Goal: Task Accomplishment & Management: Manage account settings

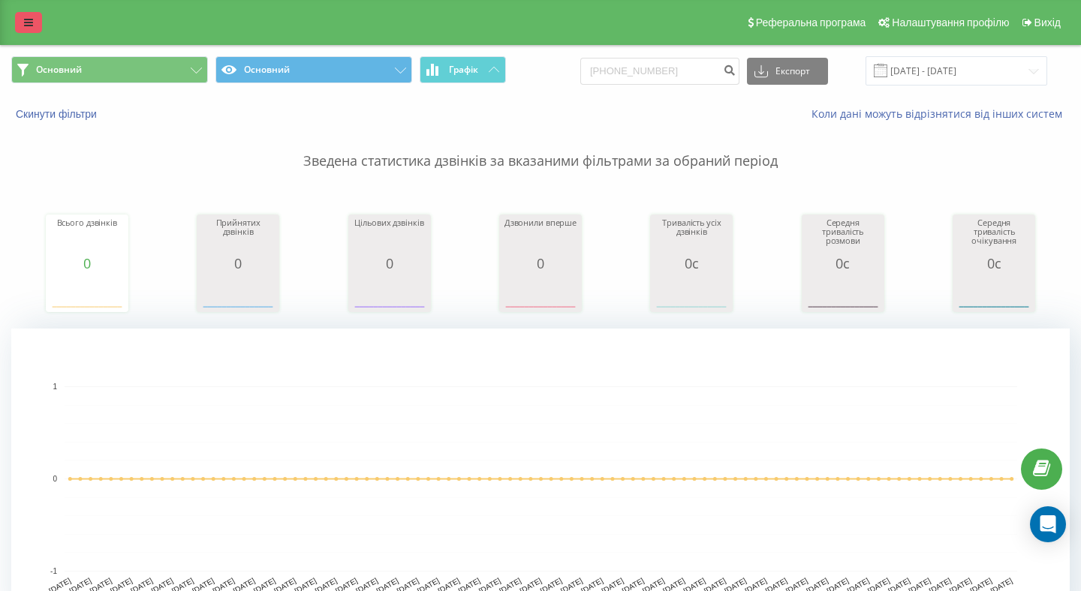
click at [30, 23] on icon at bounding box center [28, 22] width 9 height 11
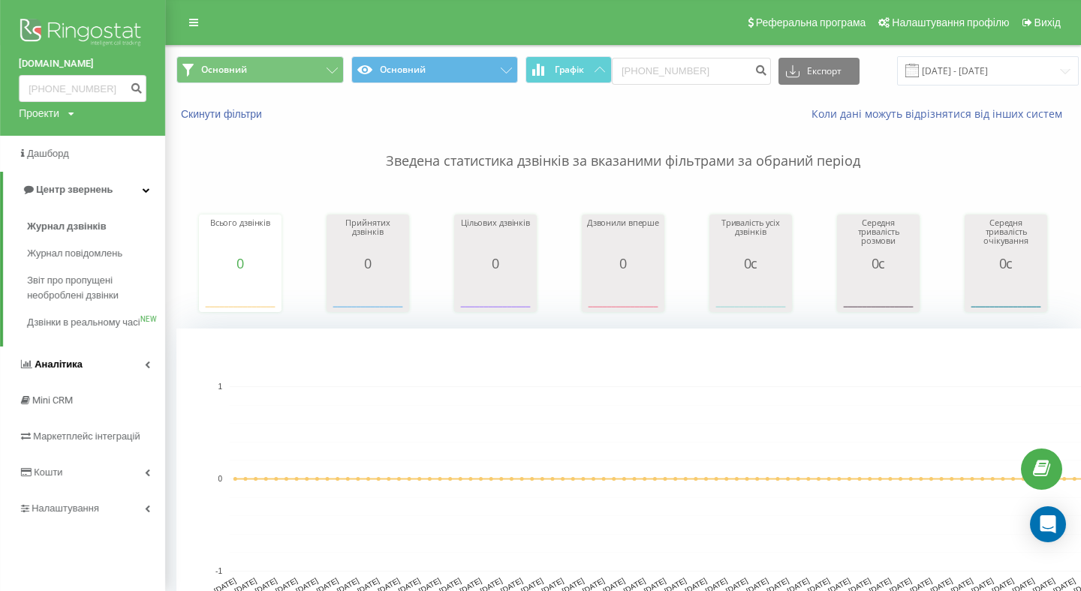
click at [103, 383] on link "Аналiтика" at bounding box center [82, 365] width 165 height 36
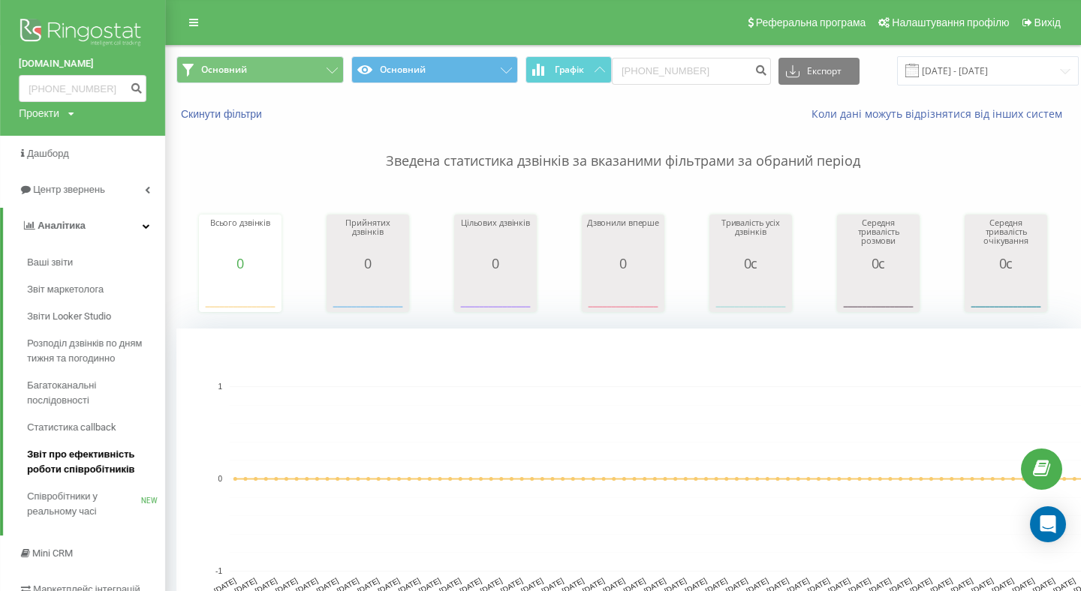
click at [98, 466] on span "Звіт про ефективність роботи співробітників" at bounding box center [92, 462] width 131 height 30
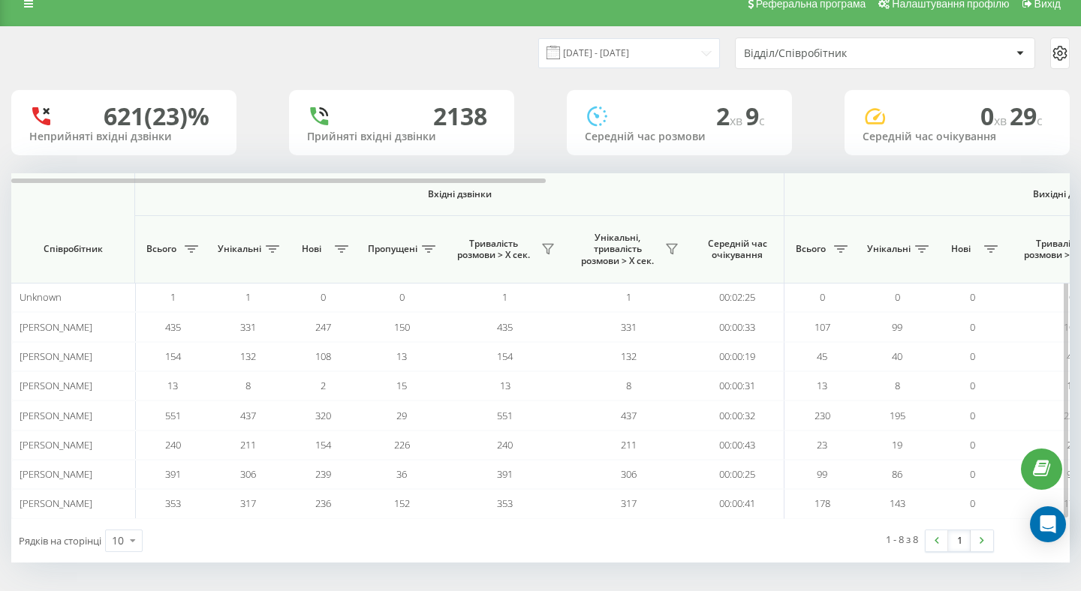
scroll to position [20, 0]
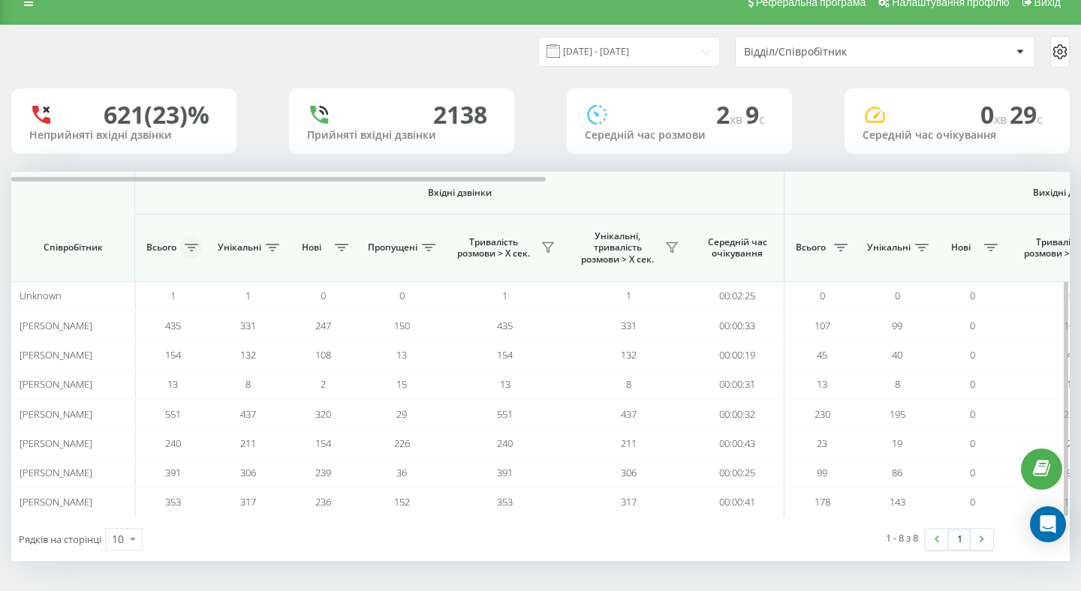
click at [188, 250] on icon at bounding box center [192, 248] width 14 height 8
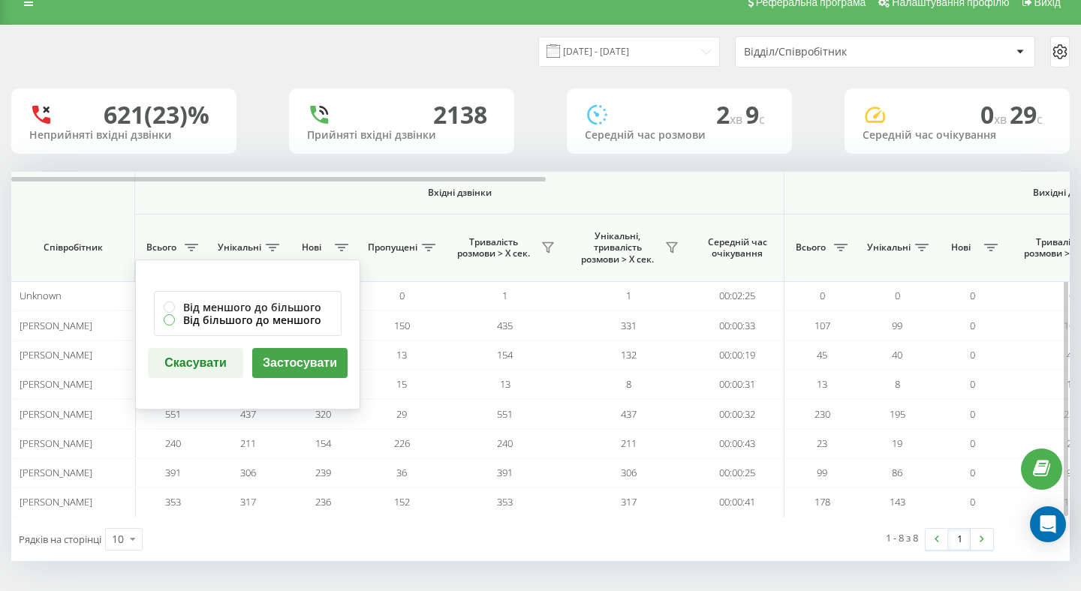
click at [170, 323] on label "Від більшого до меншого" at bounding box center [248, 320] width 168 height 13
radio input "true"
click at [281, 364] on button "Застосувати" at bounding box center [299, 363] width 95 height 30
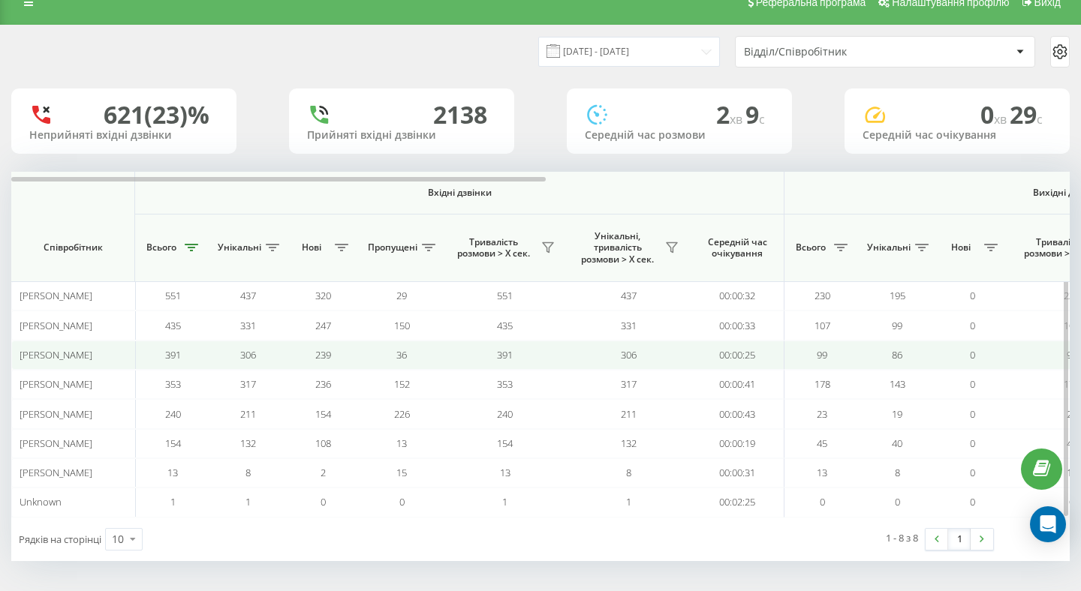
scroll to position [0, 0]
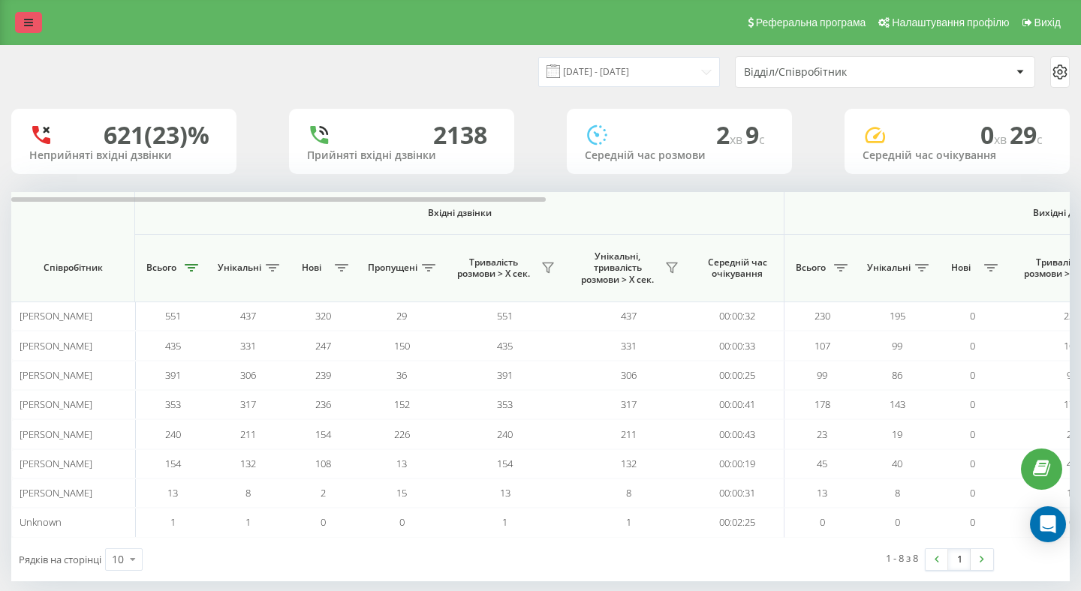
click at [30, 23] on icon at bounding box center [28, 22] width 9 height 11
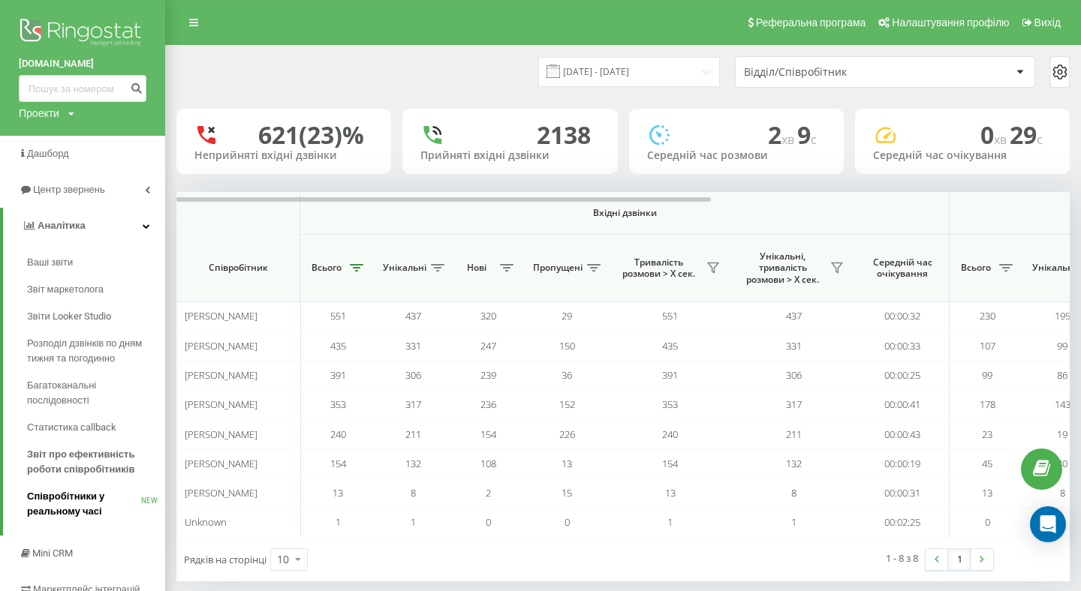
click at [57, 498] on span "Співробітники у реальному часі" at bounding box center [84, 504] width 114 height 30
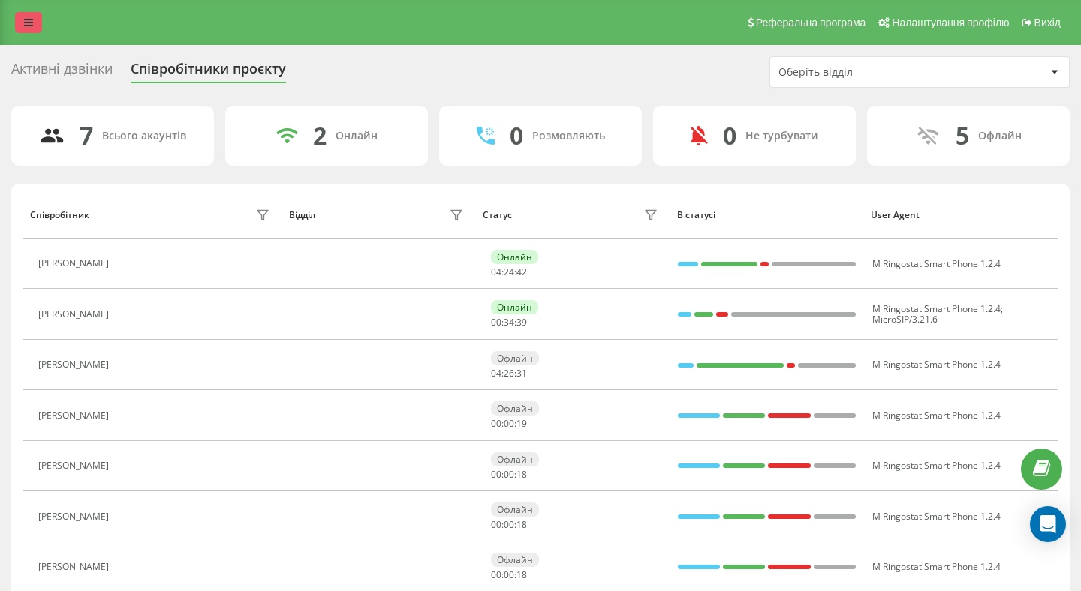
click at [26, 21] on icon at bounding box center [28, 22] width 9 height 11
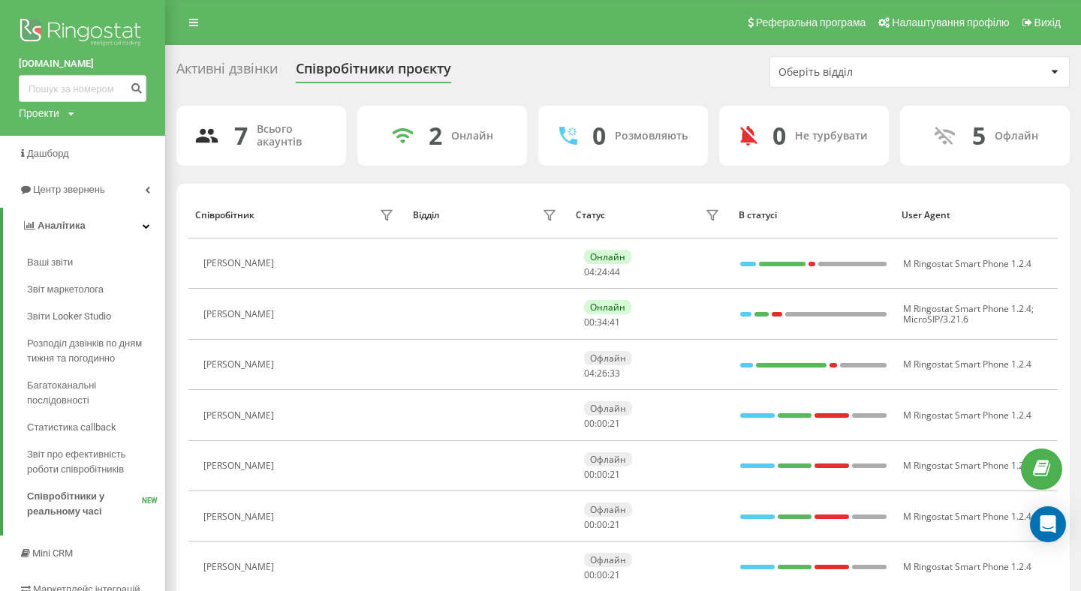
click at [254, 29] on div "Реферальна програма Налаштування профілю Вихід" at bounding box center [540, 22] width 1081 height 45
click at [193, 23] on icon at bounding box center [193, 22] width 9 height 11
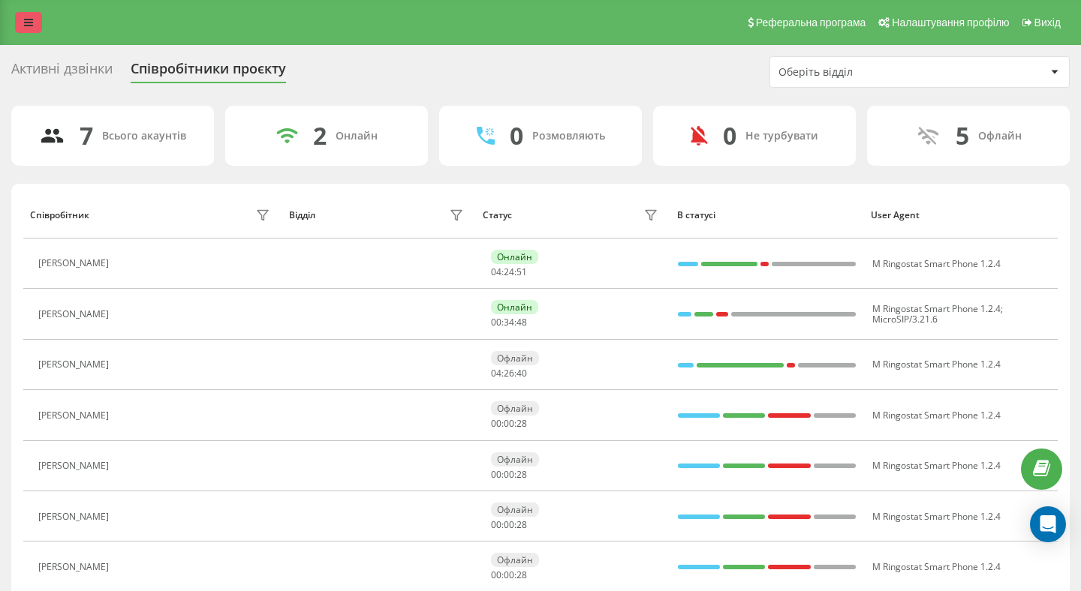
click at [26, 23] on icon at bounding box center [28, 22] width 9 height 11
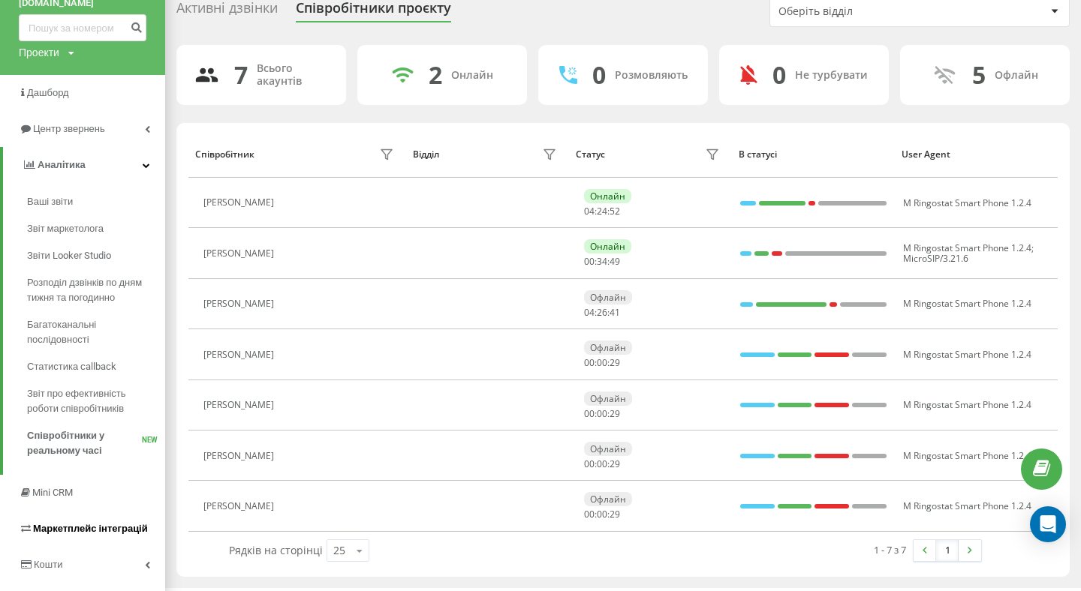
scroll to position [127, 0]
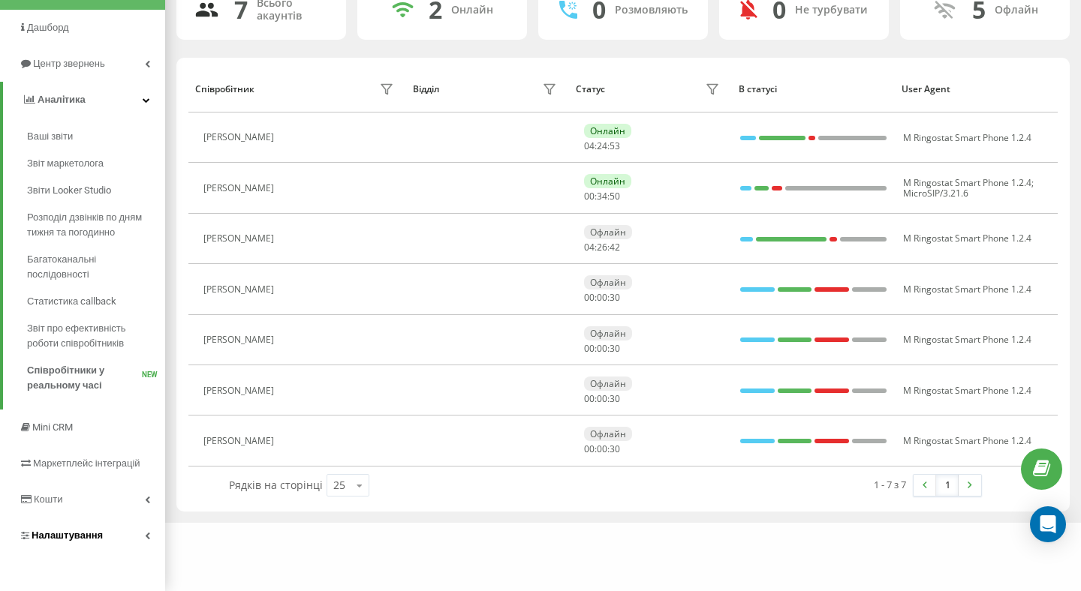
click at [130, 525] on link "Налаштування" at bounding box center [82, 536] width 165 height 36
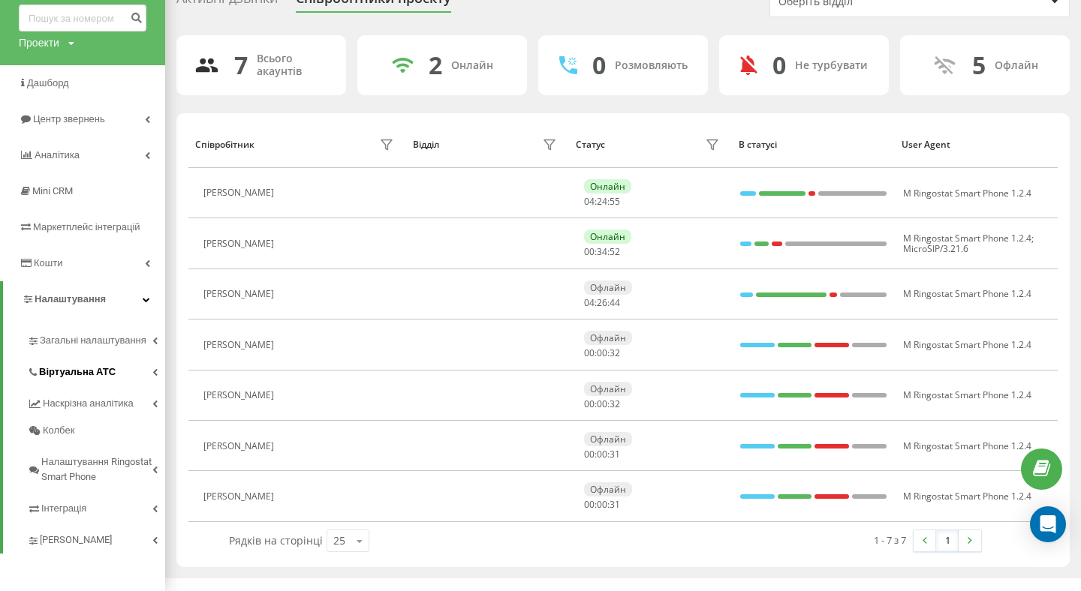
click at [107, 367] on span "Віртуальна АТС" at bounding box center [77, 372] width 77 height 15
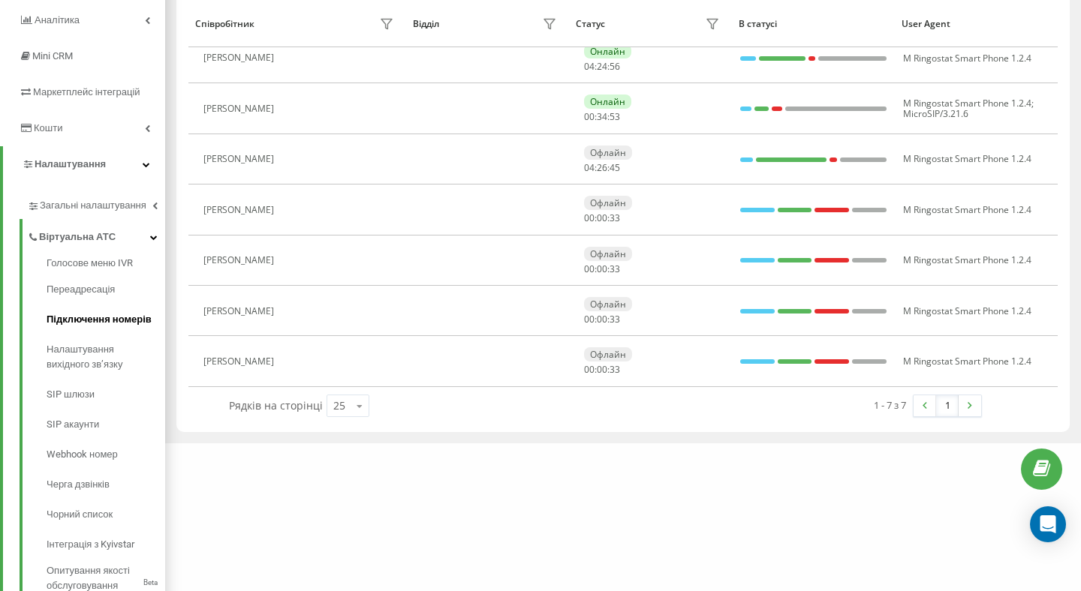
scroll to position [215, 0]
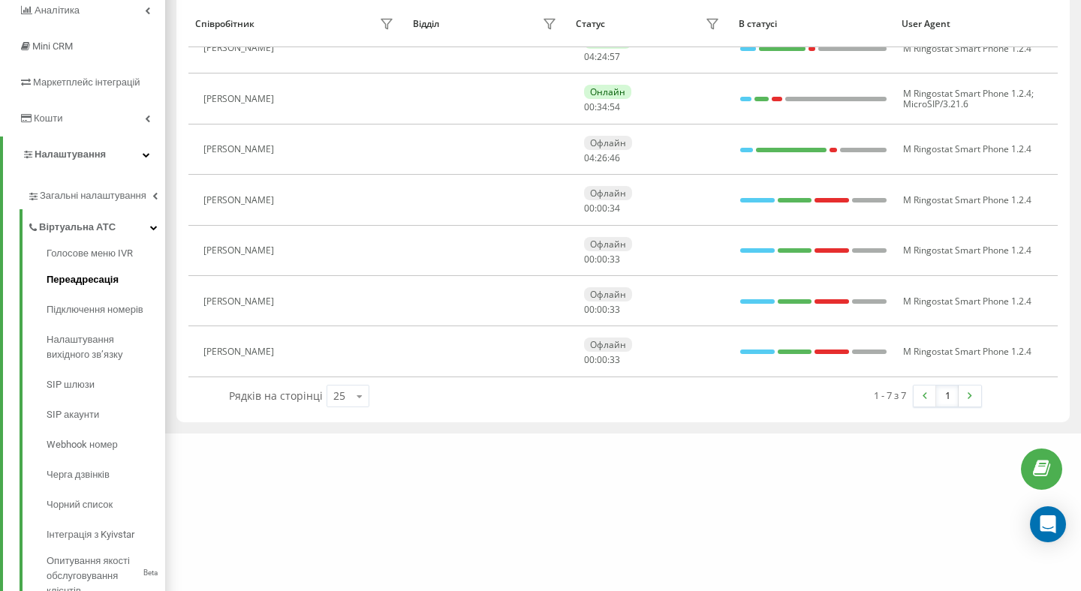
click at [110, 278] on span "Переадресація" at bounding box center [83, 279] width 72 height 15
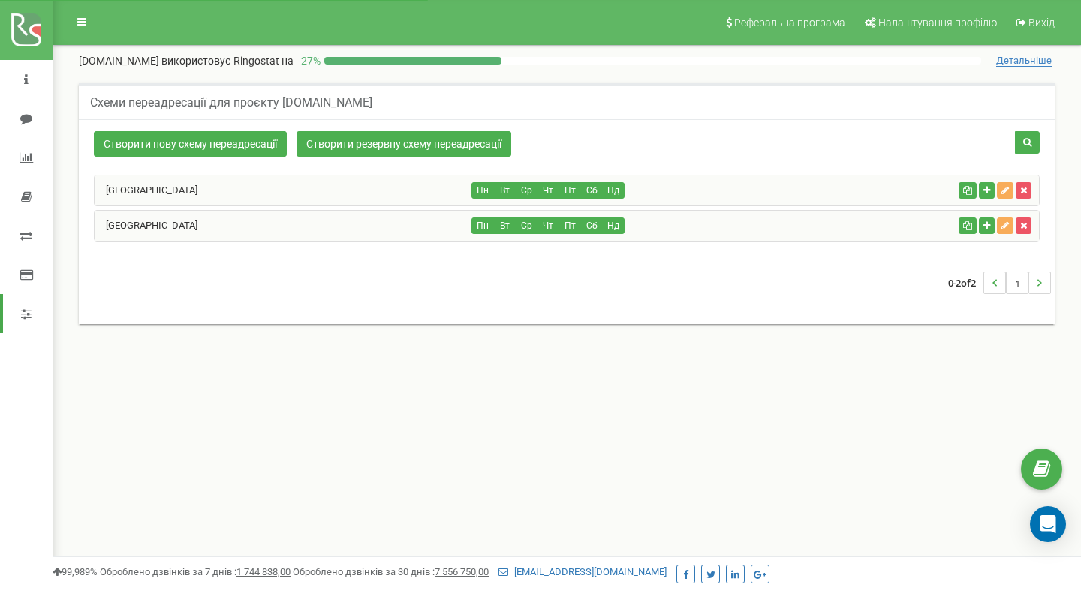
click at [330, 224] on div "[GEOGRAPHIC_DATA]" at bounding box center [284, 226] width 378 height 30
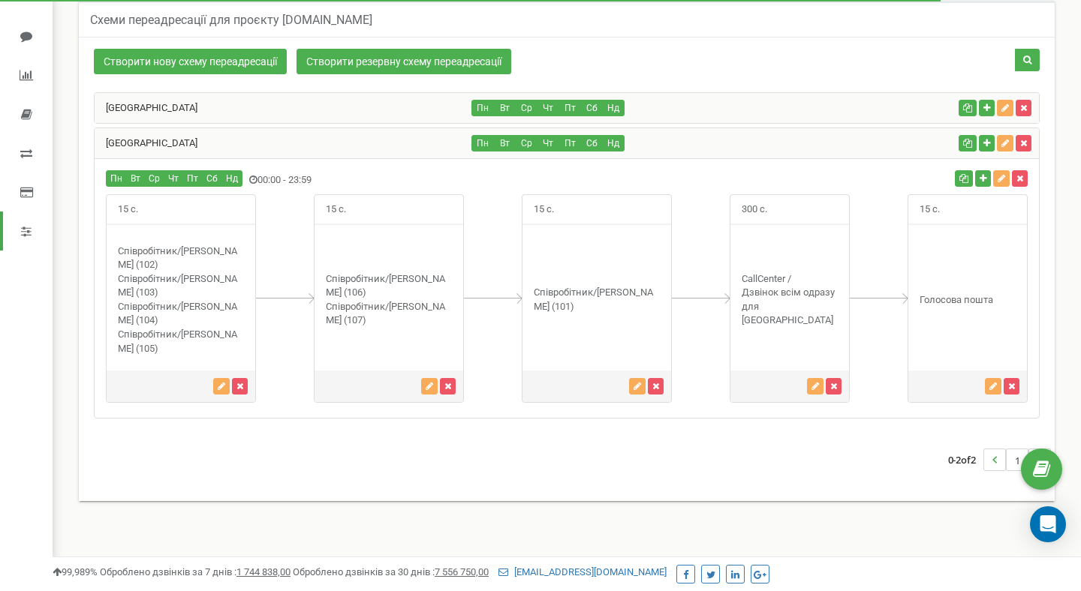
scroll to position [83, 0]
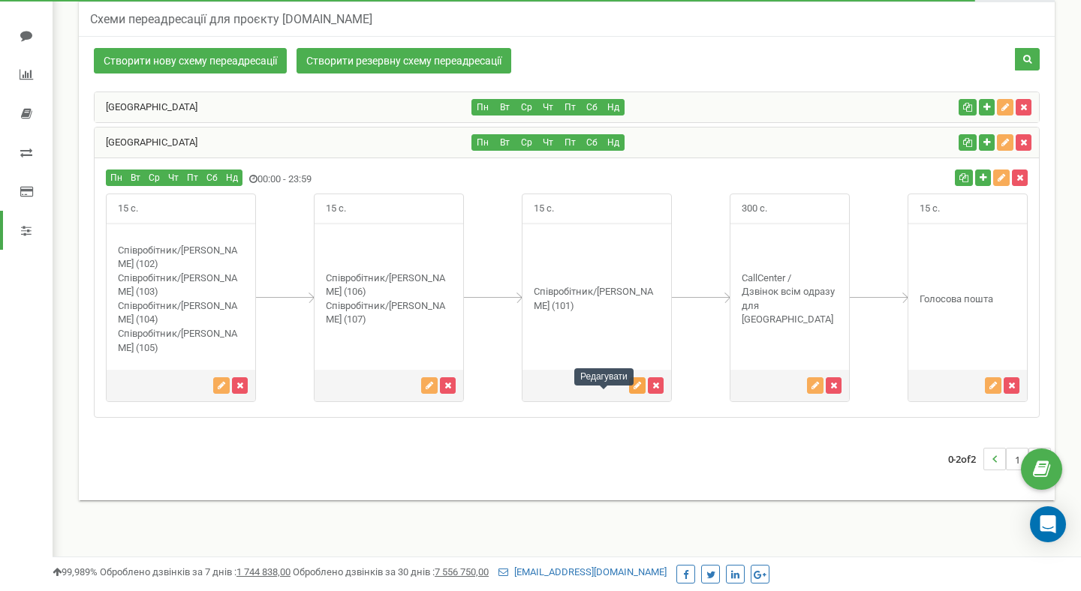
click at [633, 390] on icon "button" at bounding box center [637, 385] width 8 height 9
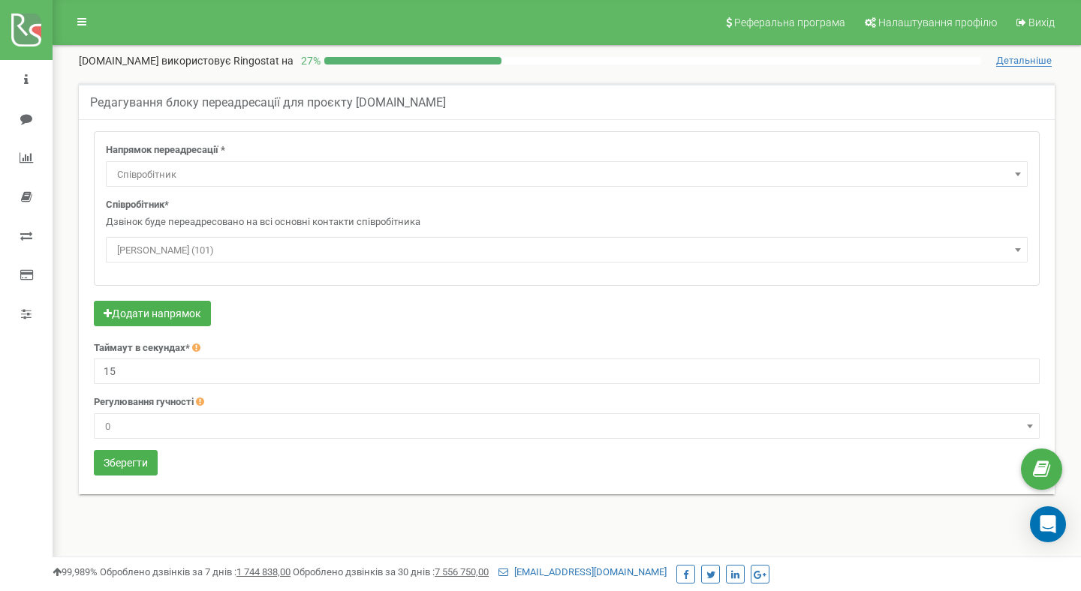
click at [367, 245] on span "[PERSON_NAME] (101)" at bounding box center [566, 250] width 911 height 21
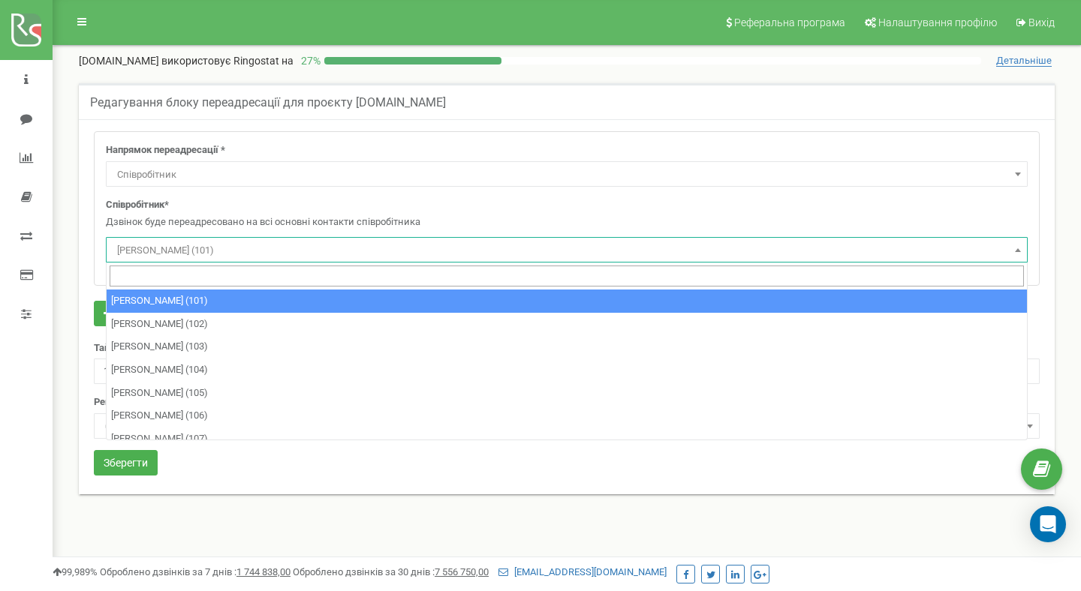
click at [327, 265] on span at bounding box center [567, 277] width 920 height 28
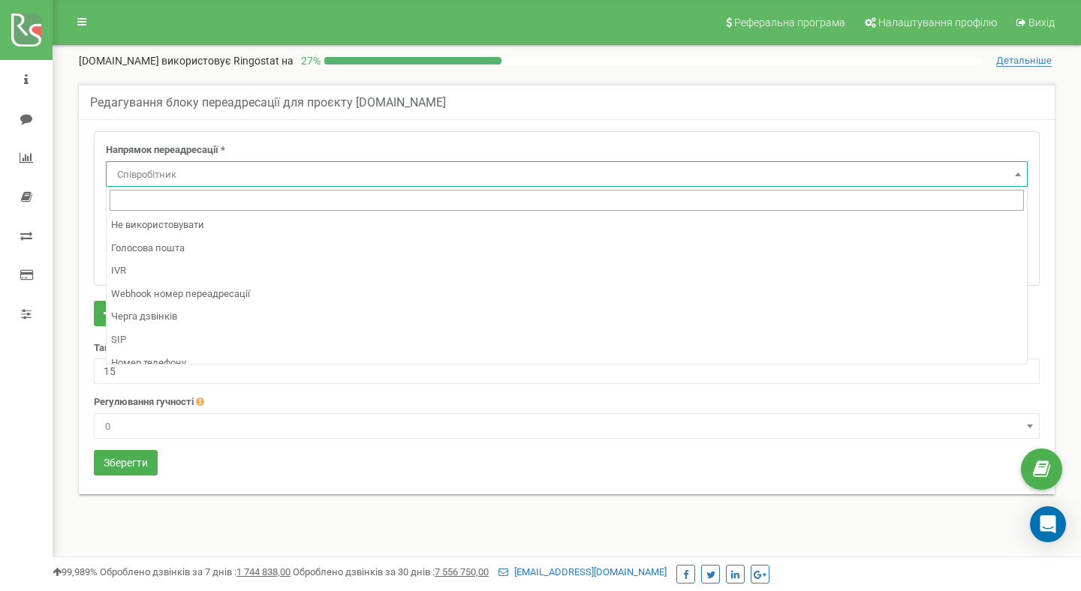
click at [364, 181] on span "Співробітник" at bounding box center [566, 174] width 911 height 21
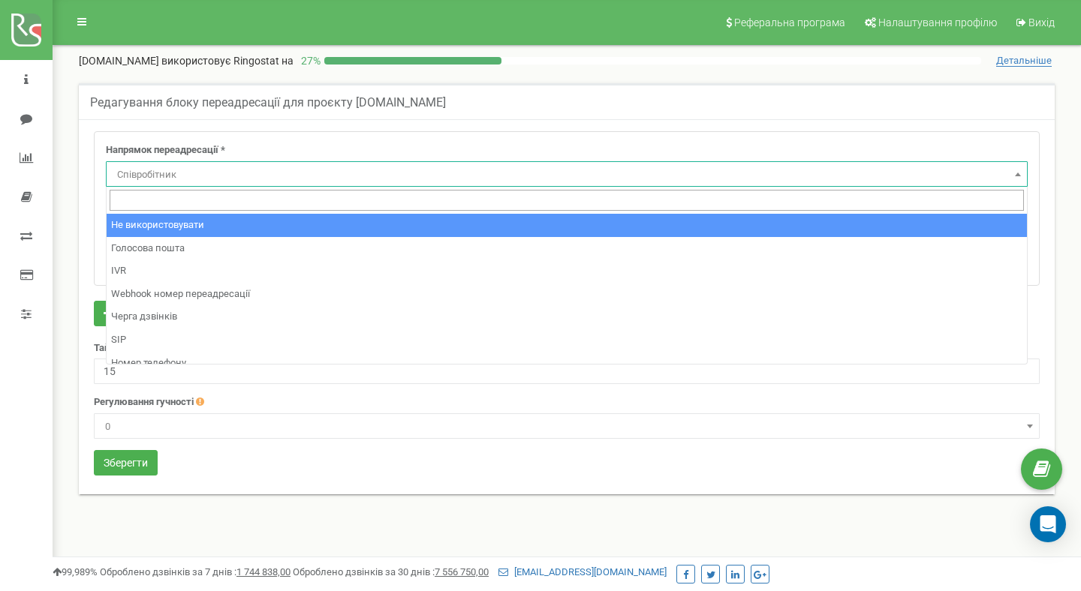
select select "pro"
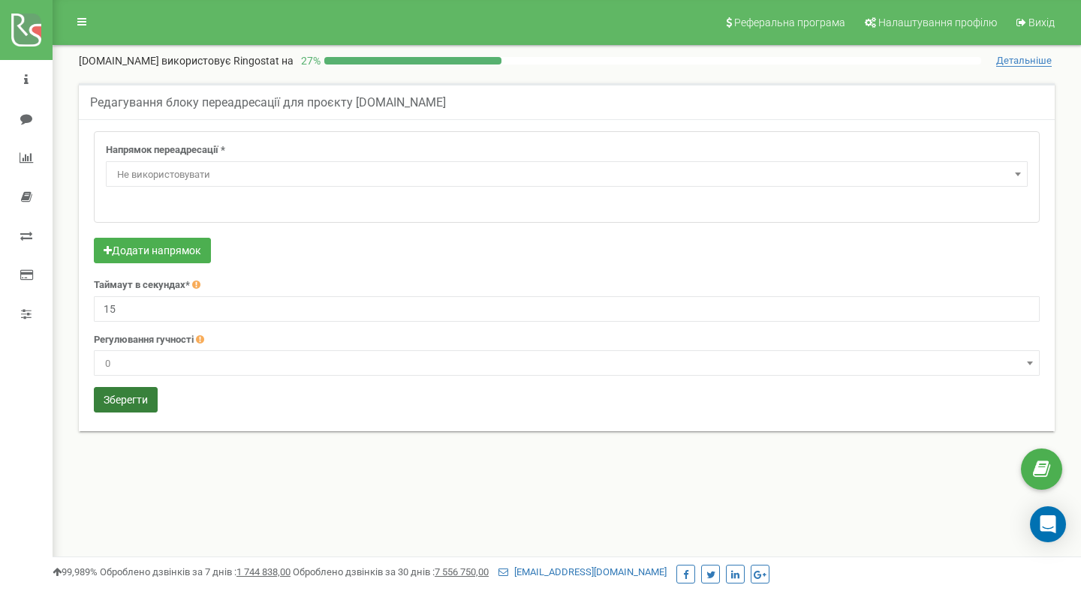
click at [128, 402] on button "Зберегти" at bounding box center [126, 400] width 64 height 26
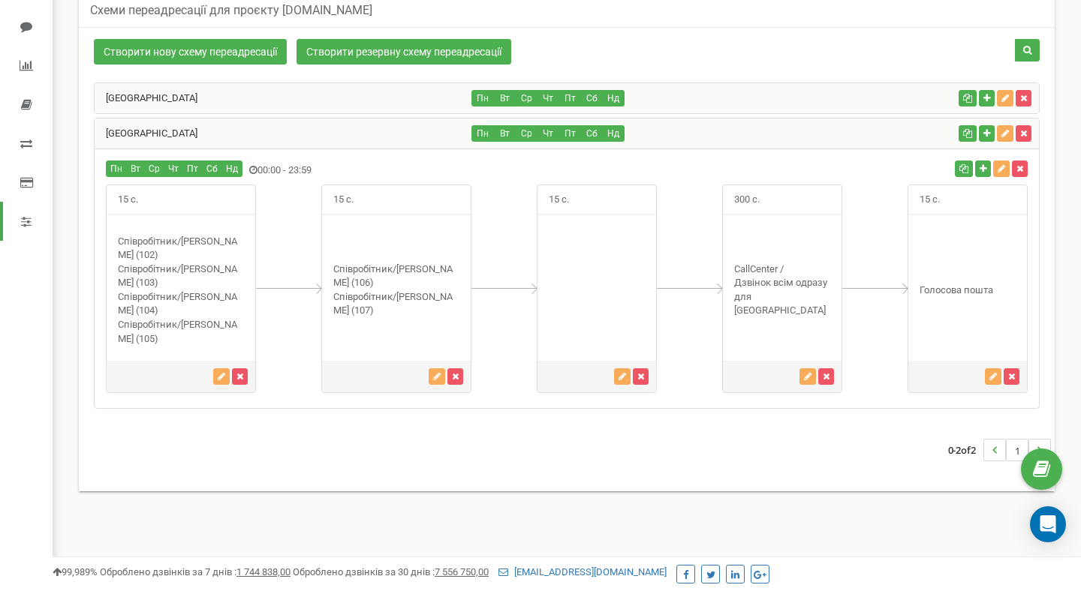
scroll to position [84, 0]
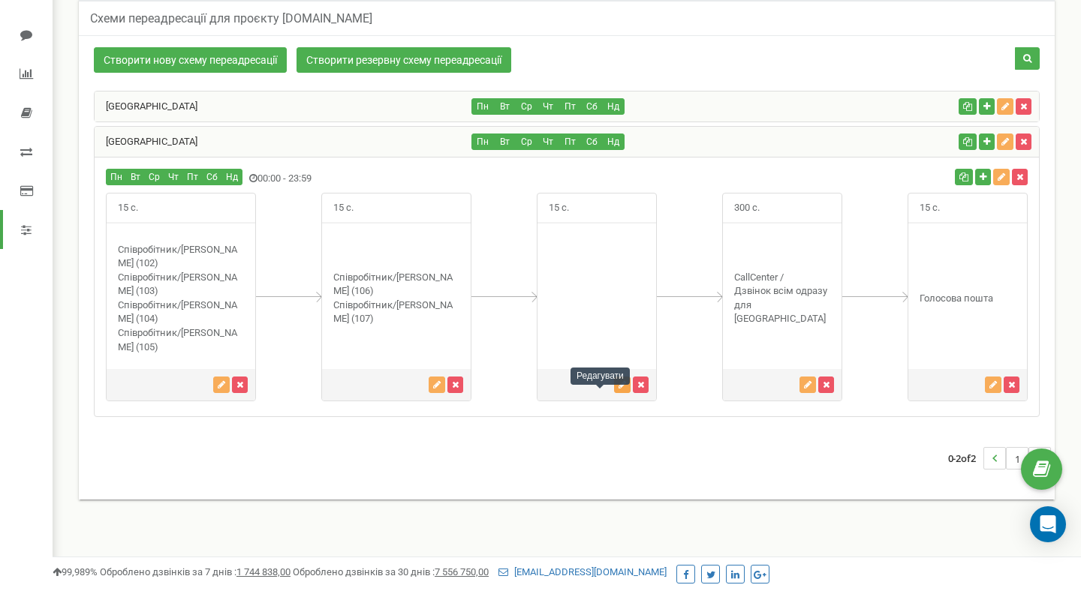
click at [614, 393] on button "button" at bounding box center [622, 385] width 17 height 17
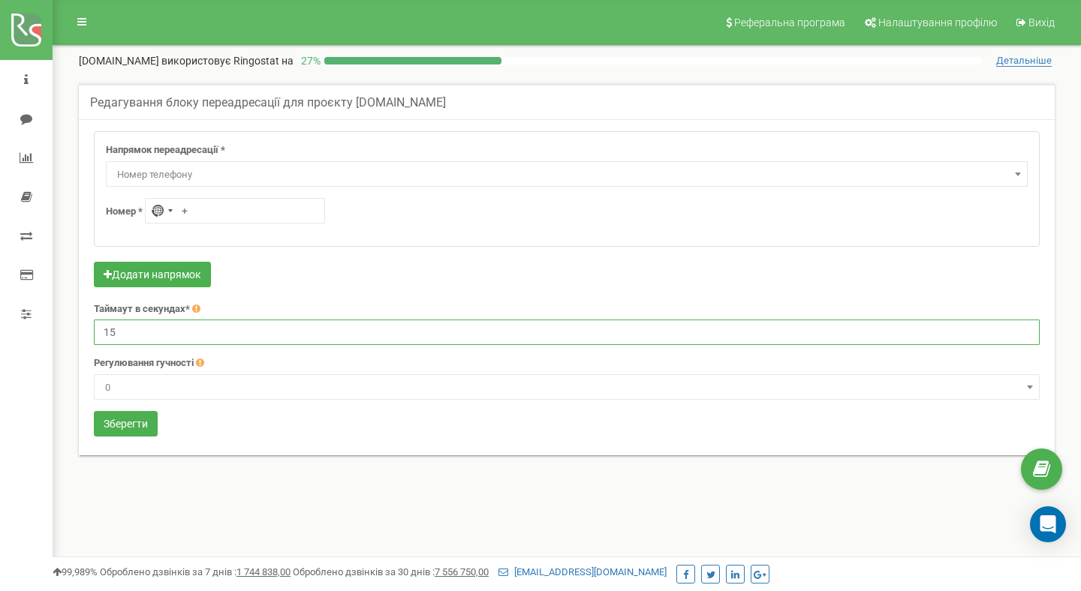
drag, startPoint x: 135, startPoint y: 337, endPoint x: 69, endPoint y: 329, distance: 66.6
click at [69, 329] on div "Редагування блоку переадресації для проєкту goto-u.com Напрямок переадресації *…" at bounding box center [567, 278] width 998 height 391
type input "0"
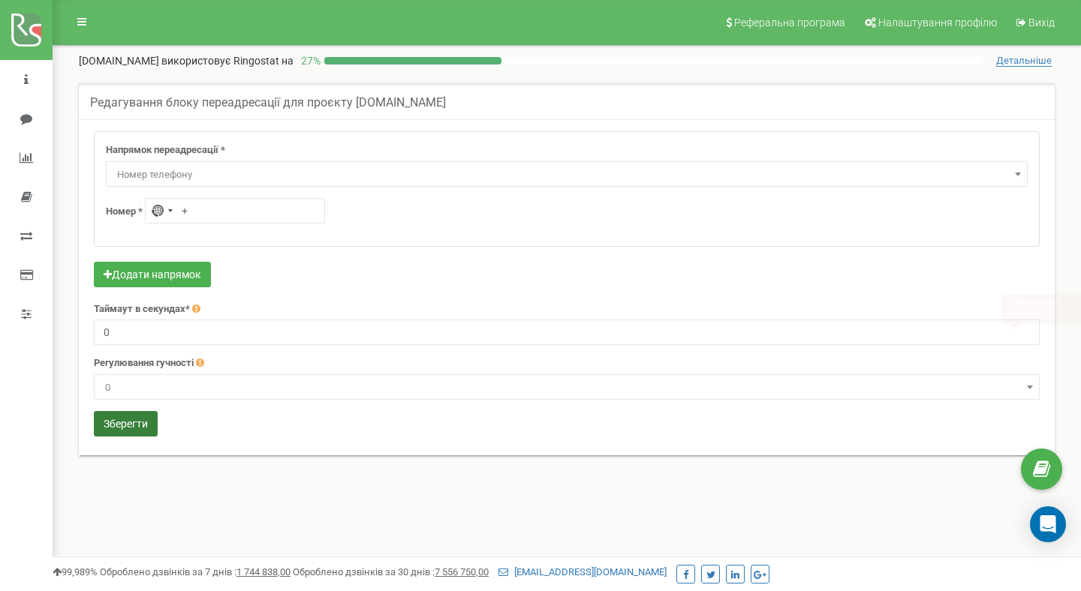
click at [135, 429] on button "Зберегти" at bounding box center [126, 424] width 64 height 26
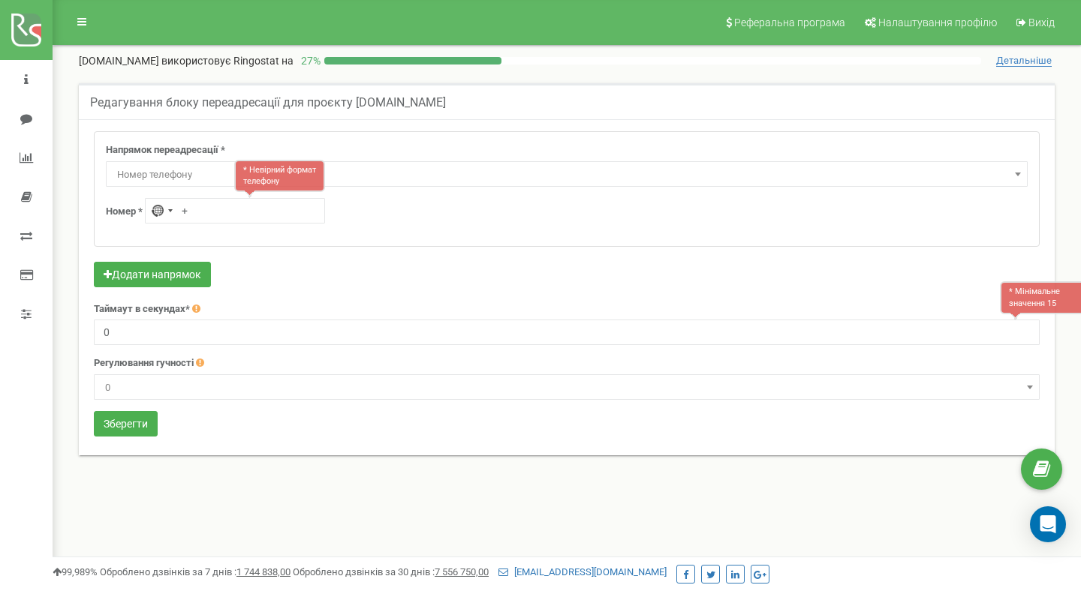
click at [245, 195] on div at bounding box center [249, 195] width 11 height 8
click at [215, 186] on div "Напрямок переадресації * Не використовувати Голосова пошта IVR Webhook номер пе…" at bounding box center [567, 189] width 944 height 114
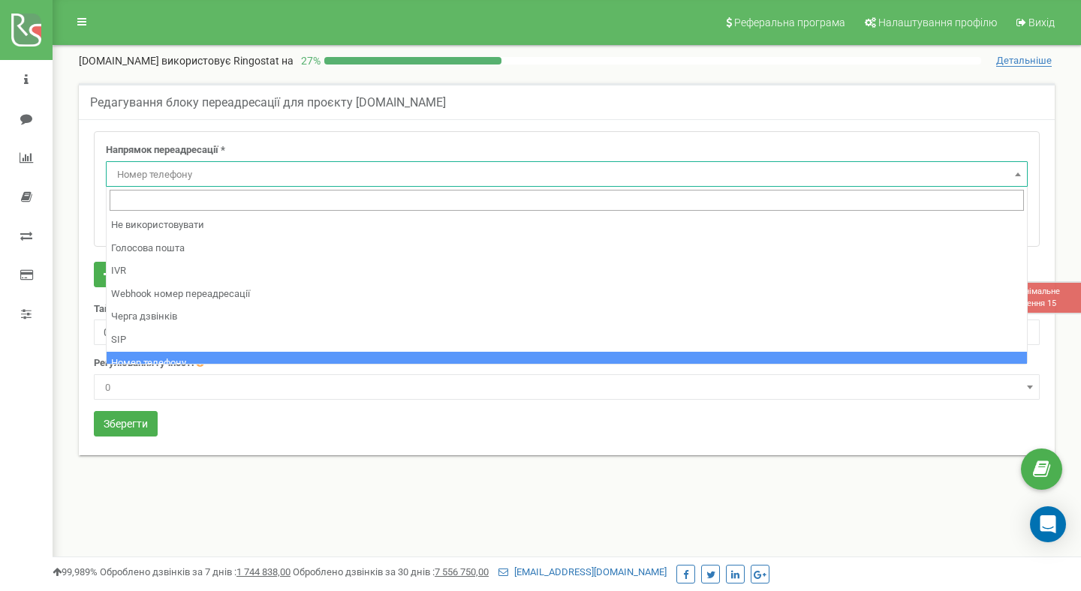
click at [227, 164] on span "Номер телефону" at bounding box center [566, 174] width 911 height 21
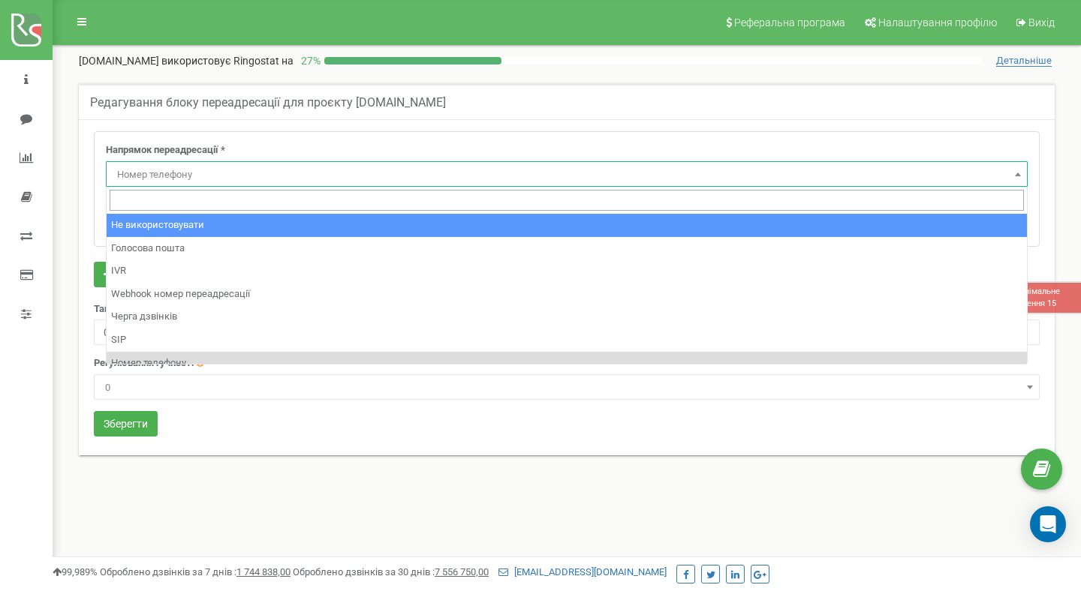
select select "pro"
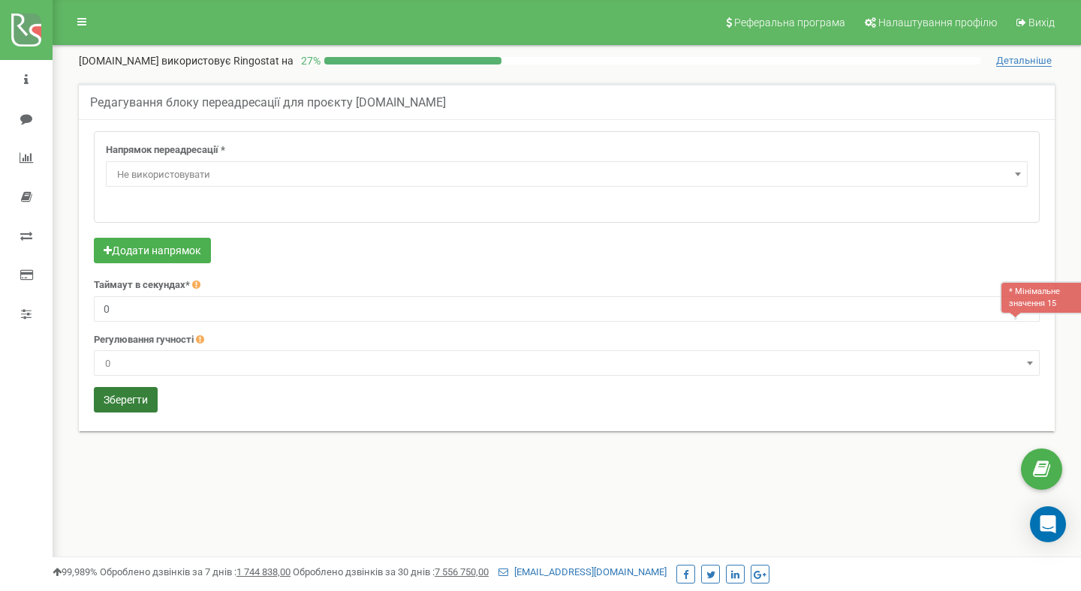
click at [135, 406] on button "Зберегти" at bounding box center [126, 400] width 64 height 26
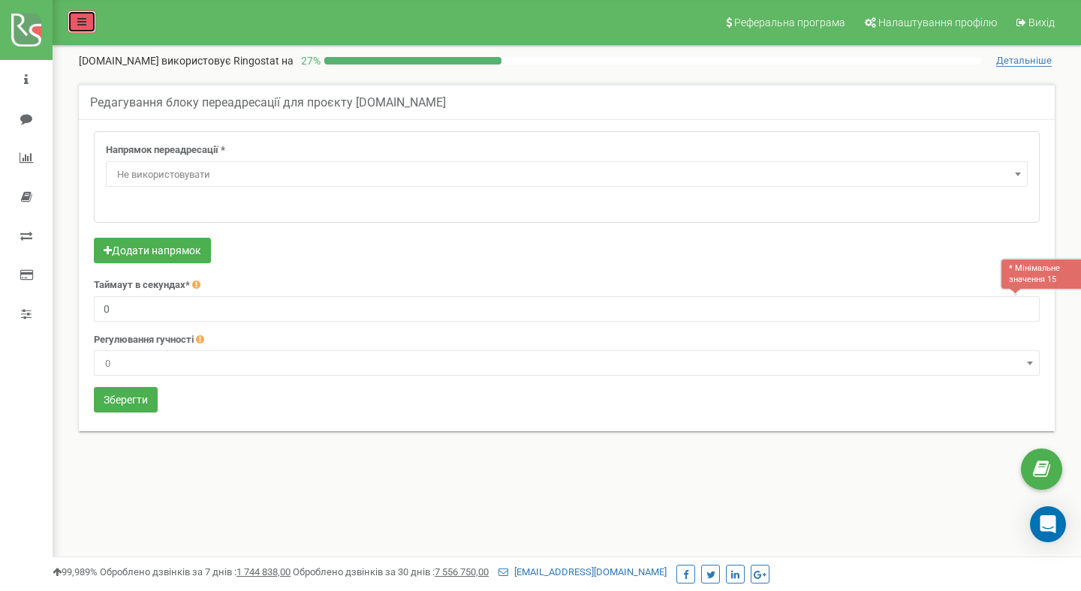
click at [89, 20] on link at bounding box center [82, 22] width 29 height 23
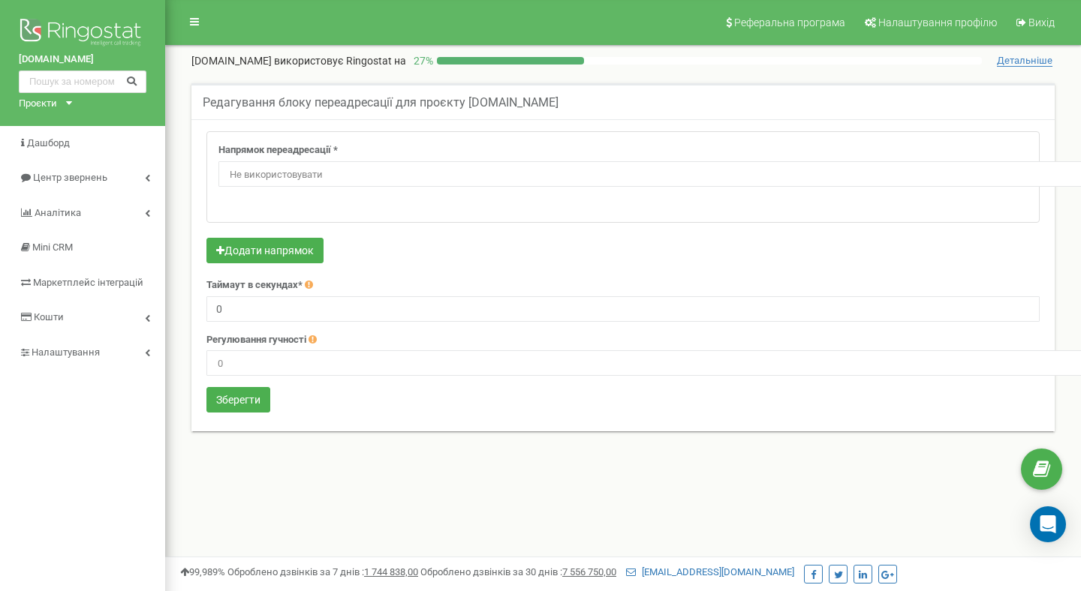
click at [183, 190] on div "Редагування блоку переадресації для проєкту goto-u.com Напрямок переадресації *…" at bounding box center [623, 266] width 886 height 367
click at [194, 30] on link at bounding box center [194, 22] width 29 height 23
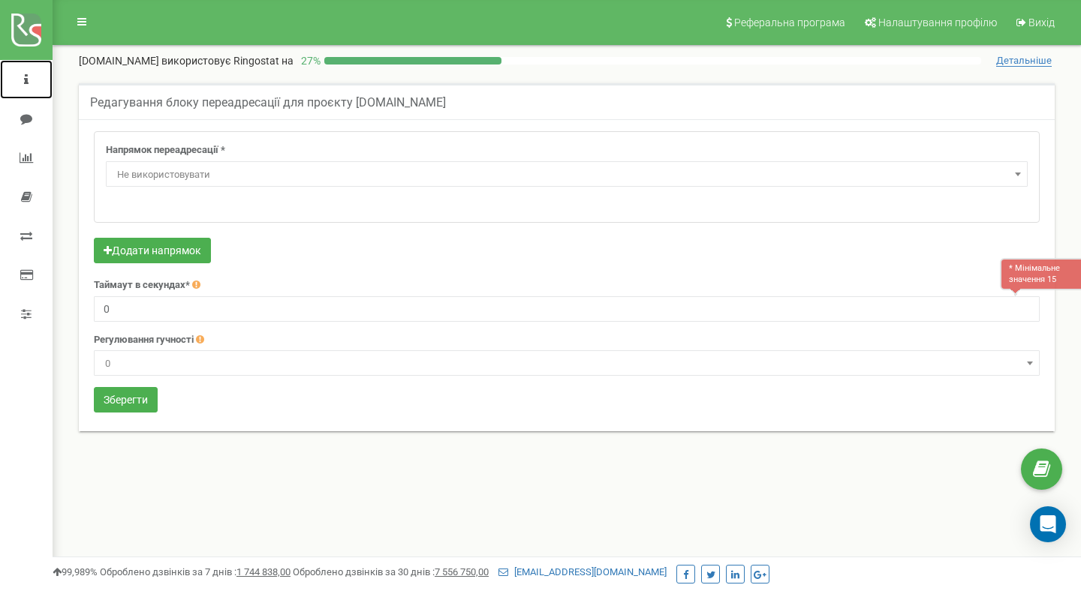
click at [29, 81] on link at bounding box center [26, 79] width 53 height 39
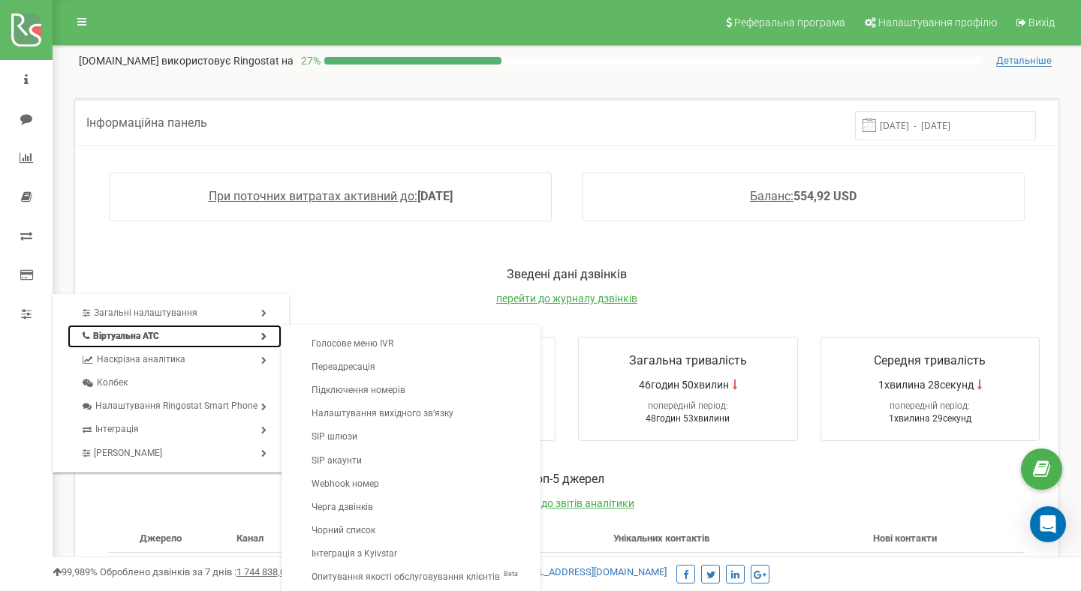
click at [170, 334] on link "Віртуальна АТС" at bounding box center [175, 336] width 214 height 23
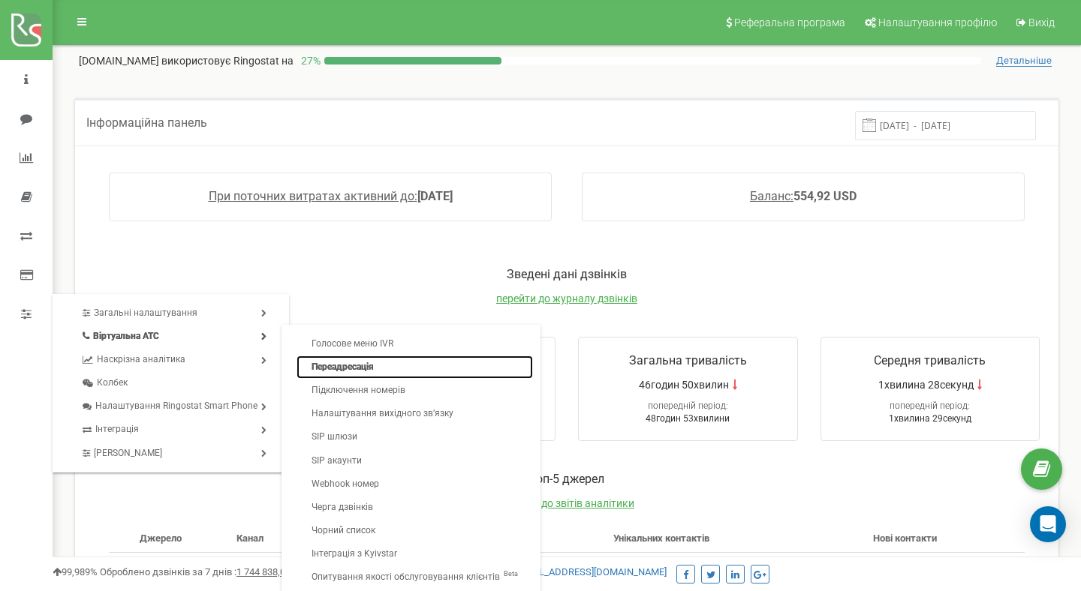
click at [314, 367] on link "Переадресація" at bounding box center [414, 367] width 236 height 23
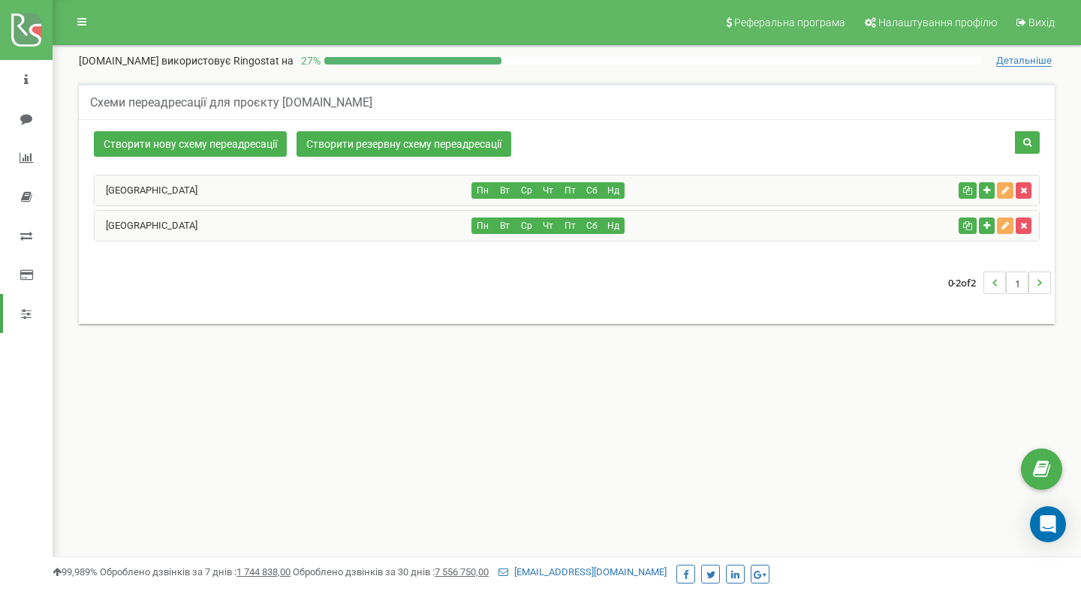
click at [202, 230] on div "[GEOGRAPHIC_DATA]" at bounding box center [284, 226] width 378 height 30
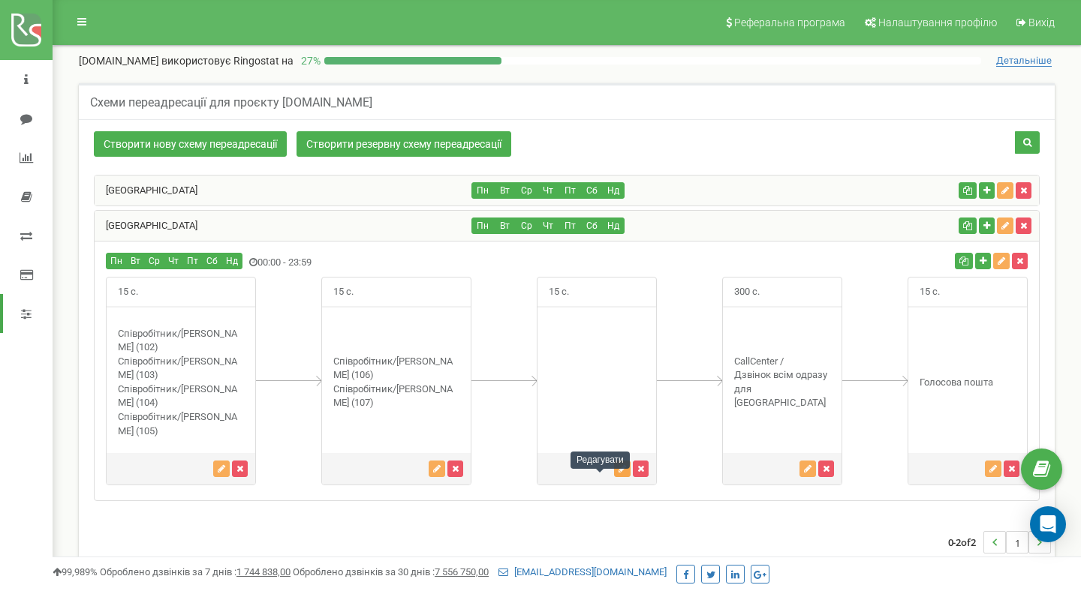
click at [618, 474] on icon "button" at bounding box center [622, 469] width 8 height 9
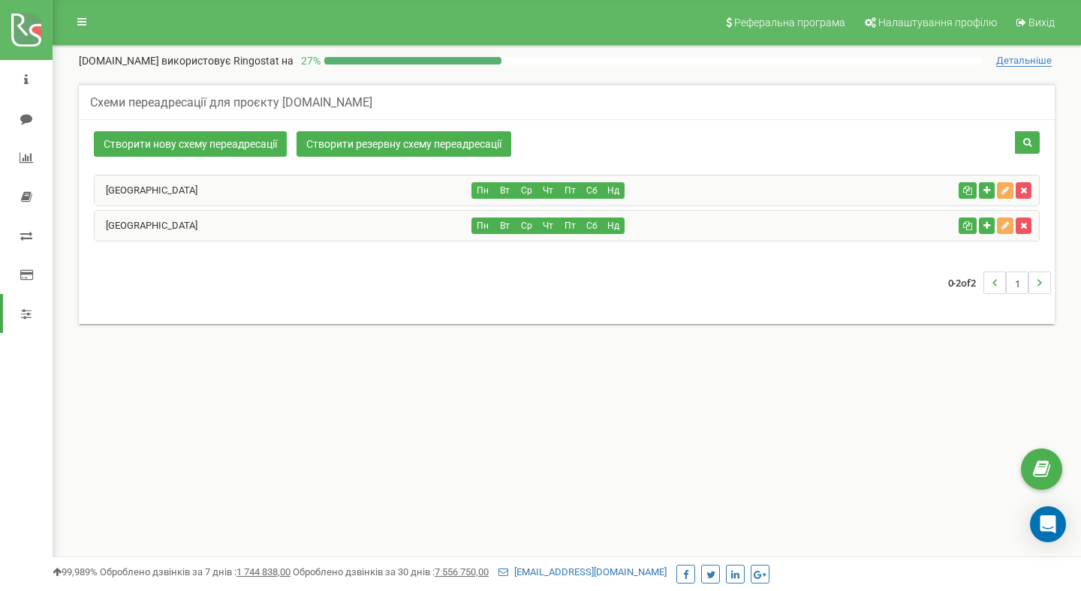
click at [380, 227] on div "[GEOGRAPHIC_DATA]" at bounding box center [284, 226] width 378 height 30
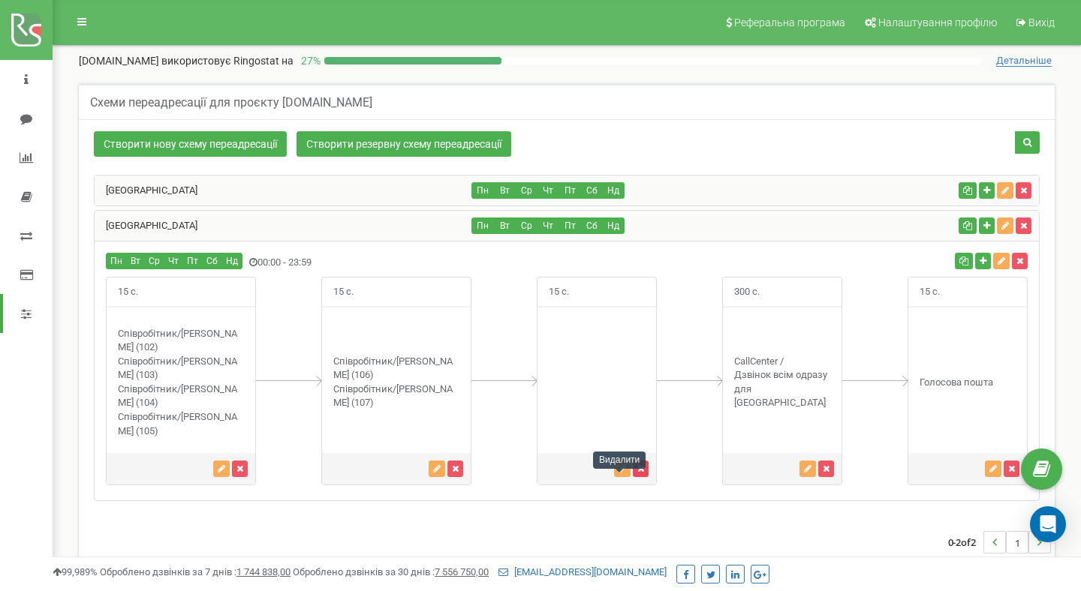
click at [637, 474] on icon "button" at bounding box center [640, 469] width 7 height 9
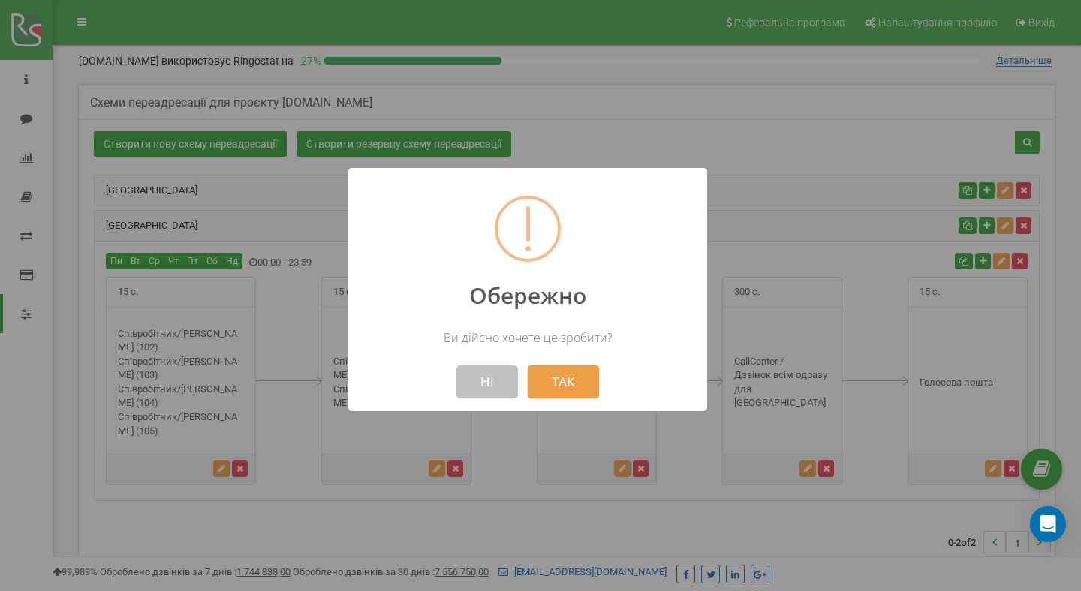
click at [558, 389] on button "ТАК" at bounding box center [563, 382] width 71 height 33
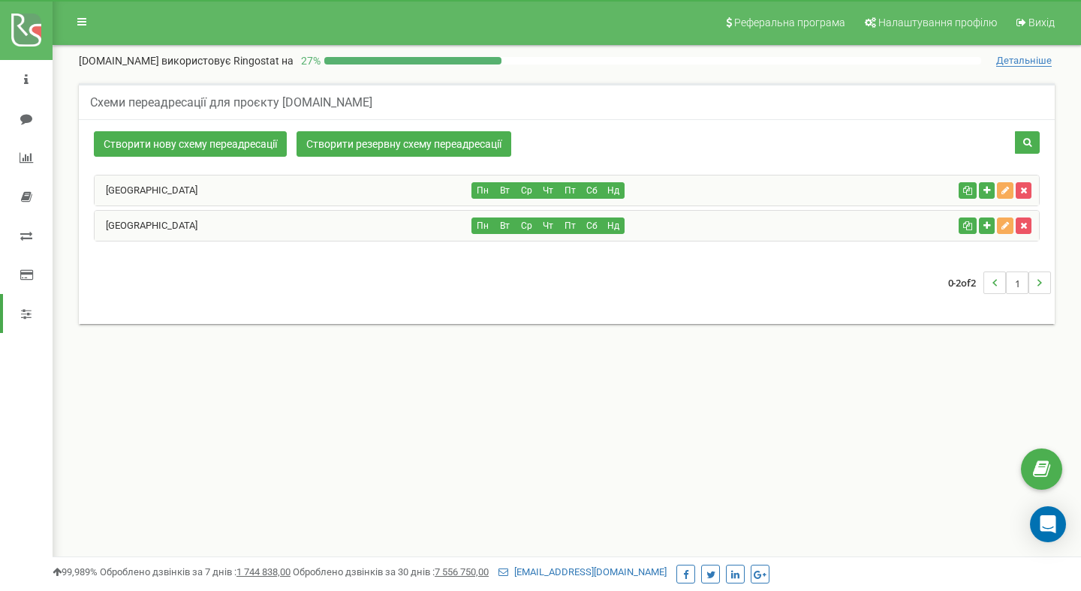
click at [366, 231] on div "[GEOGRAPHIC_DATA]" at bounding box center [284, 226] width 378 height 30
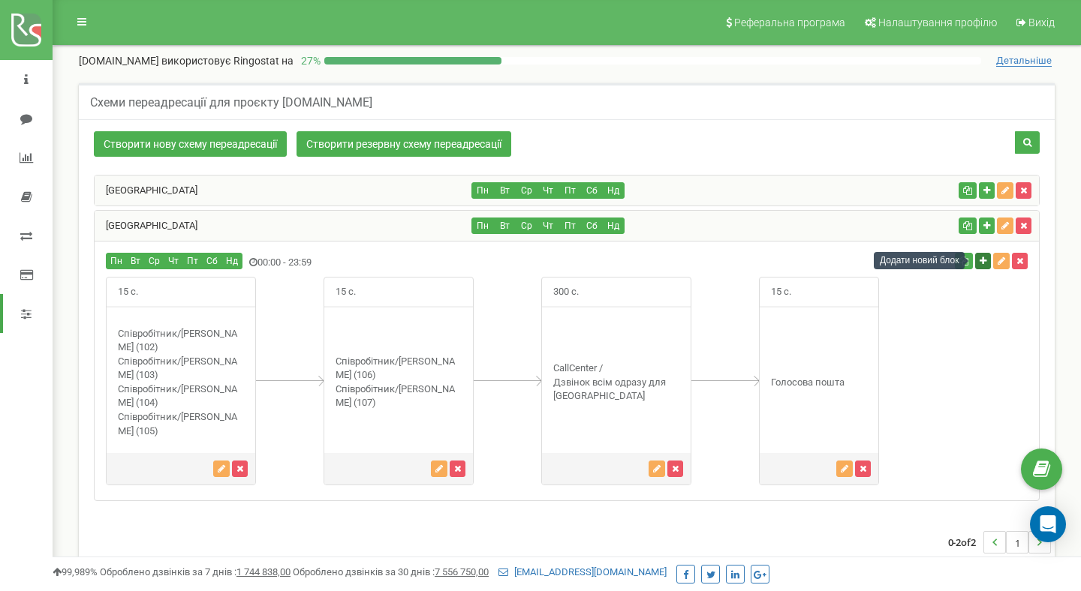
click at [982, 264] on icon "button" at bounding box center [983, 261] width 7 height 9
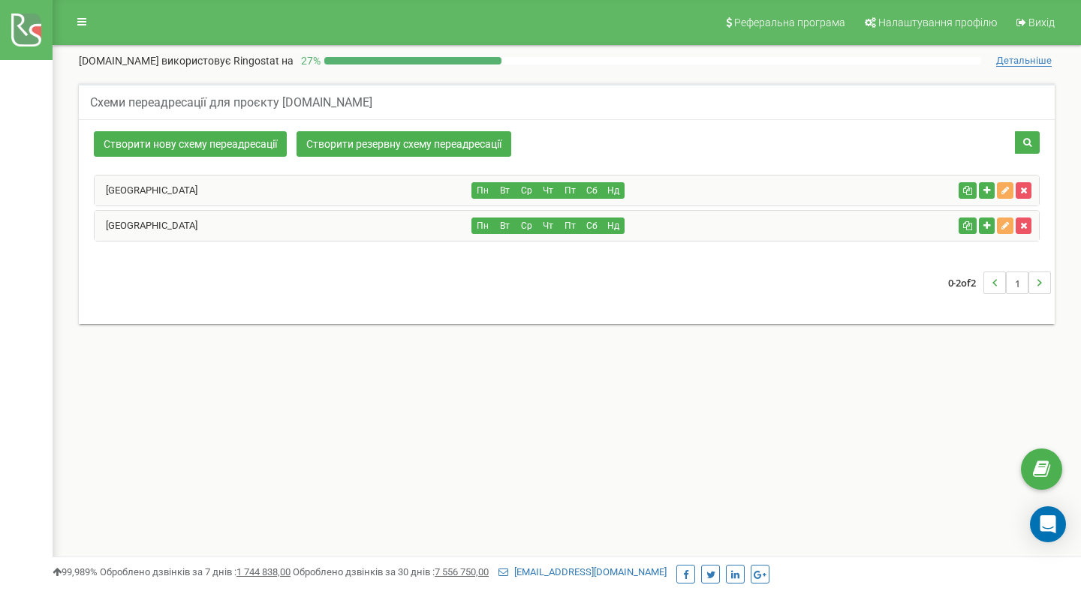
click at [724, 229] on div "Пн Вт Ср Чт Пт Сб Нд" at bounding box center [712, 226] width 480 height 17
click at [655, 233] on div "Пн Вт Ср Чт Пт Сб Нд" at bounding box center [712, 226] width 480 height 17
click at [314, 225] on div "Ukraine" at bounding box center [284, 226] width 378 height 30
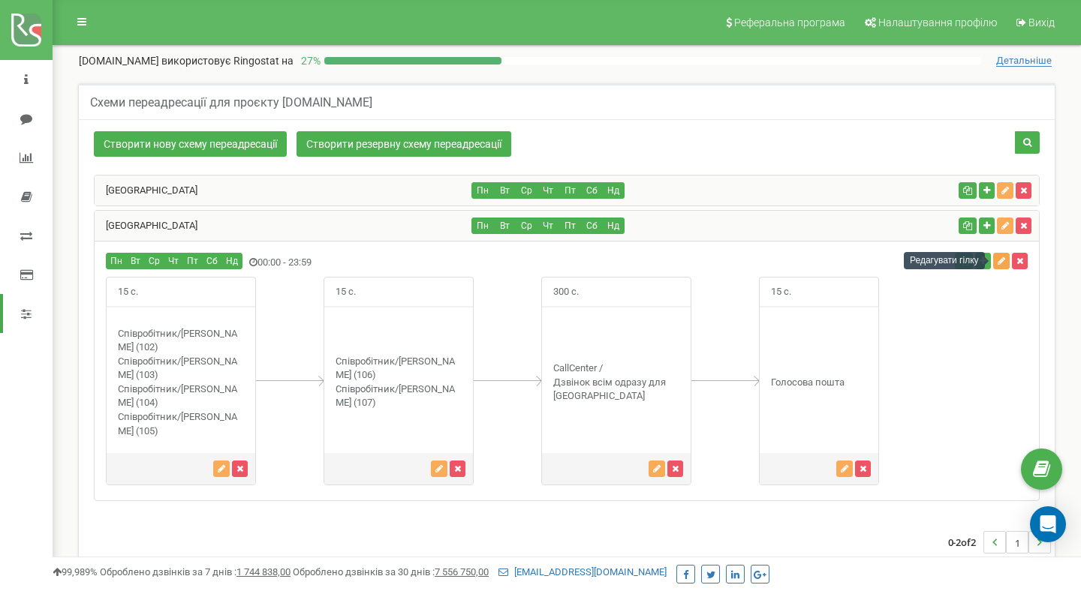
click at [1001, 264] on icon "button" at bounding box center [1002, 261] width 8 height 9
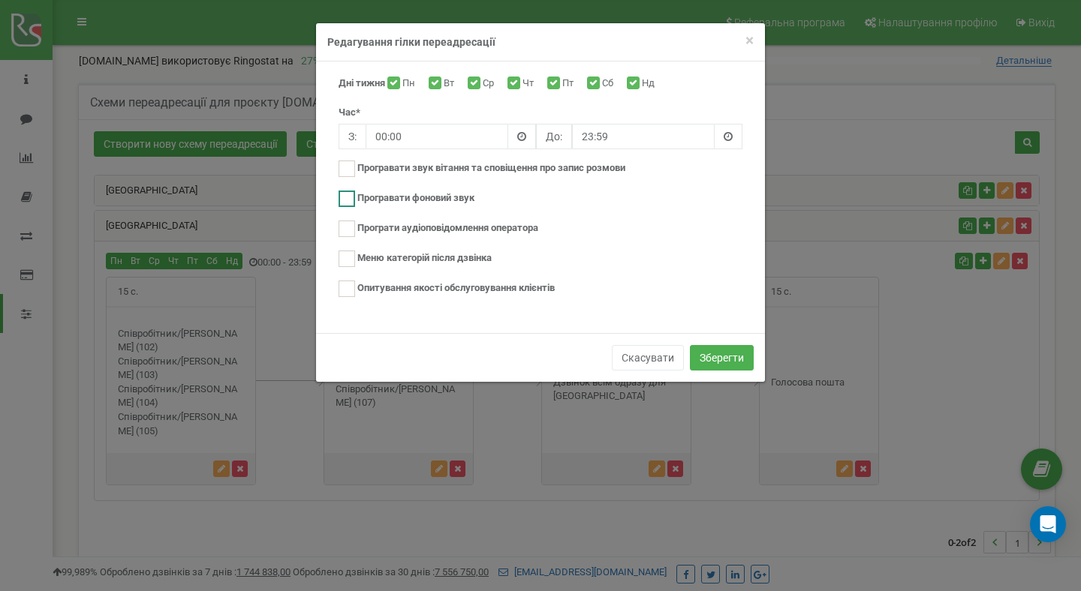
click at [351, 199] on ins at bounding box center [347, 199] width 17 height 17
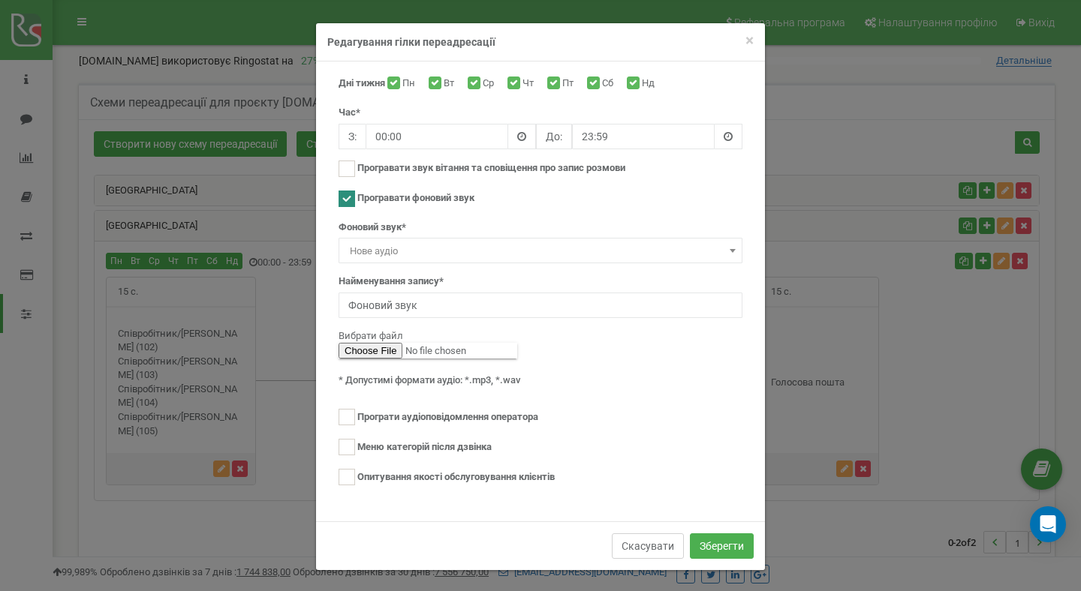
drag, startPoint x: 636, startPoint y: 542, endPoint x: 631, endPoint y: 429, distance: 112.7
click at [636, 522] on div "Скасувати Зберегти" at bounding box center [540, 546] width 449 height 49
click at [346, 197] on ins at bounding box center [347, 199] width 17 height 17
checkbox input "false"
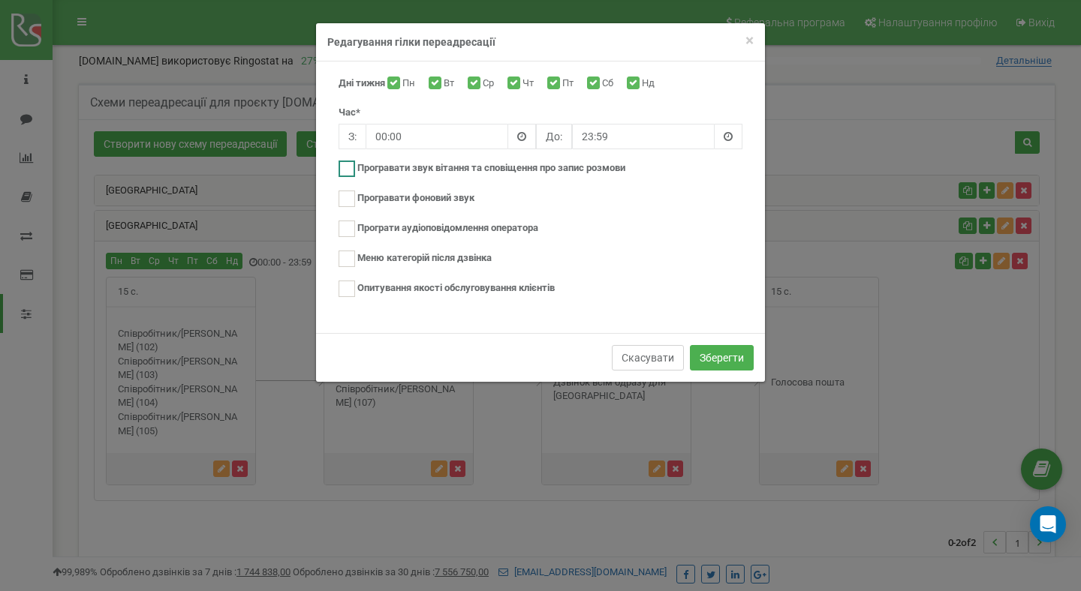
click at [352, 163] on ins at bounding box center [347, 169] width 17 height 17
checkbox input "true"
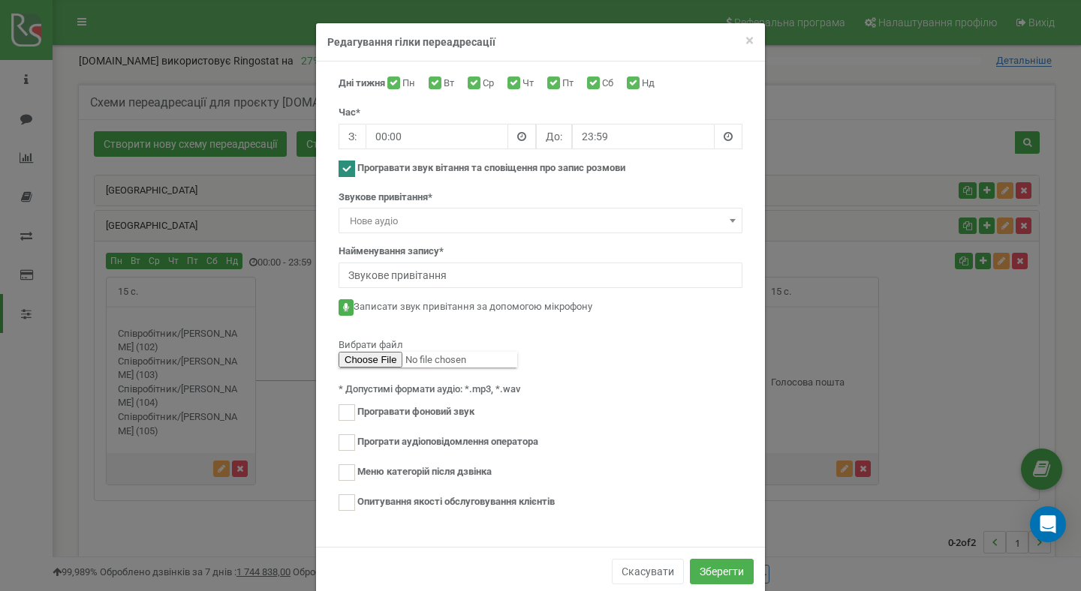
click at [450, 221] on span "Нове аудіо" at bounding box center [540, 221] width 393 height 21
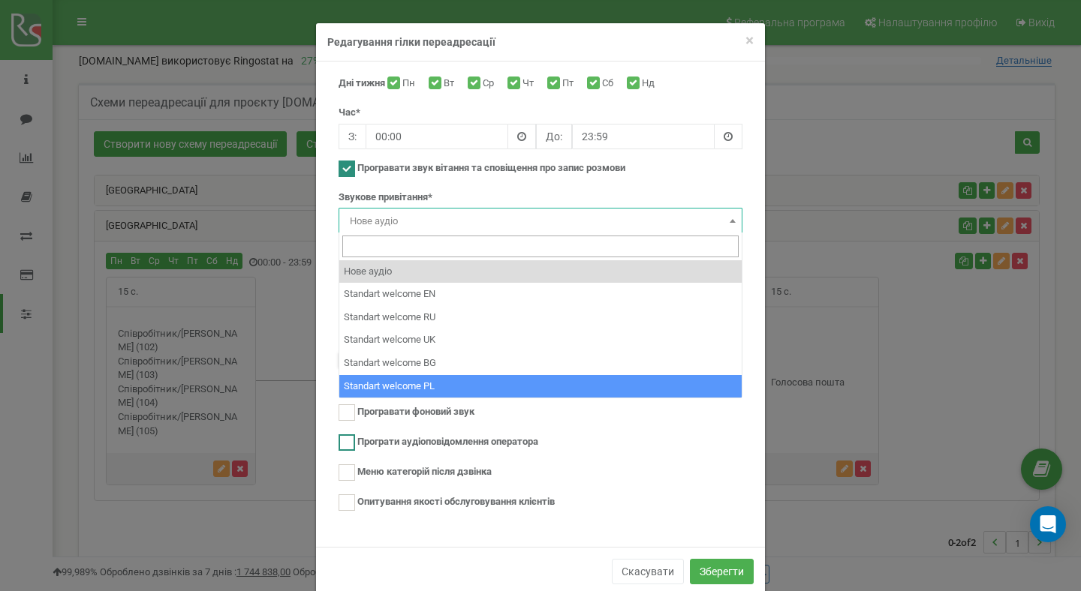
click at [350, 443] on ins at bounding box center [347, 443] width 17 height 17
checkbox input "true"
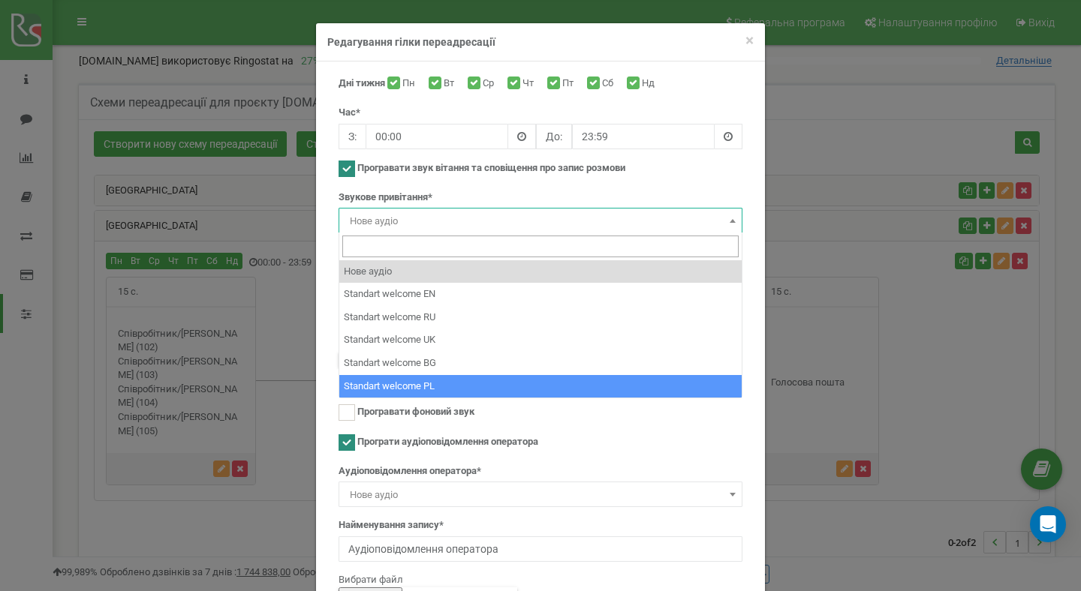
click at [451, 495] on span "Нове аудіо" at bounding box center [540, 495] width 393 height 21
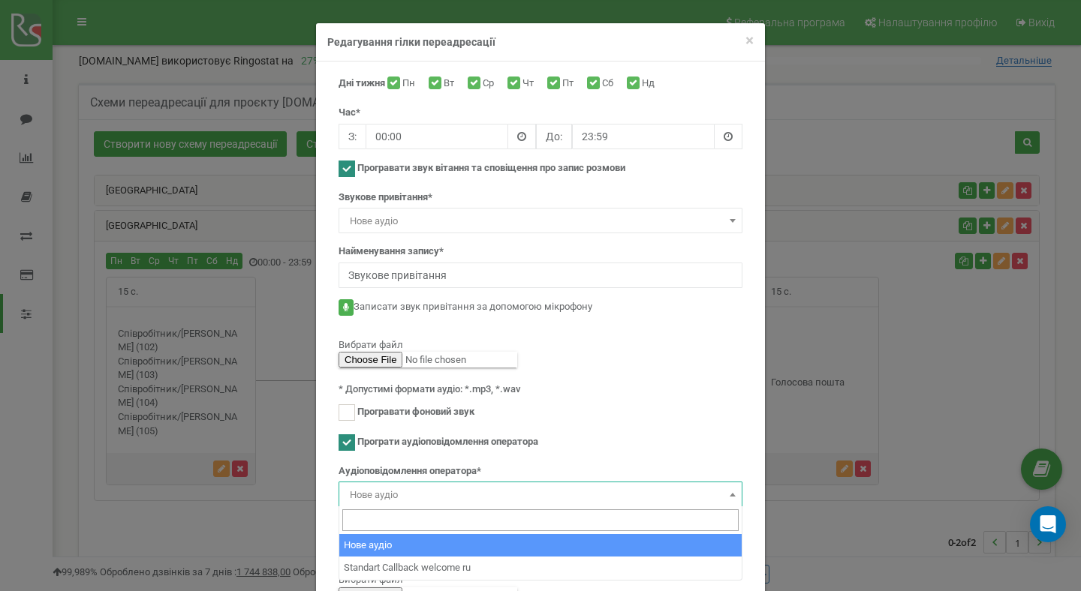
click at [346, 167] on ins at bounding box center [347, 169] width 17 height 17
checkbox input "false"
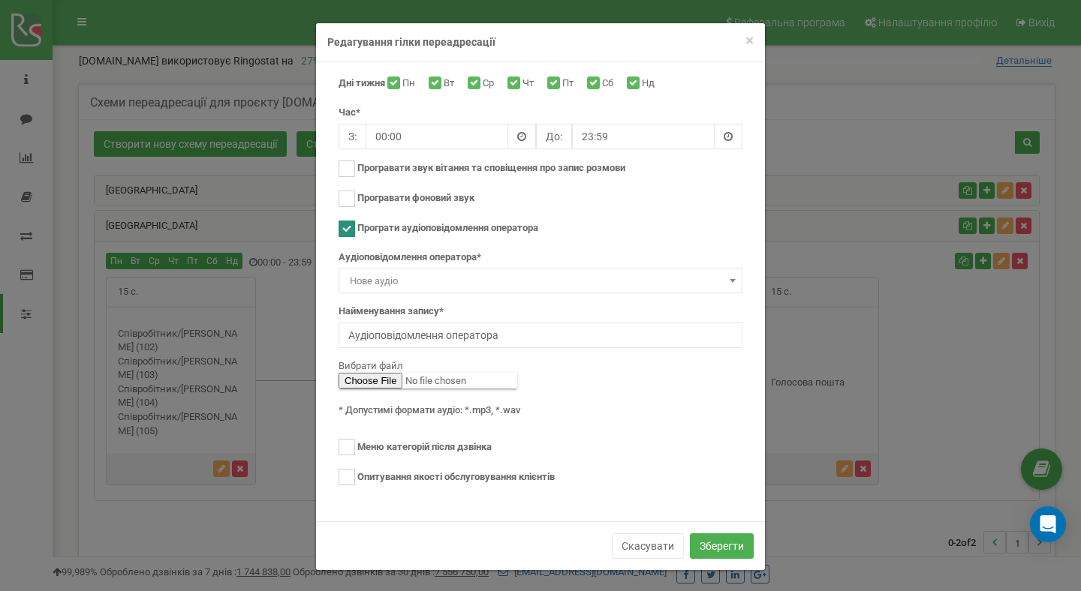
click at [625, 360] on div "Вибрати файл" at bounding box center [541, 367] width 404 height 14
click at [639, 545] on button "Скасувати" at bounding box center [648, 547] width 72 height 26
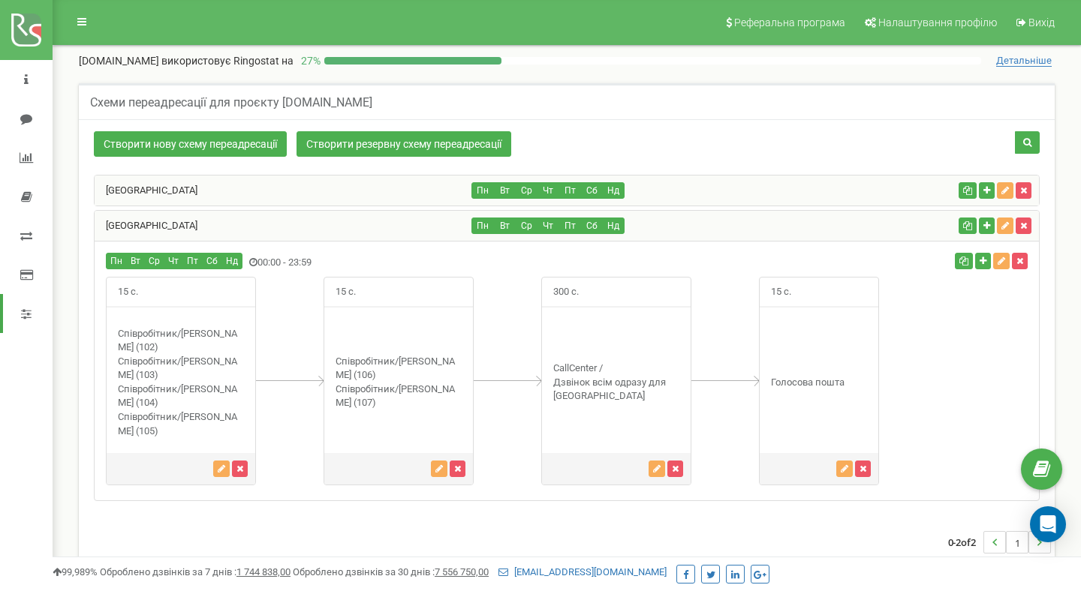
click at [381, 188] on div "USA" at bounding box center [284, 191] width 378 height 30
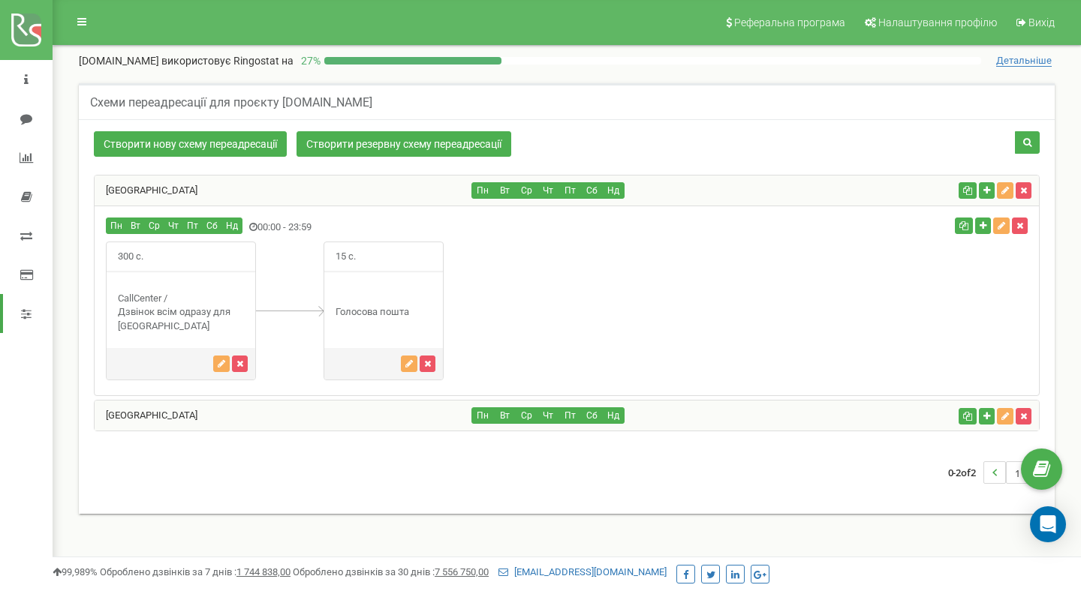
click at [408, 197] on div "USA" at bounding box center [284, 191] width 378 height 30
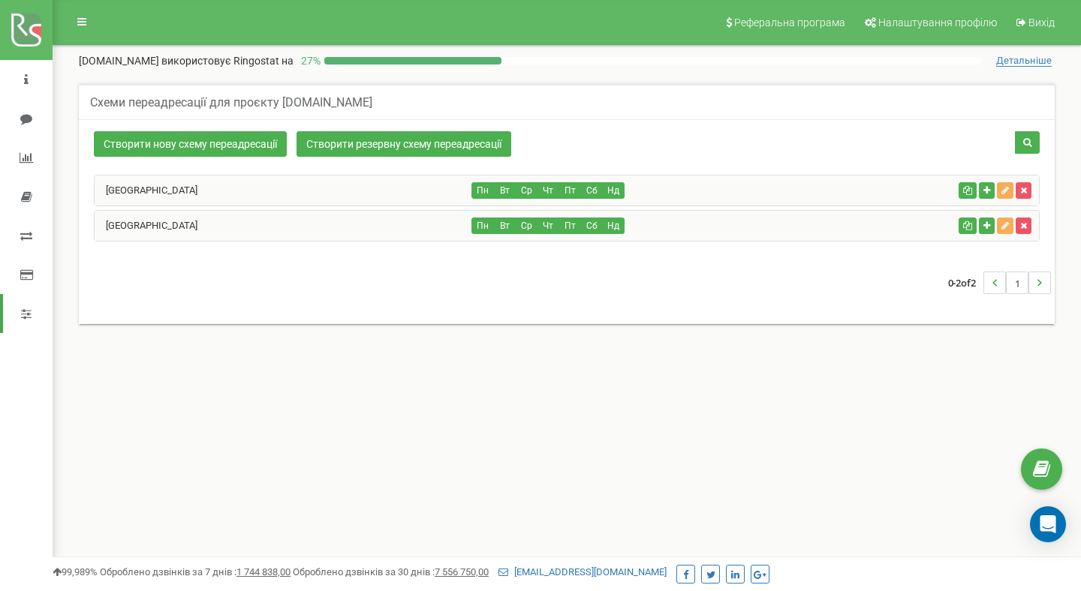
click at [408, 196] on div "USA" at bounding box center [284, 191] width 378 height 30
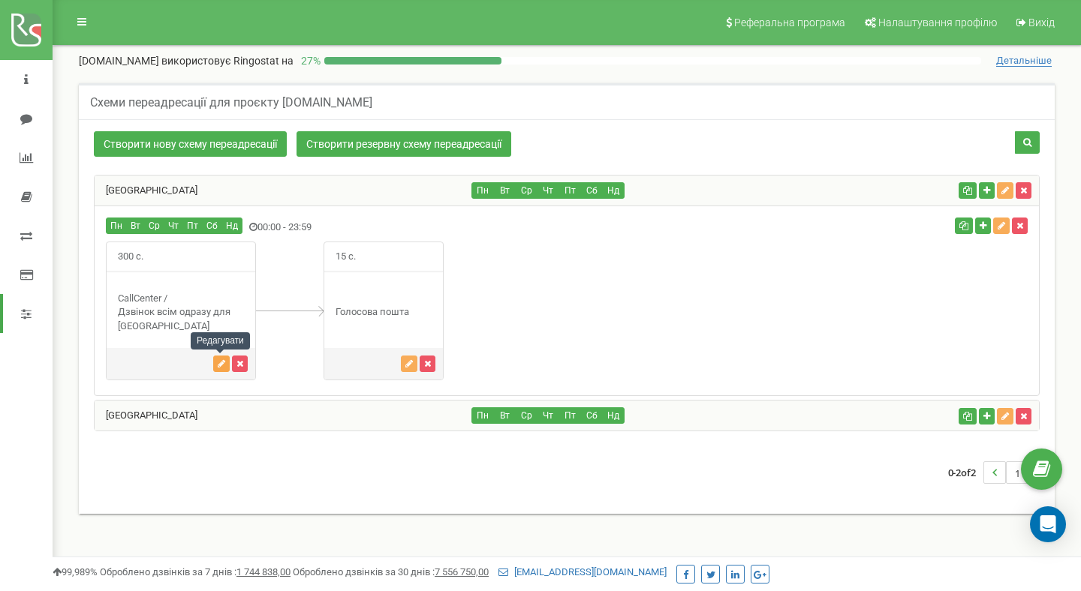
click at [218, 368] on icon "button" at bounding box center [222, 364] width 8 height 9
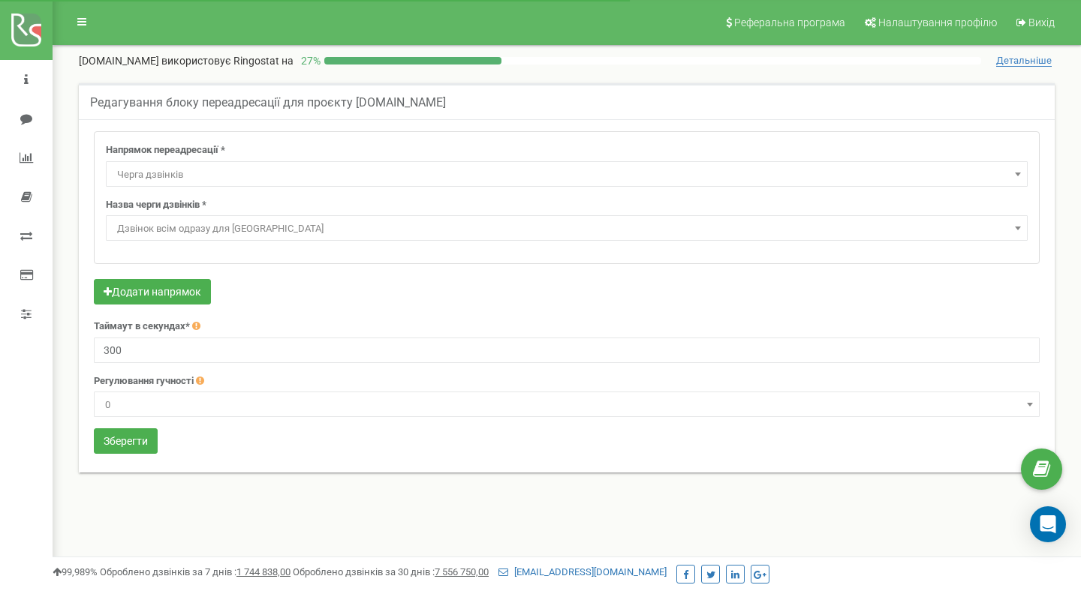
select select "CallCenter"
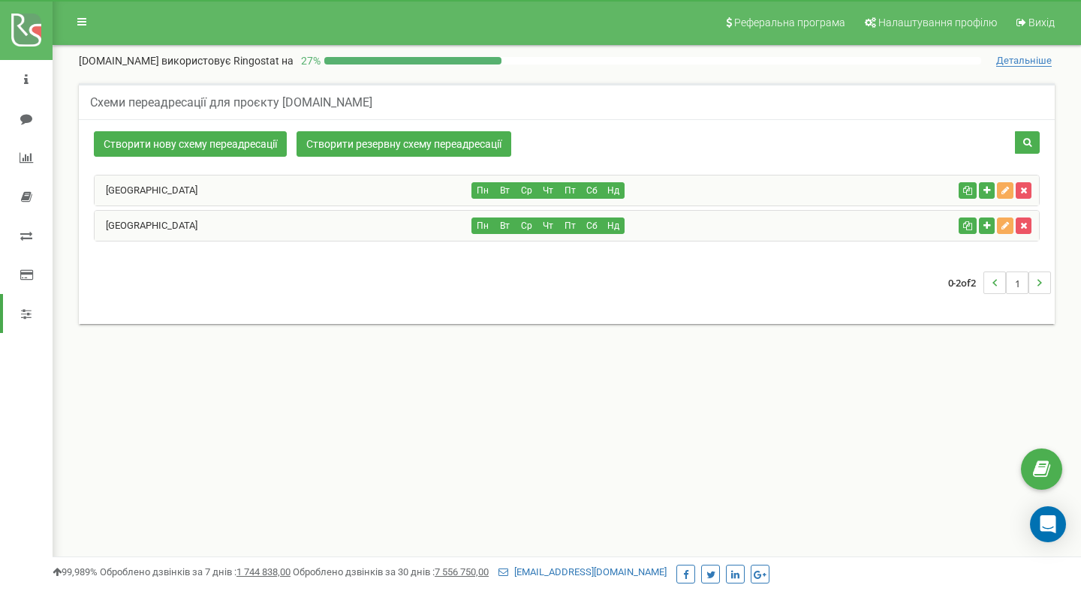
click at [221, 224] on div "[GEOGRAPHIC_DATA]" at bounding box center [284, 226] width 378 height 30
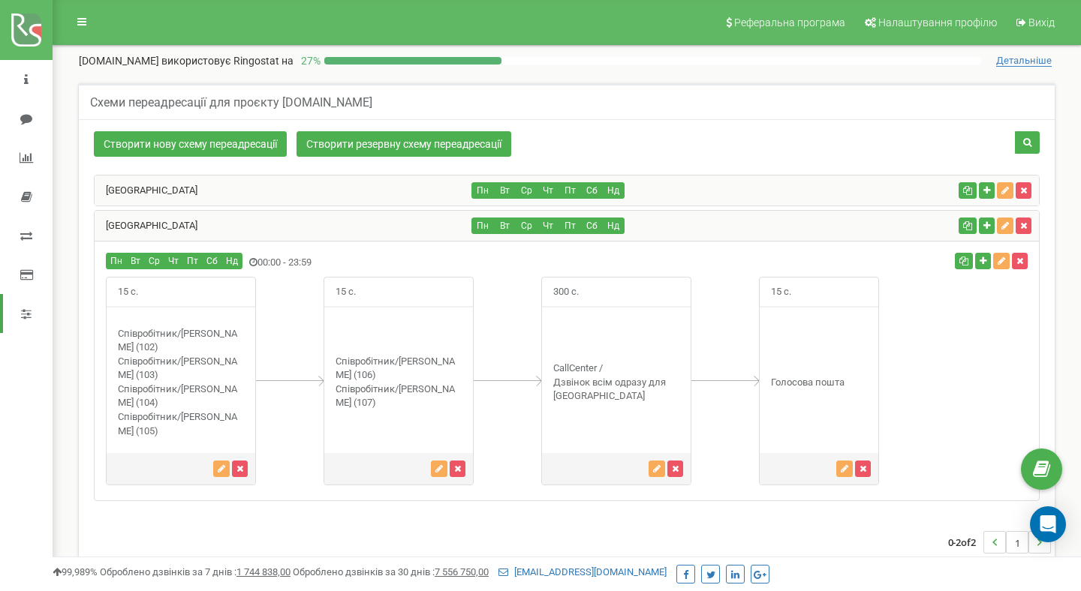
click at [72, 220] on div "Схеми переадресації для проєкту [DOMAIN_NAME] Створити нову схему переадресації…" at bounding box center [567, 342] width 998 height 519
click at [657, 467] on icon "button" at bounding box center [657, 469] width 8 height 9
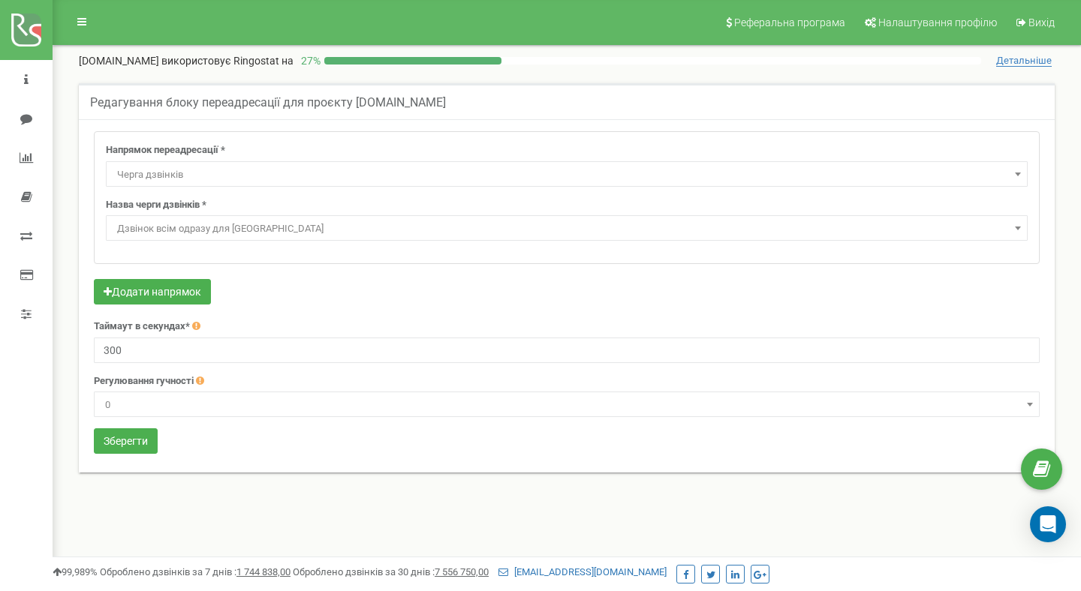
select select "CallCenter"
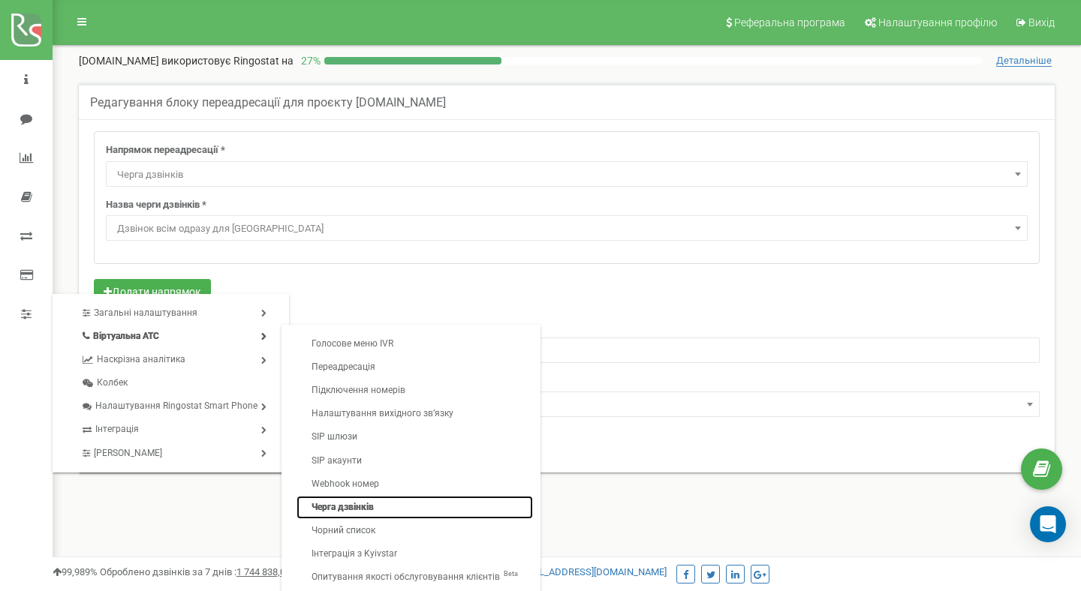
click at [361, 506] on link "Черга дзвінків" at bounding box center [414, 507] width 236 height 23
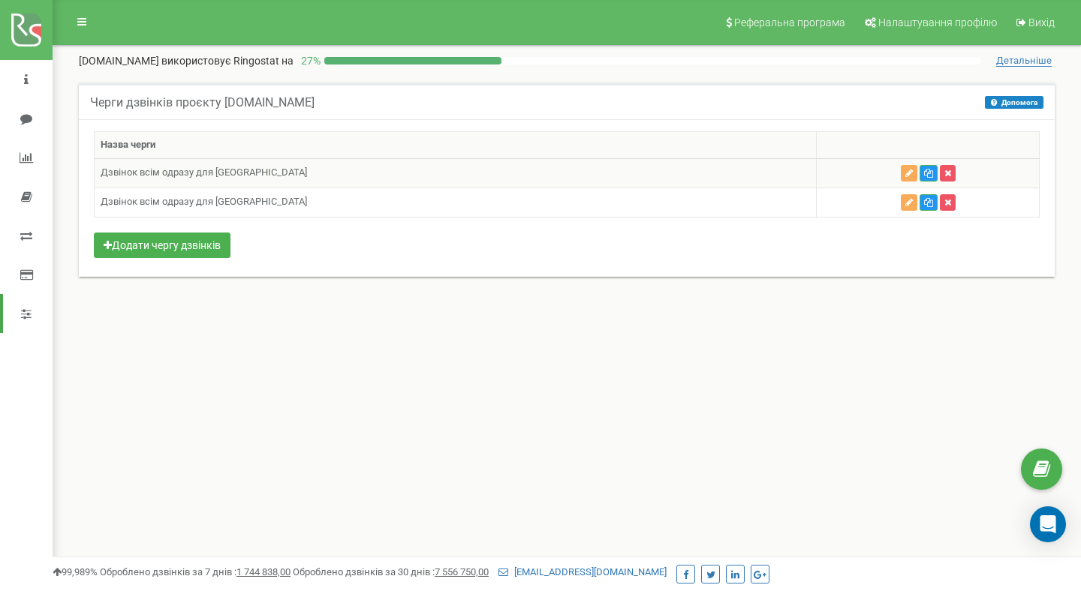
click at [543, 173] on td "Дзвінок всім одразу для [GEOGRAPHIC_DATA]" at bounding box center [456, 172] width 722 height 29
click at [901, 170] on button "button" at bounding box center [909, 173] width 17 height 17
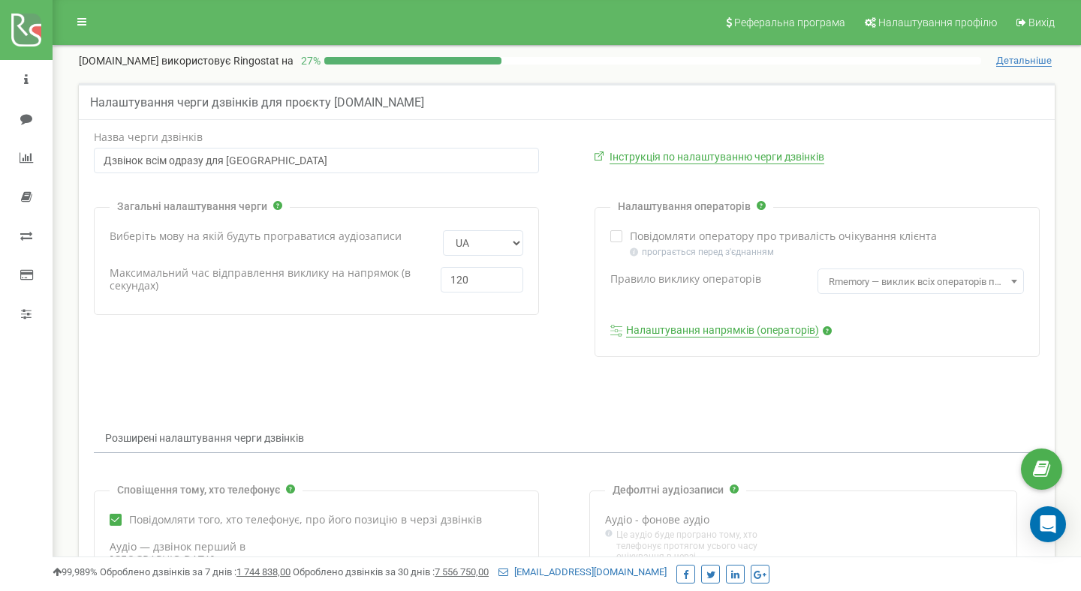
click at [745, 330] on link "Налаштування напрямків (операторів)" at bounding box center [722, 331] width 193 height 14
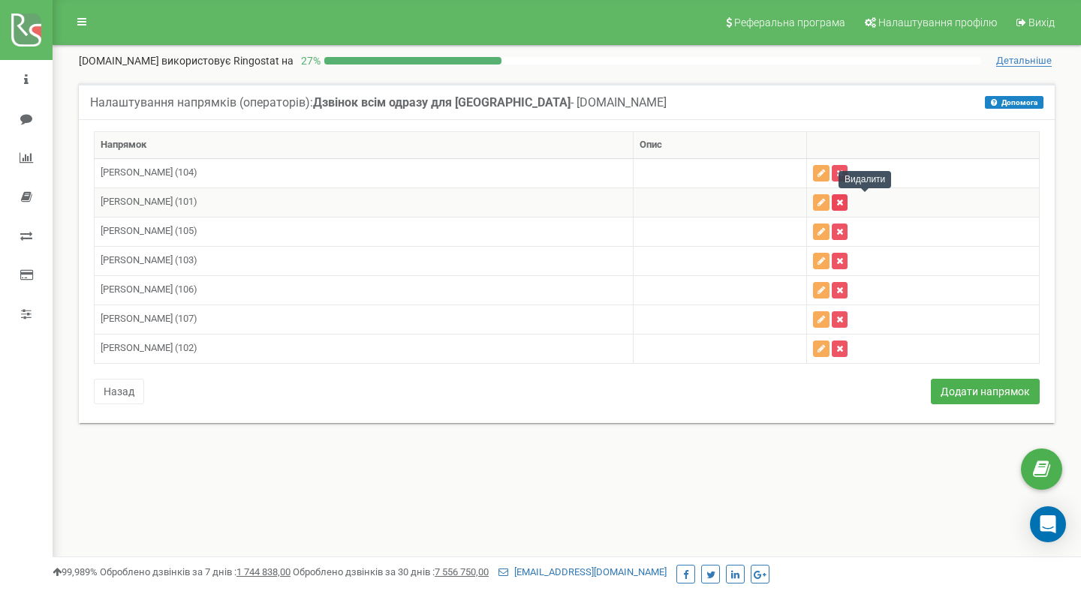
click at [843, 204] on icon "button" at bounding box center [839, 202] width 7 height 9
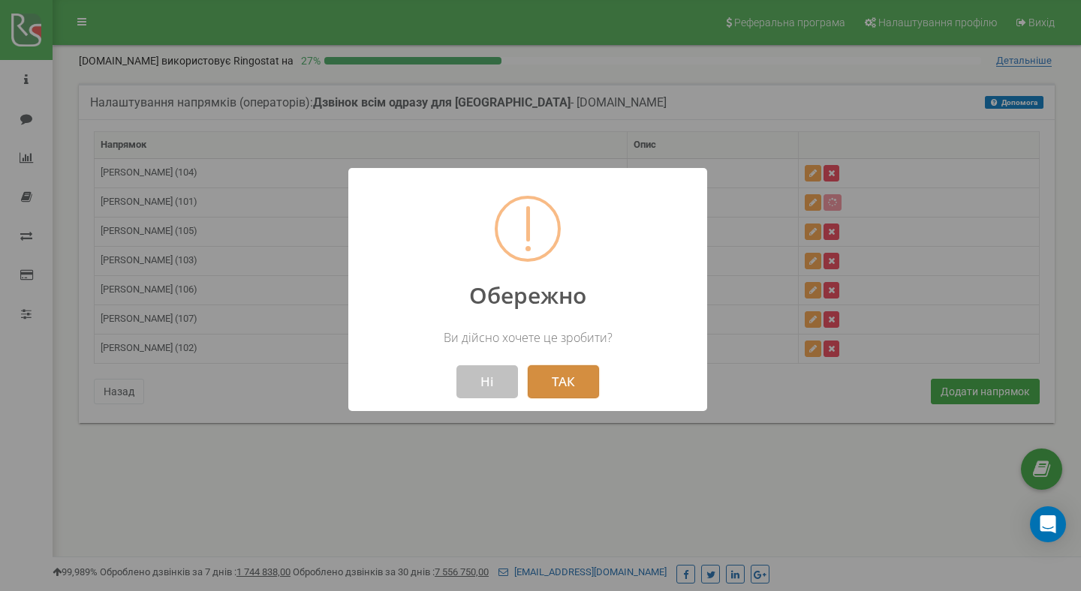
click at [567, 386] on button "ТАК" at bounding box center [563, 382] width 71 height 33
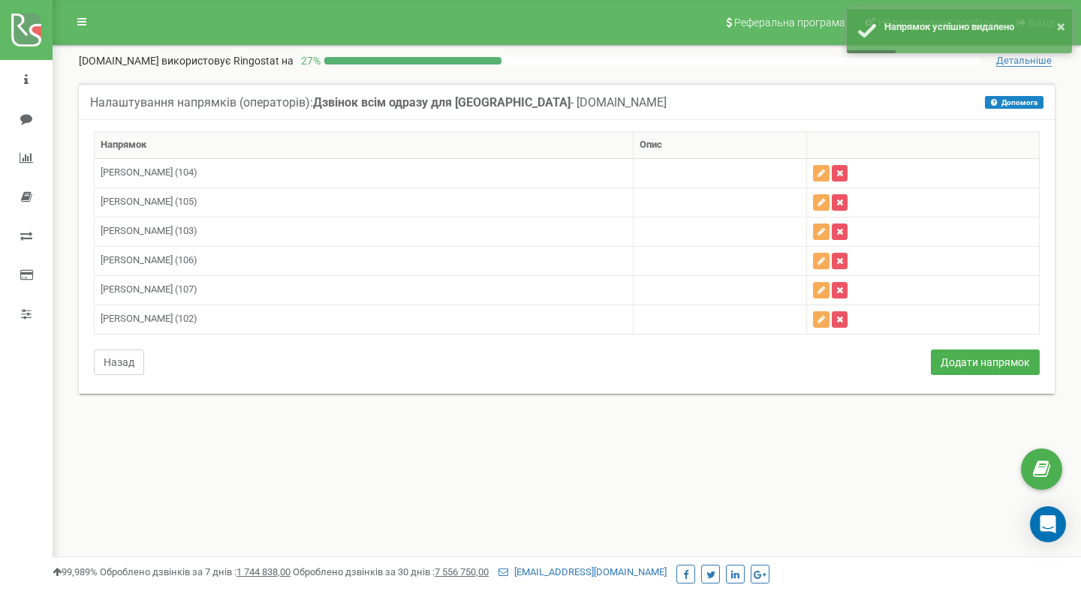
click at [125, 363] on button "Назад" at bounding box center [119, 363] width 50 height 26
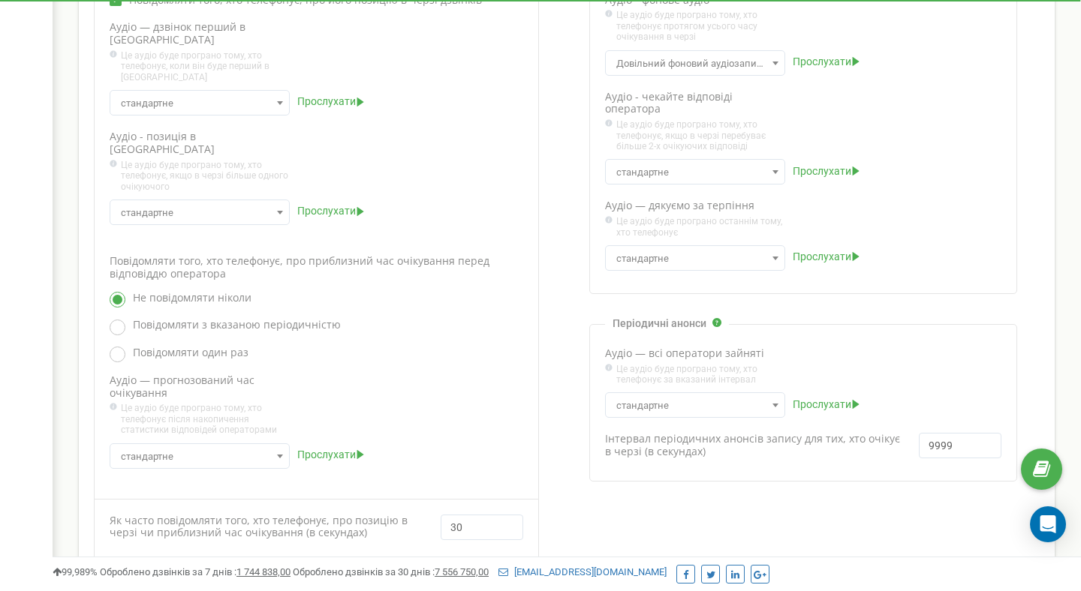
scroll to position [556, 0]
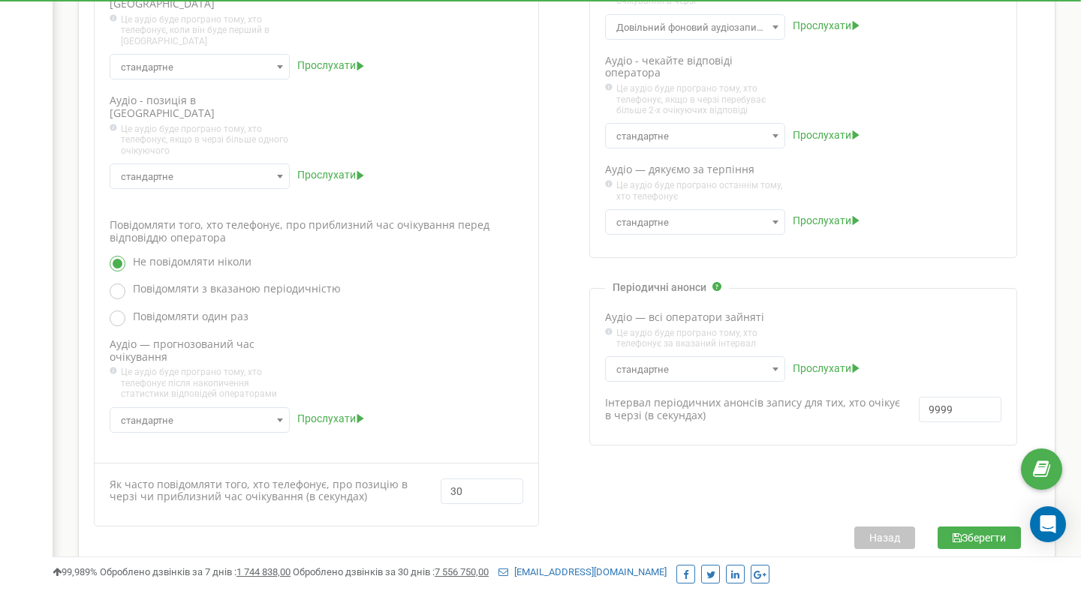
click at [281, 419] on b at bounding box center [280, 421] width 6 height 4
click at [361, 360] on div "Аудіо — прогнозований час очікування Нове аудіо стандартне" at bounding box center [317, 386] width 414 height 95
click at [971, 527] on button "Зберегти" at bounding box center [978, 538] width 83 height 23
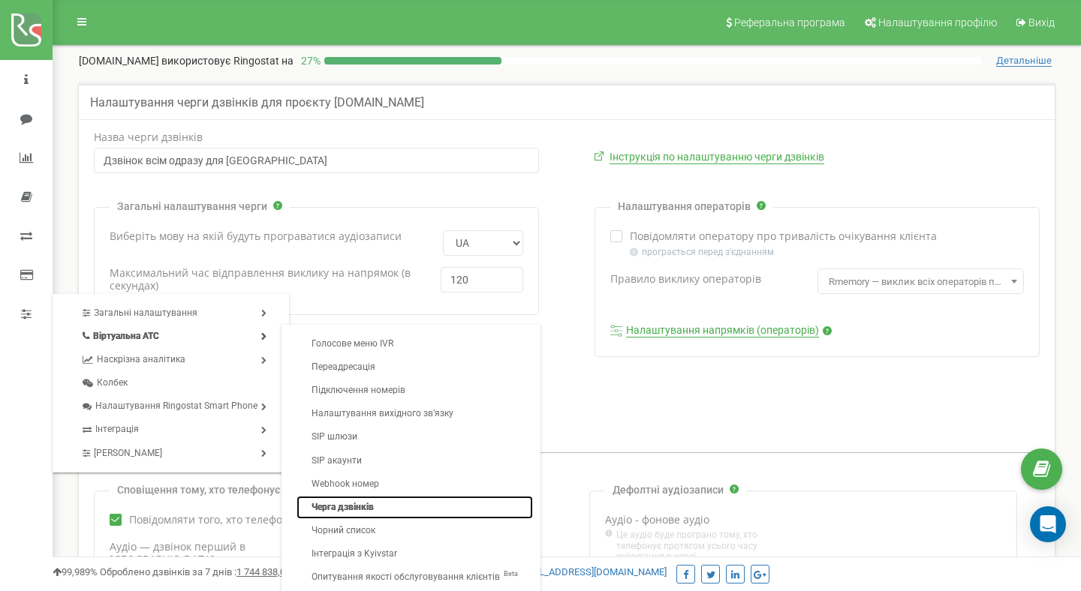
click at [357, 508] on link "Черга дзвінків" at bounding box center [414, 507] width 236 height 23
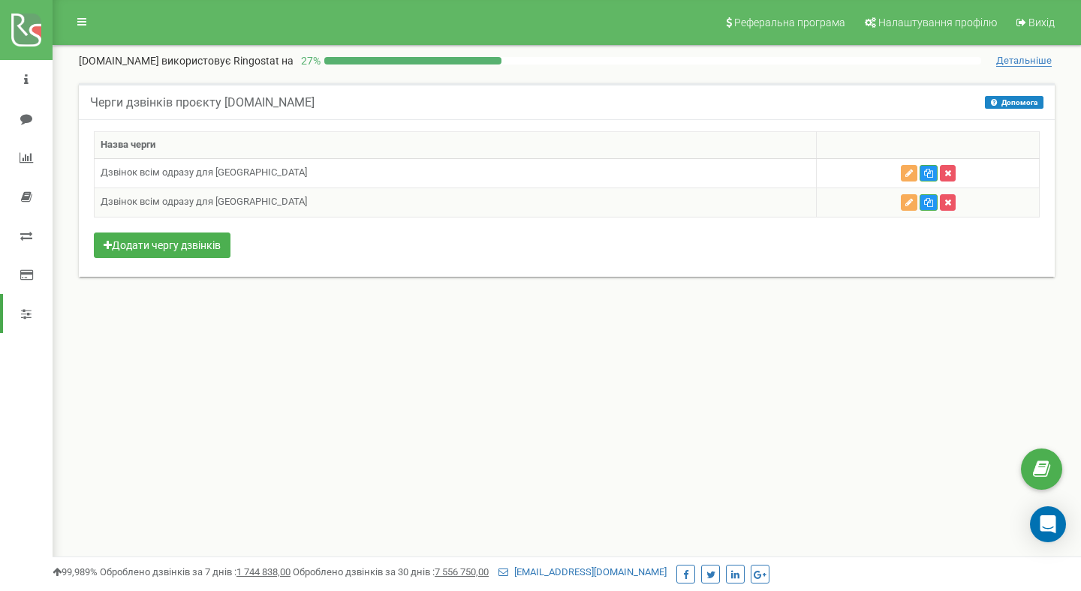
click at [328, 201] on td "Дзвінок всім одразу для [GEOGRAPHIC_DATA]" at bounding box center [456, 202] width 722 height 29
click at [905, 206] on icon "button" at bounding box center [909, 202] width 8 height 9
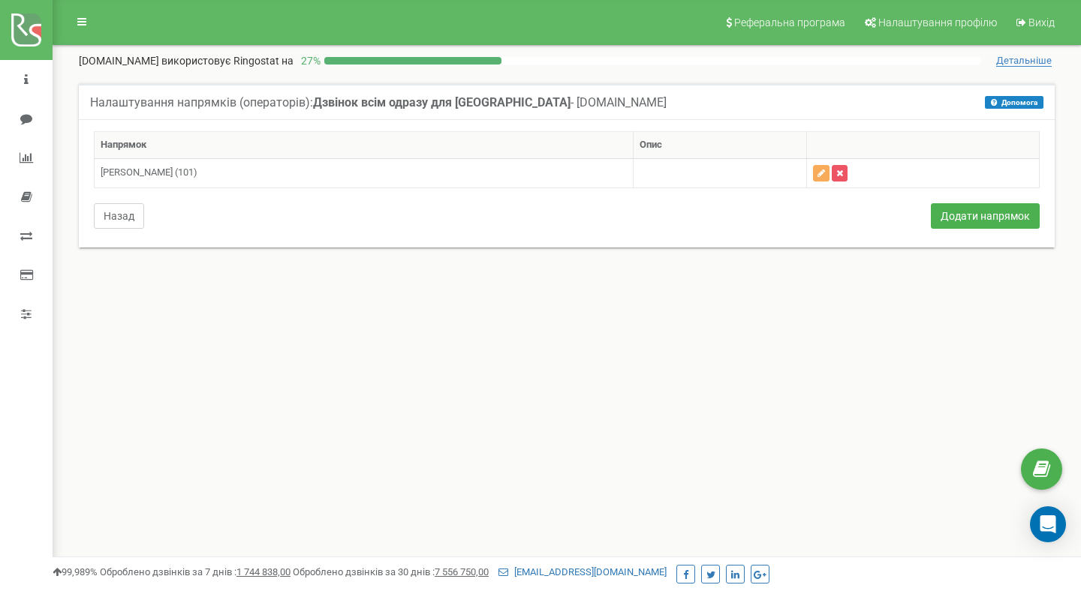
click at [122, 217] on button "Назад" at bounding box center [119, 216] width 50 height 26
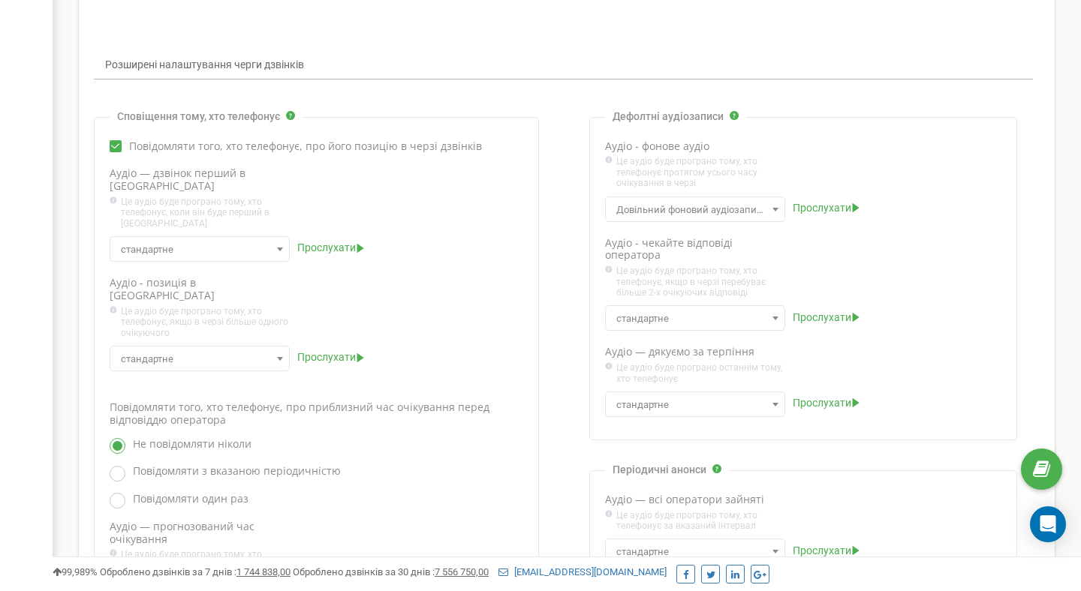
scroll to position [310, 0]
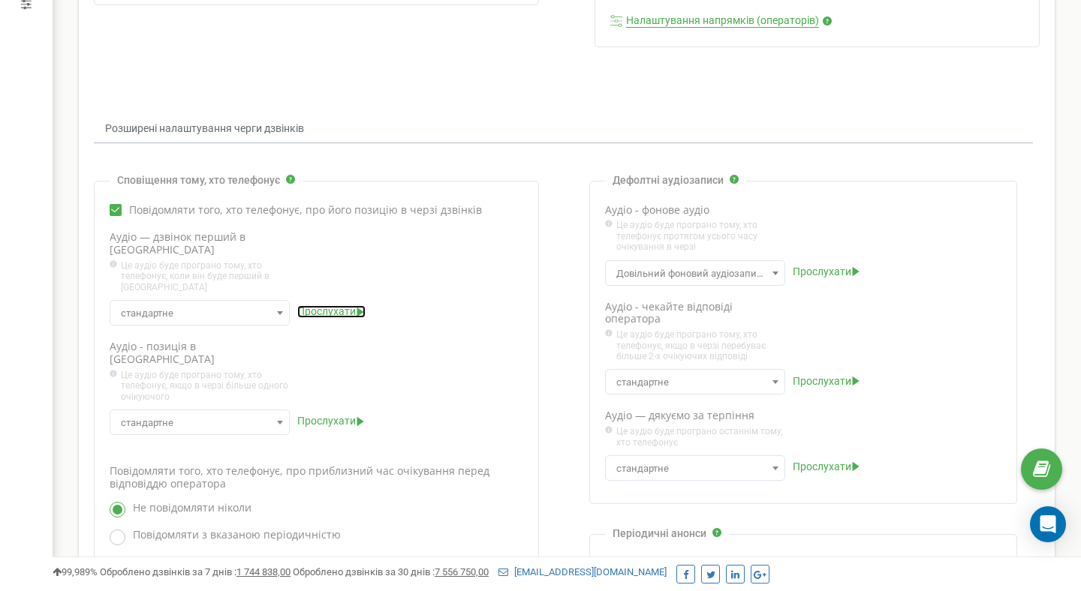
click at [316, 305] on span "Прослухати" at bounding box center [326, 311] width 59 height 13
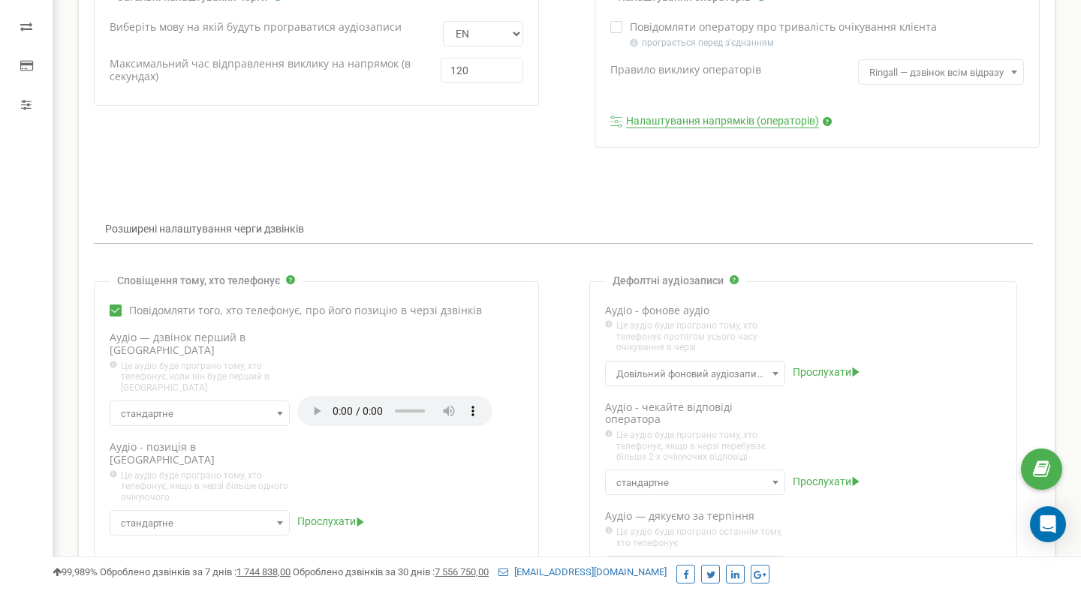
scroll to position [0, 0]
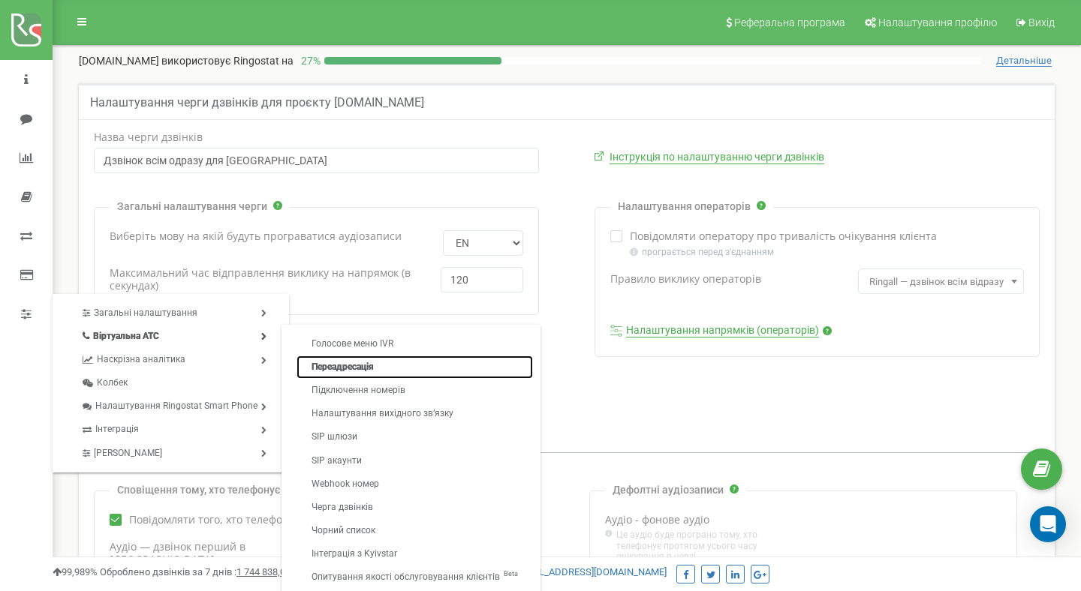
click at [351, 368] on link "Переадресація" at bounding box center [414, 367] width 236 height 23
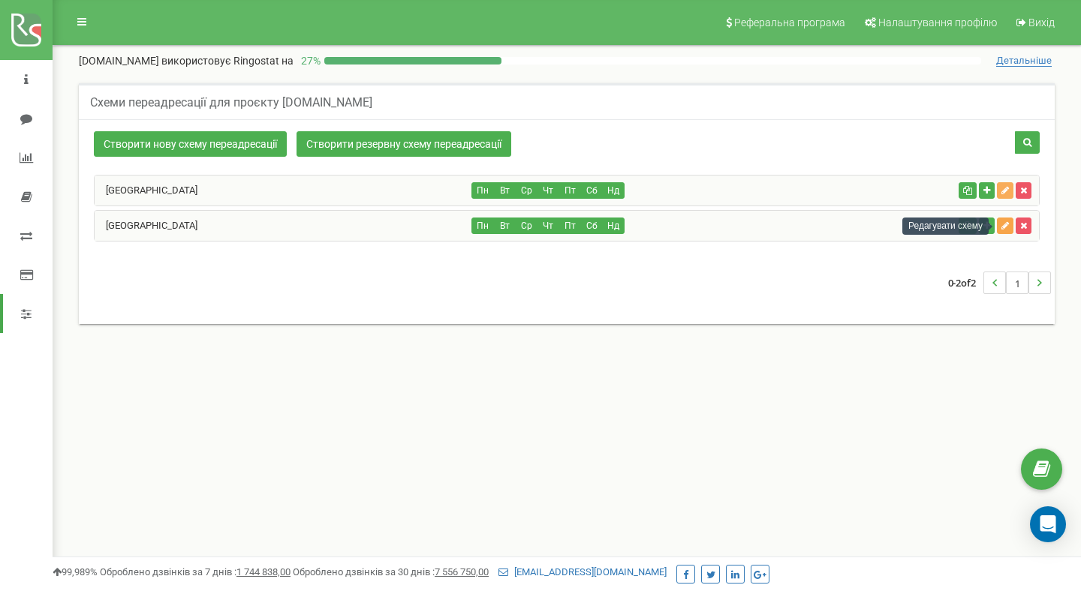
click at [1004, 226] on icon "button" at bounding box center [1005, 225] width 8 height 9
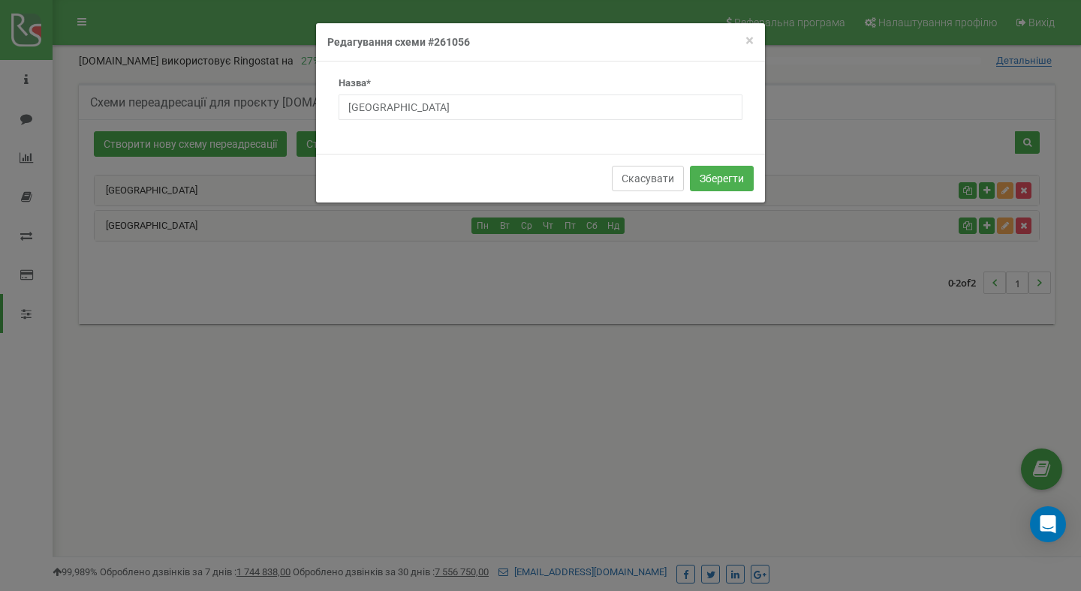
click at [653, 182] on button "Скасувати" at bounding box center [648, 179] width 72 height 26
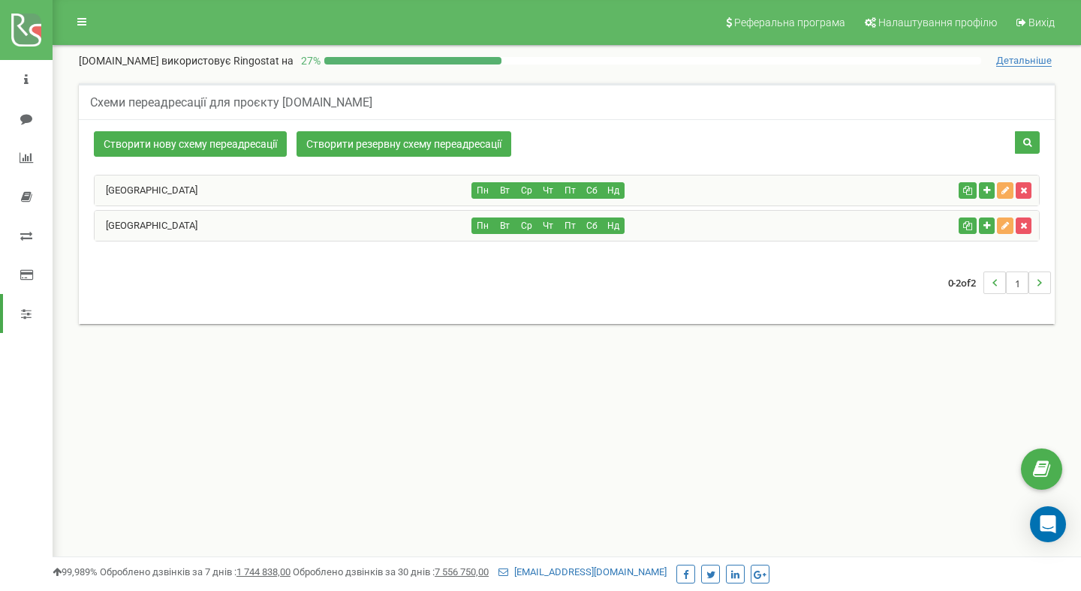
click at [411, 230] on div "[GEOGRAPHIC_DATA]" at bounding box center [284, 226] width 378 height 30
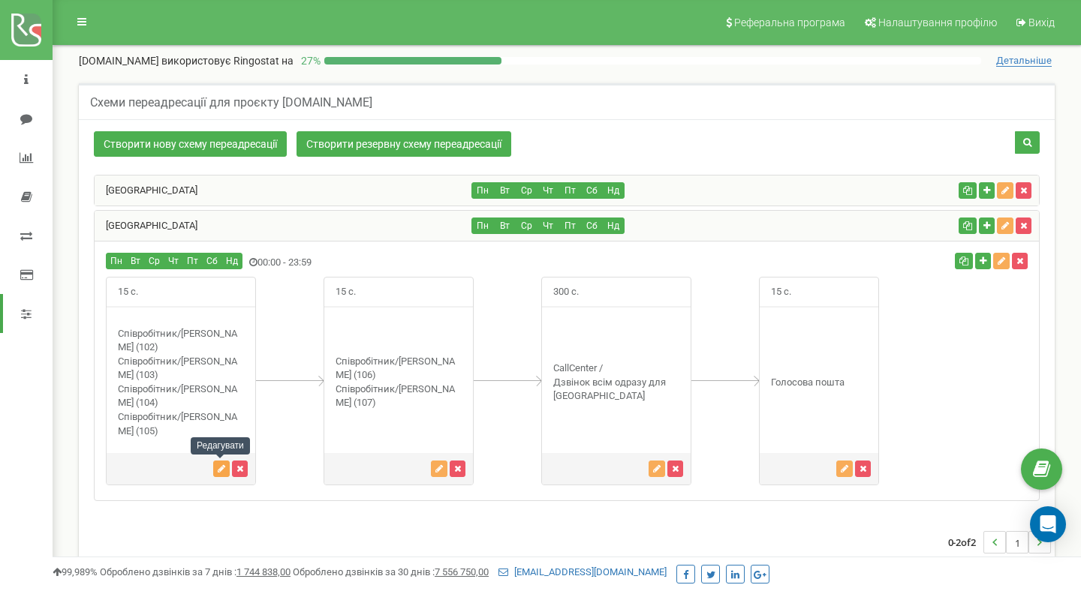
click at [221, 468] on icon "button" at bounding box center [222, 469] width 8 height 9
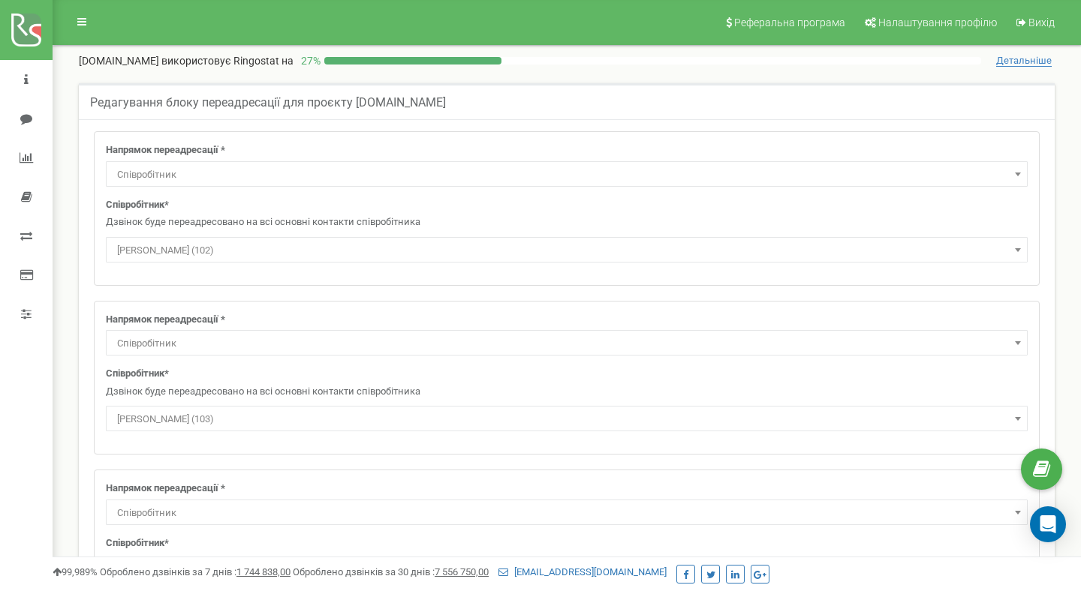
select select "Employee"
select select "478121"
select select "Employee"
select select "478131"
select select "Employee"
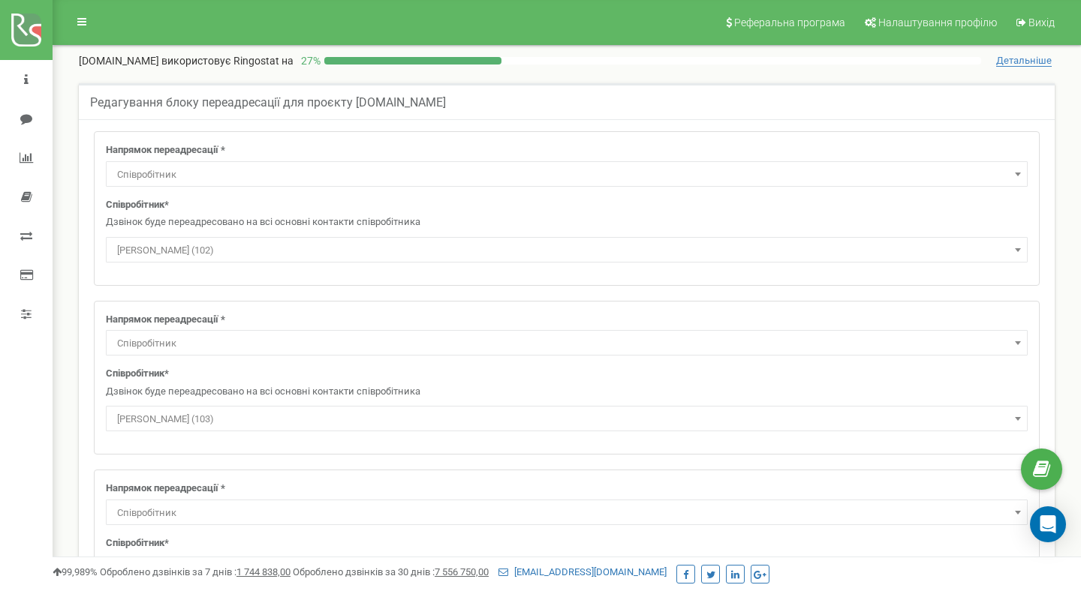
select select "478141"
select select "Employee"
select select "478146"
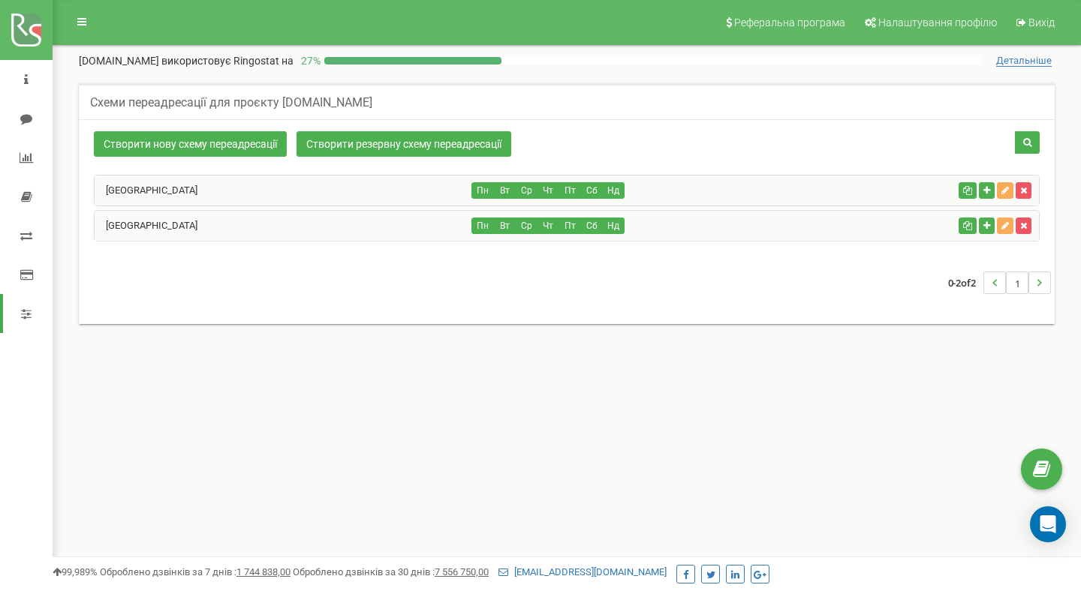
click at [342, 228] on div "[GEOGRAPHIC_DATA]" at bounding box center [284, 226] width 378 height 30
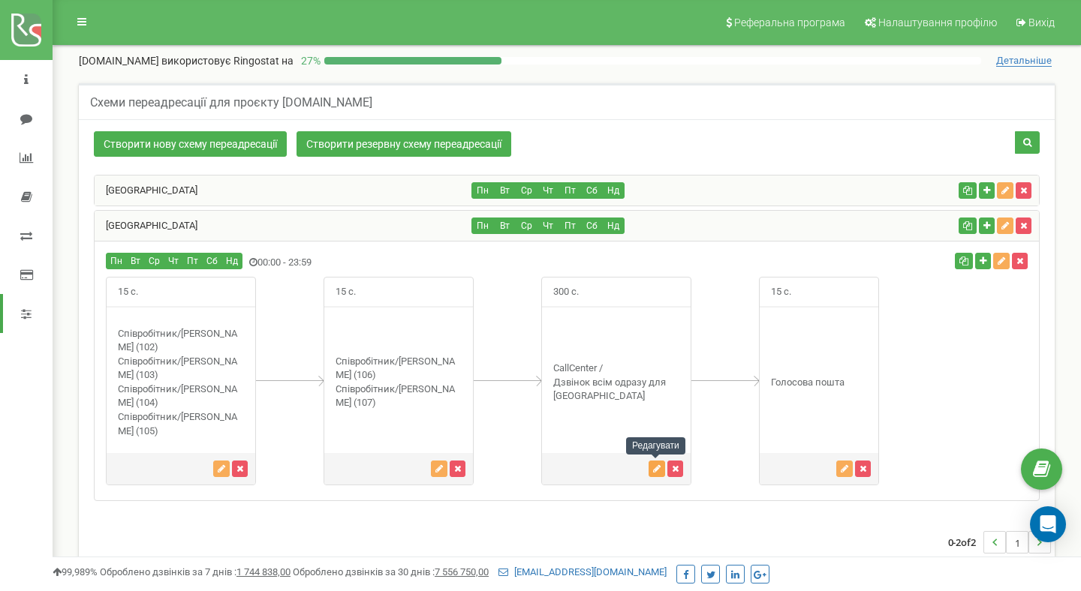
click at [653, 471] on icon "button" at bounding box center [657, 469] width 8 height 9
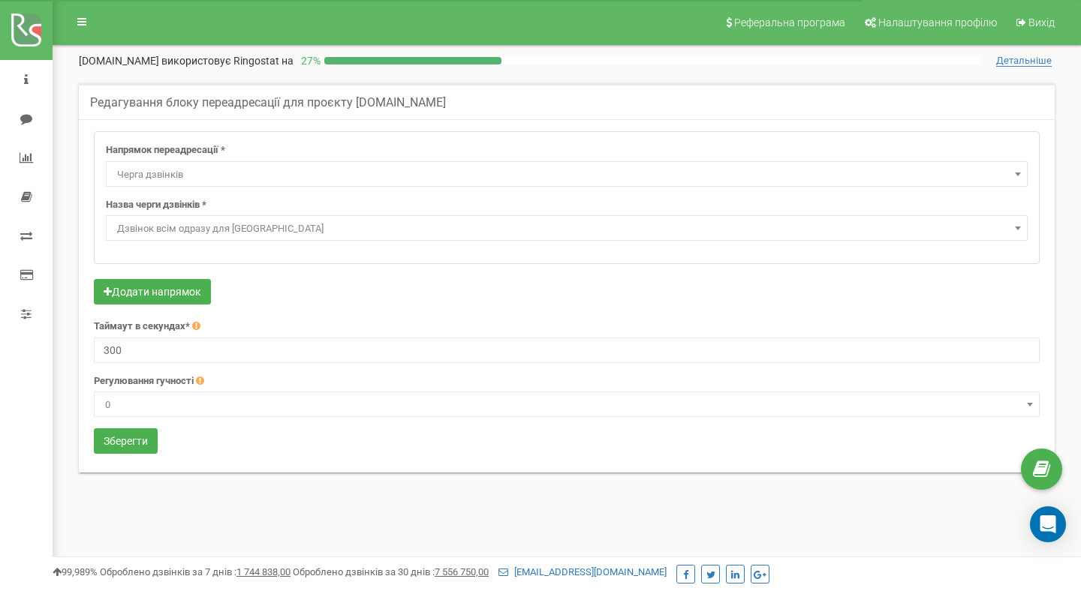
select select "CallCenter"
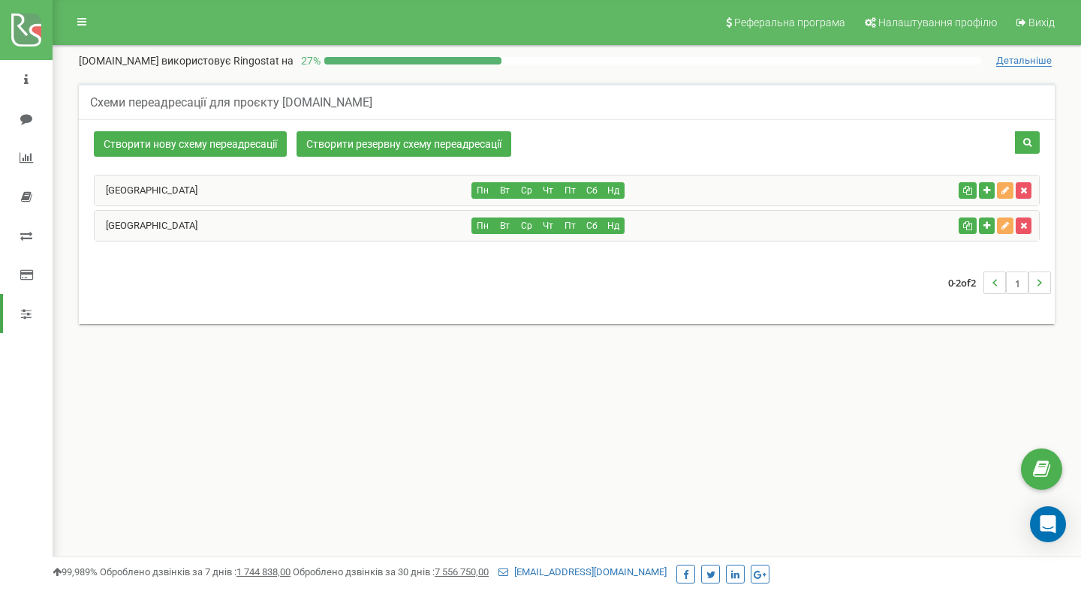
click at [345, 232] on div "Ukraine" at bounding box center [284, 226] width 378 height 30
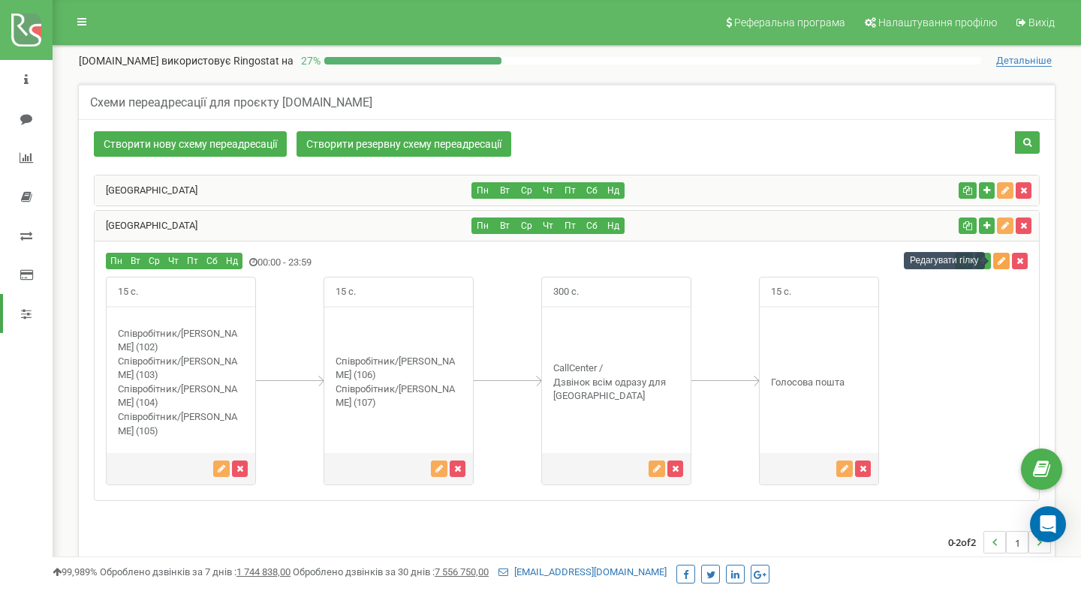
click at [1001, 261] on icon "button" at bounding box center [1002, 261] width 8 height 9
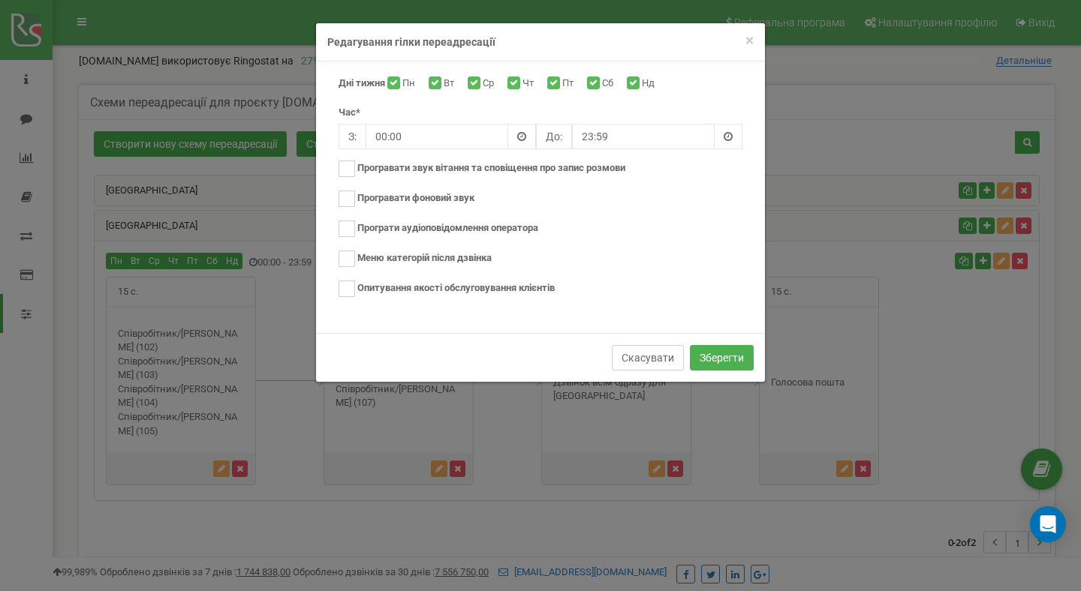
click at [658, 352] on button "Скасувати" at bounding box center [648, 358] width 72 height 26
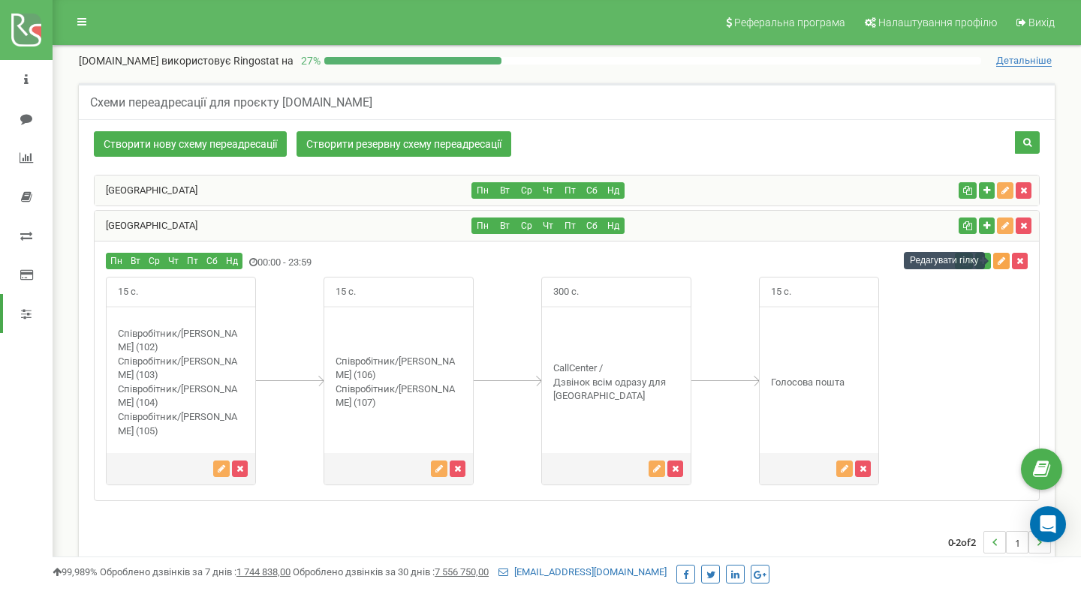
click at [1001, 263] on icon "button" at bounding box center [1002, 261] width 8 height 9
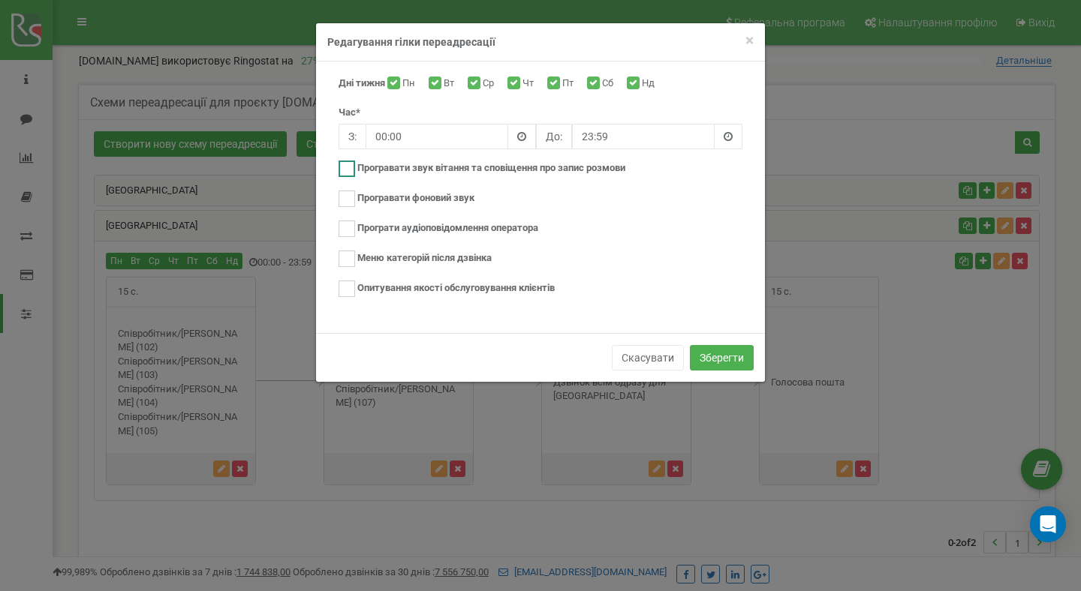
click at [347, 165] on ins at bounding box center [347, 169] width 17 height 17
checkbox input "true"
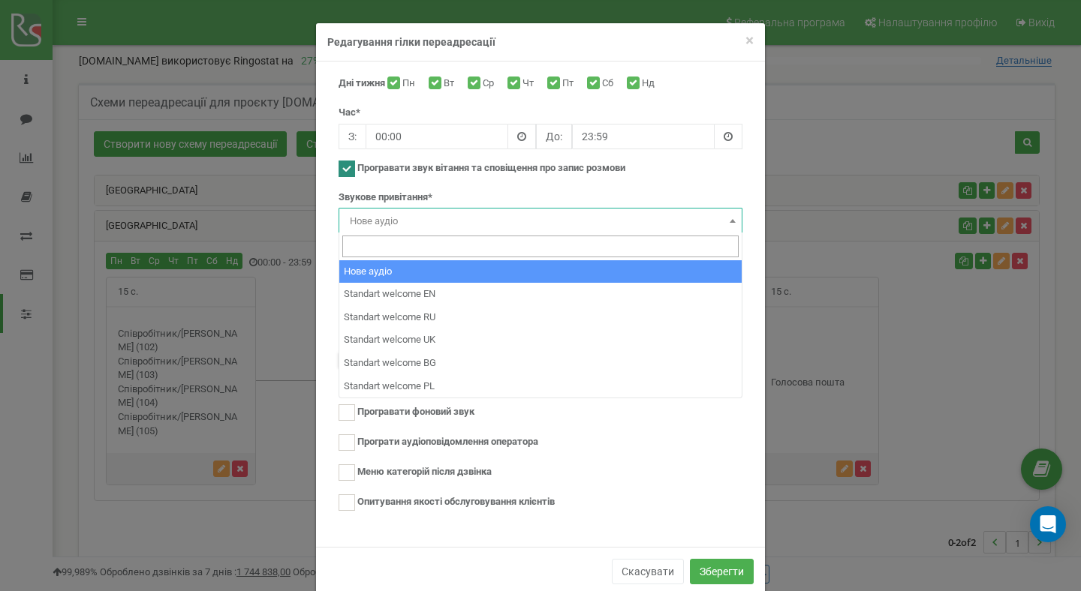
click at [488, 222] on span "Нове аудіо" at bounding box center [540, 221] width 393 height 21
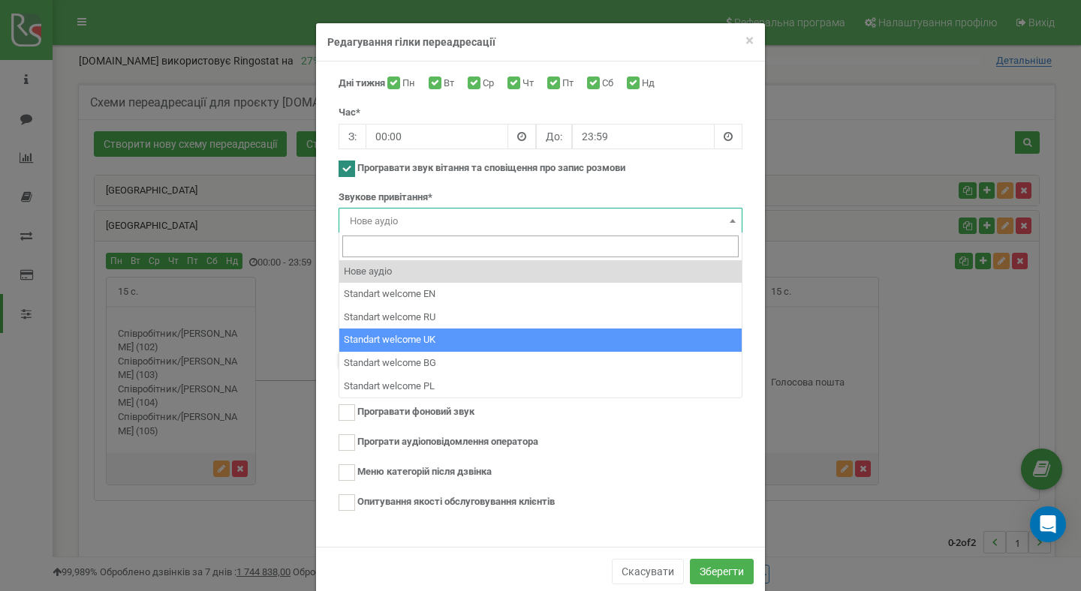
select select "10899"
type input "Standart welcome UK"
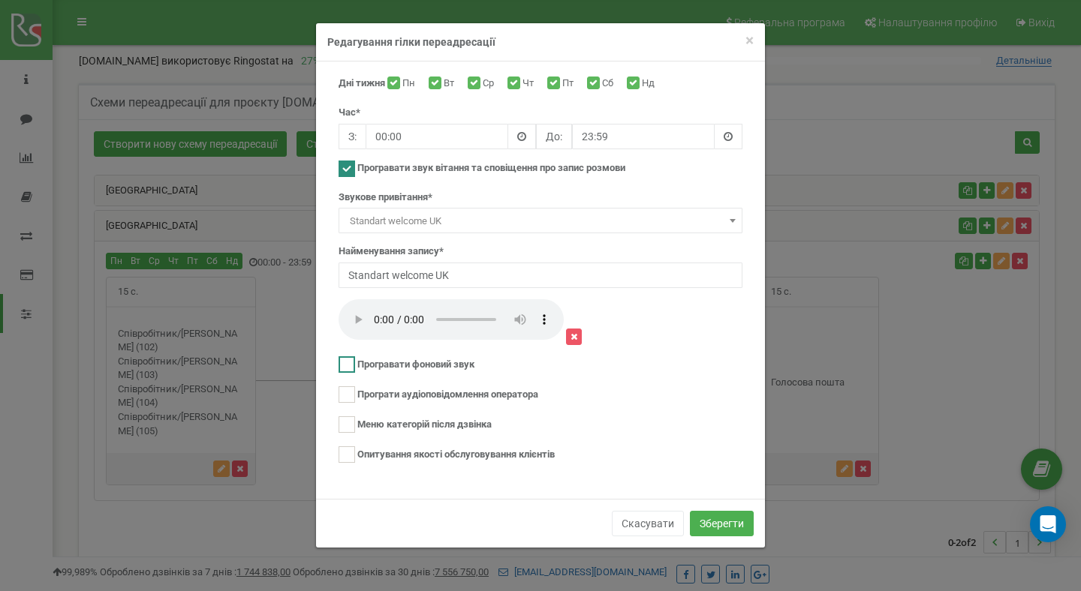
click at [347, 365] on ins at bounding box center [347, 365] width 17 height 17
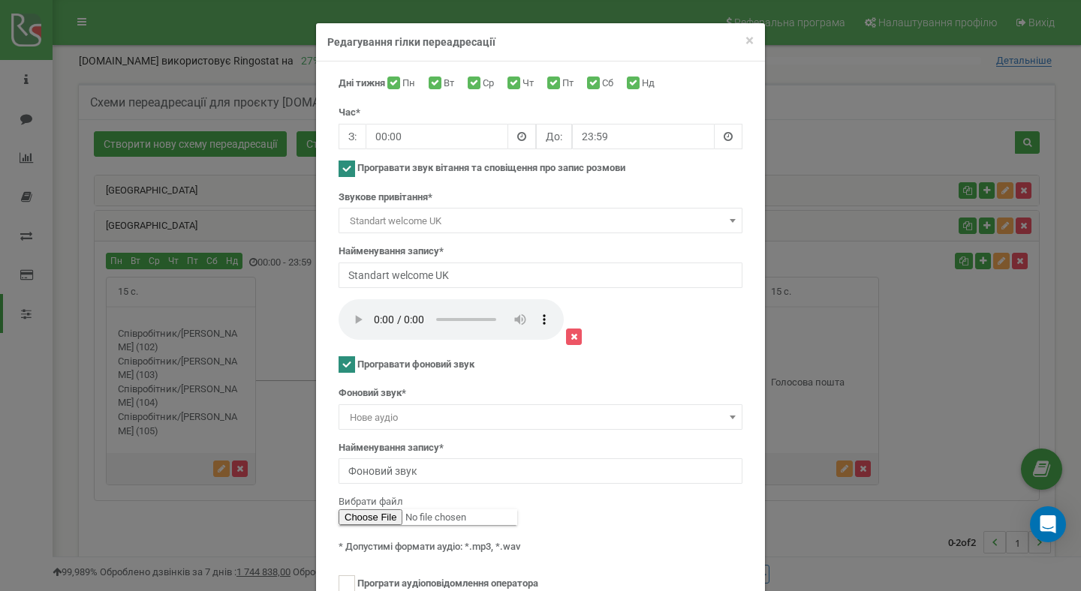
click at [351, 366] on ins at bounding box center [347, 365] width 17 height 17
checkbox input "false"
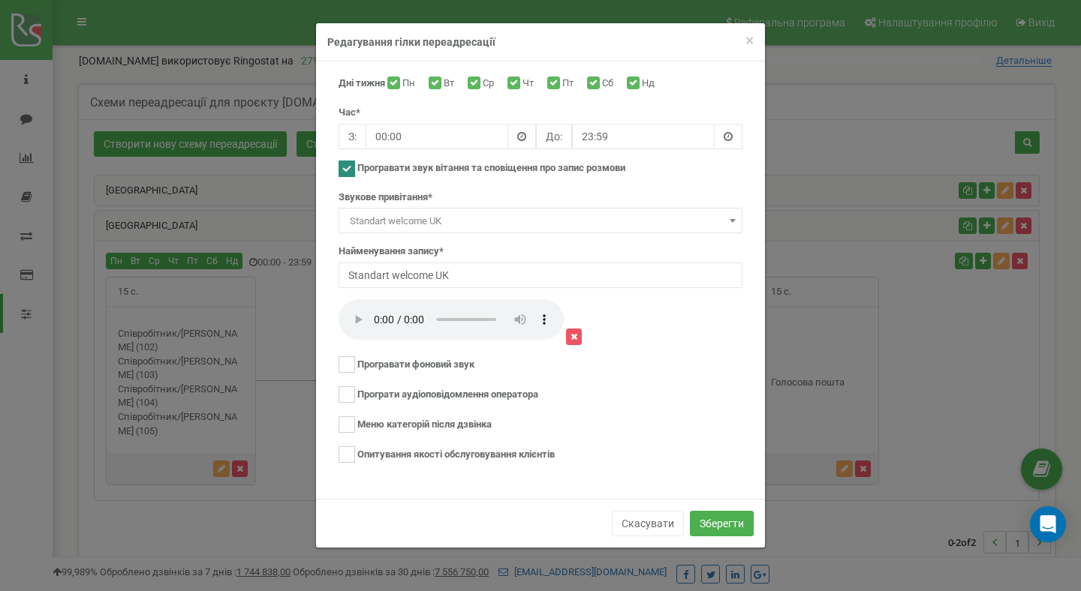
click at [348, 170] on ins at bounding box center [347, 169] width 17 height 17
checkbox input "false"
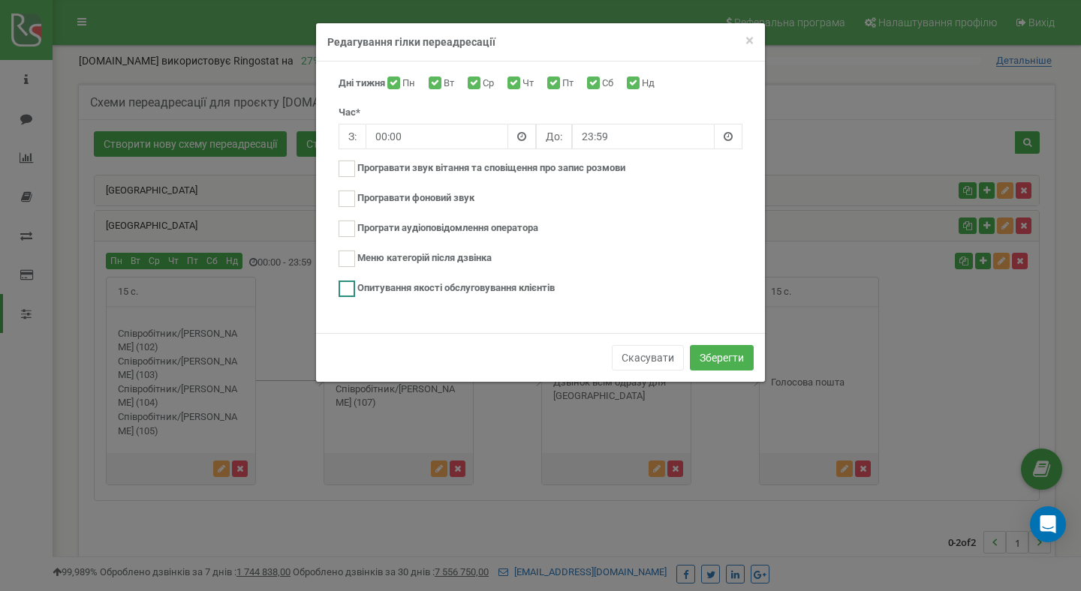
click at [346, 288] on ins at bounding box center [347, 289] width 17 height 17
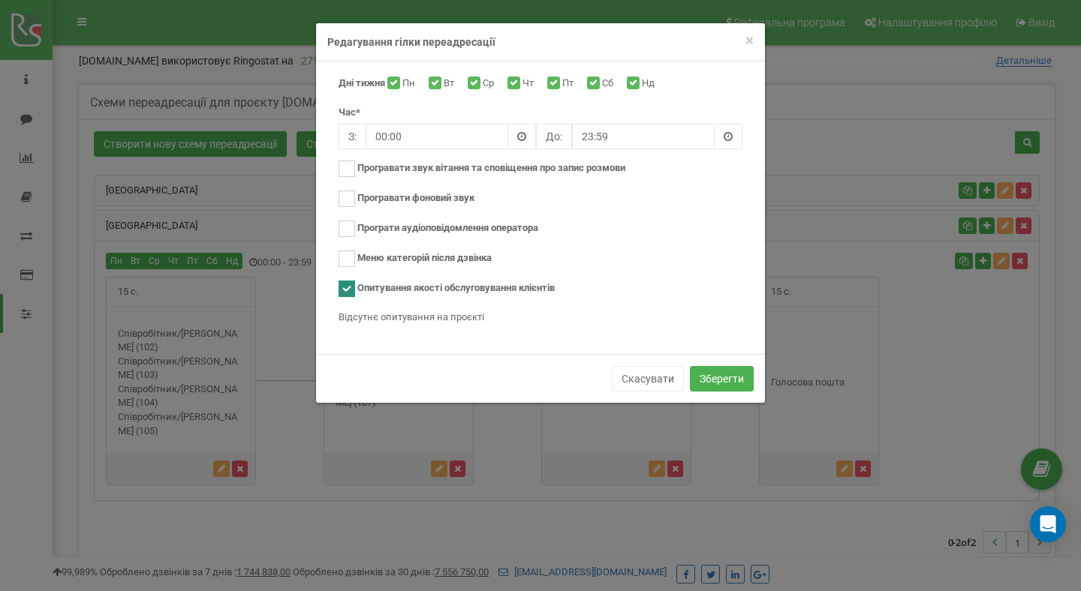
click at [349, 288] on ins at bounding box center [347, 289] width 17 height 17
checkbox input "false"
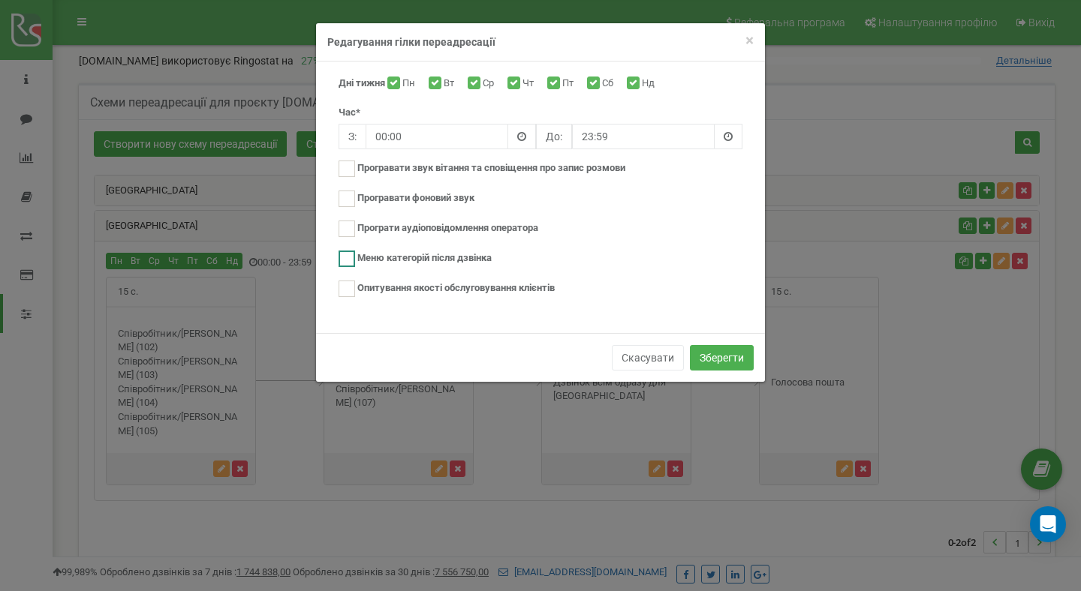
click at [348, 253] on ins at bounding box center [347, 259] width 17 height 17
checkbox input "true"
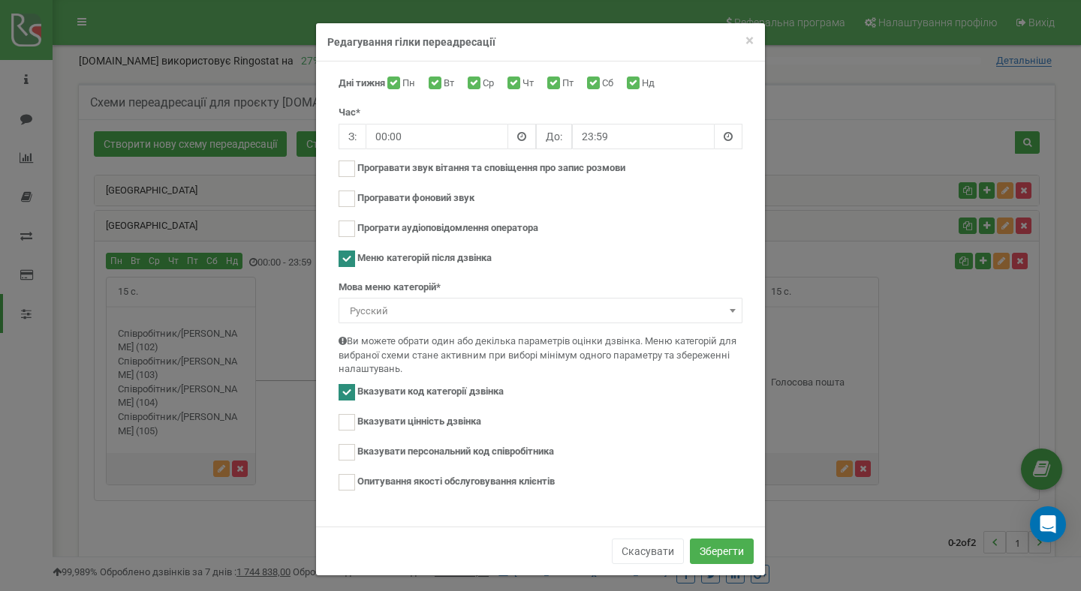
click at [348, 259] on ins at bounding box center [347, 259] width 17 height 17
checkbox input "false"
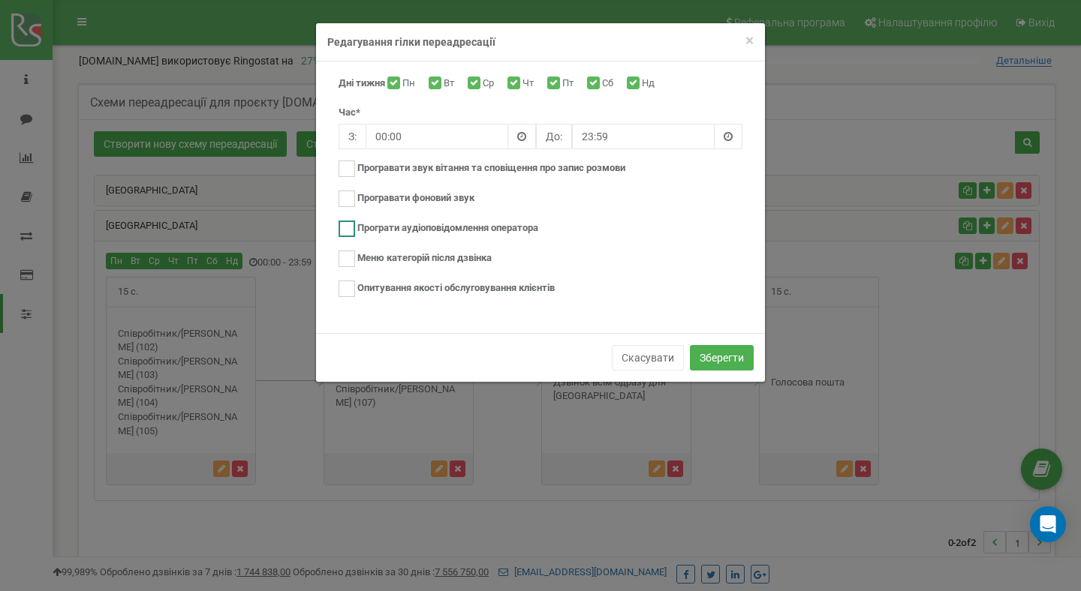
click at [346, 231] on ins at bounding box center [347, 229] width 17 height 17
checkbox input "true"
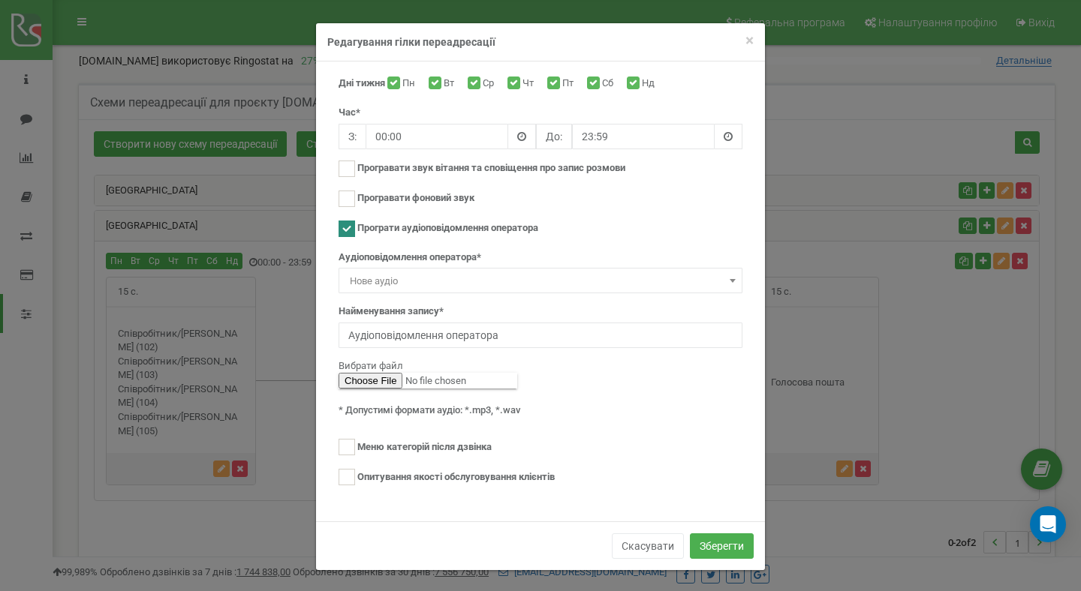
click at [414, 283] on span "Нове аудіо" at bounding box center [540, 281] width 393 height 21
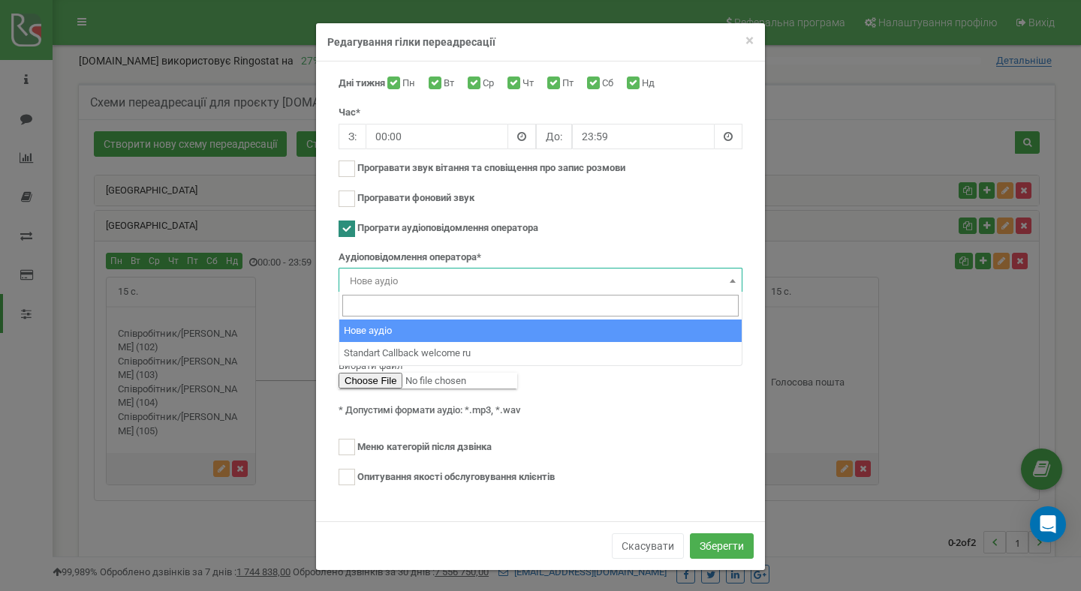
click at [532, 251] on div "Аудіоповідомлення оператора* Нове аудіо Standart Callback welcome ru Нове аудіо" at bounding box center [541, 273] width 404 height 44
click at [399, 281] on span "Нове аудіо" at bounding box center [540, 281] width 393 height 21
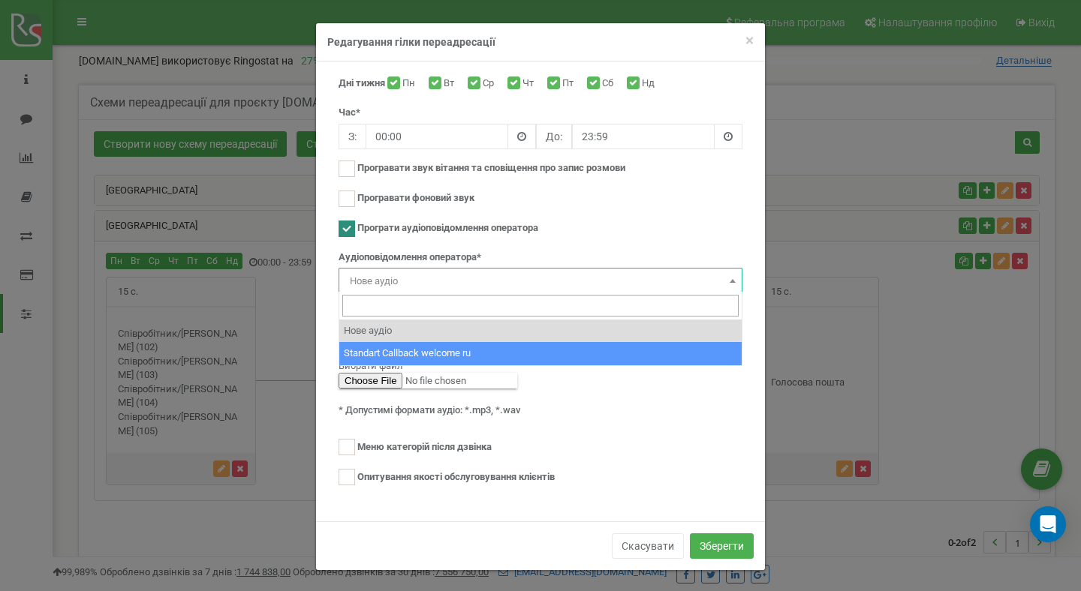
select select "98"
type input "Standart Callback welcome ru"
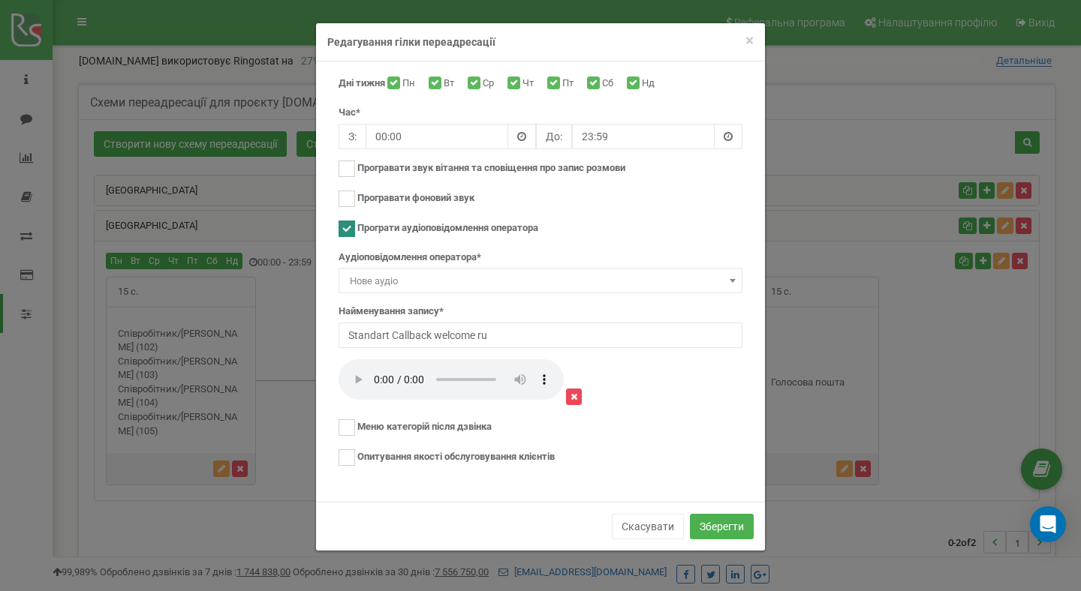
click at [573, 399] on icon at bounding box center [573, 397] width 7 height 9
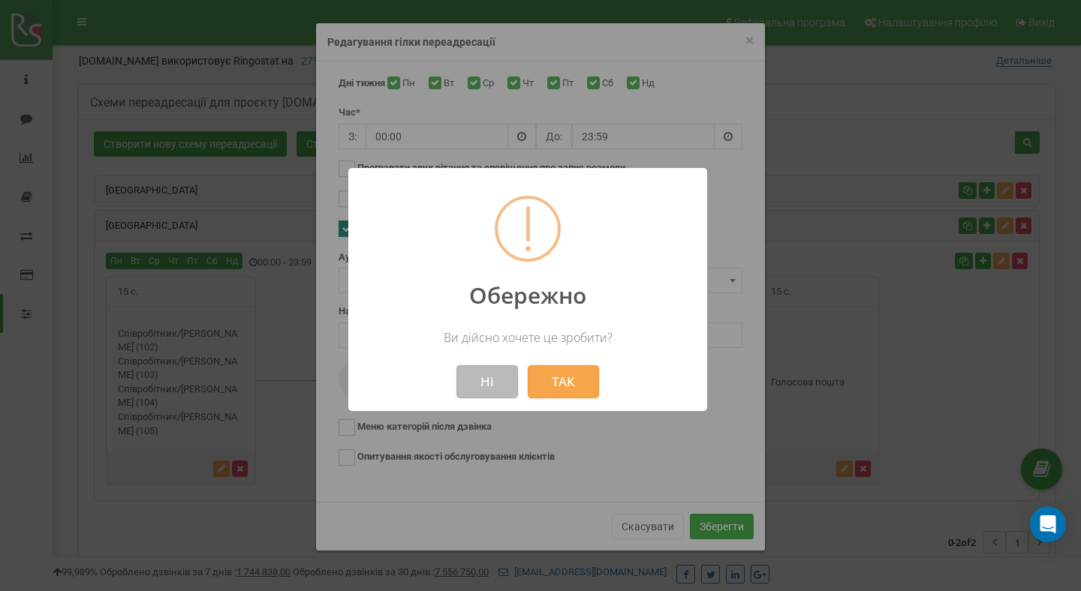
click at [494, 388] on button "Ні" at bounding box center [487, 382] width 62 height 33
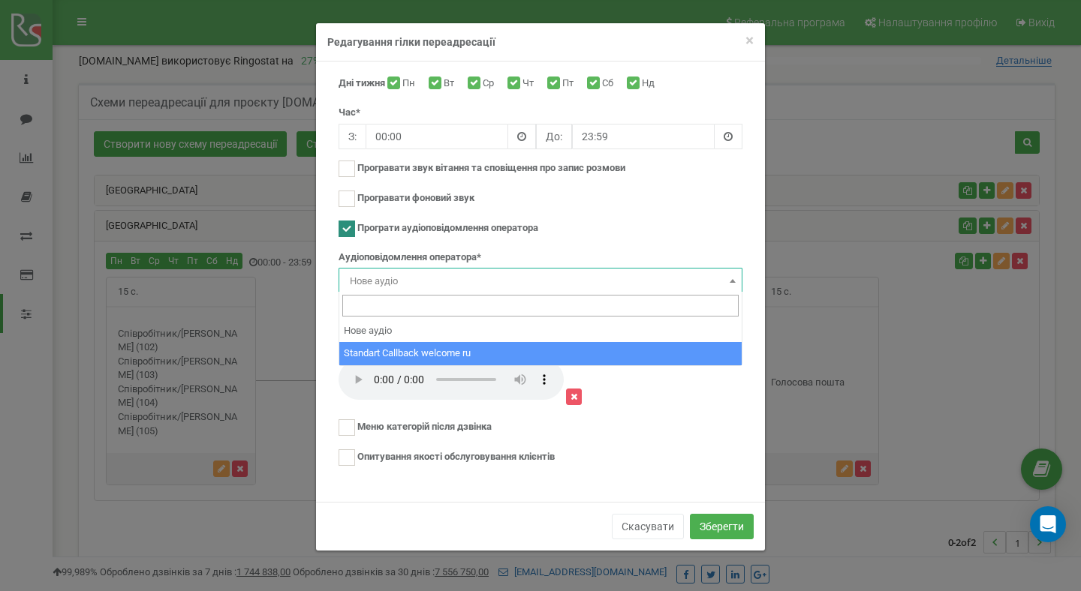
click at [483, 283] on span "Нове аудіо" at bounding box center [540, 281] width 393 height 21
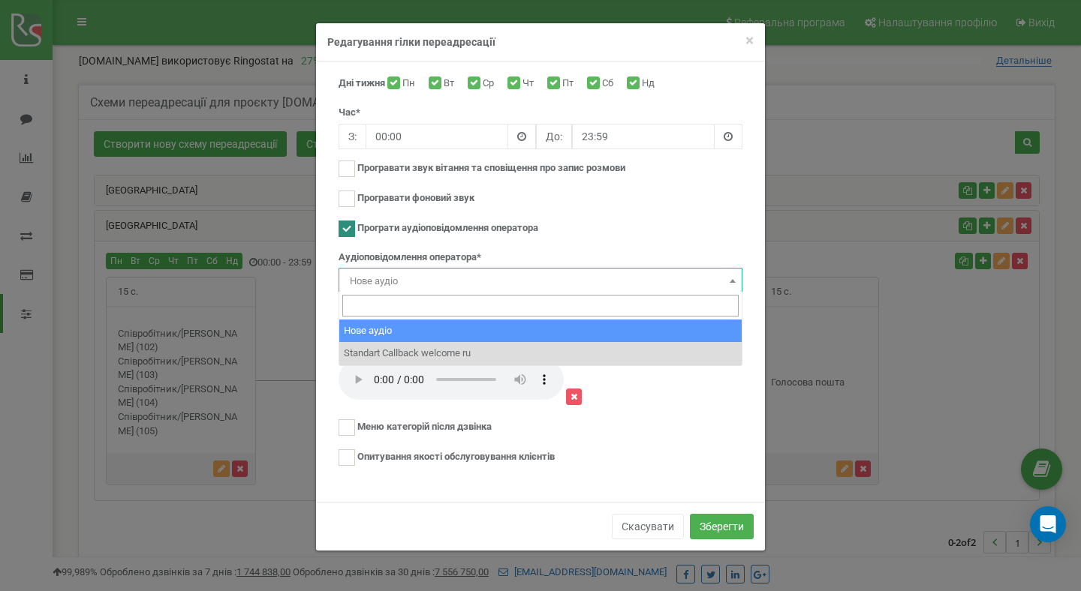
select select "nan"
type input "Answer audio"
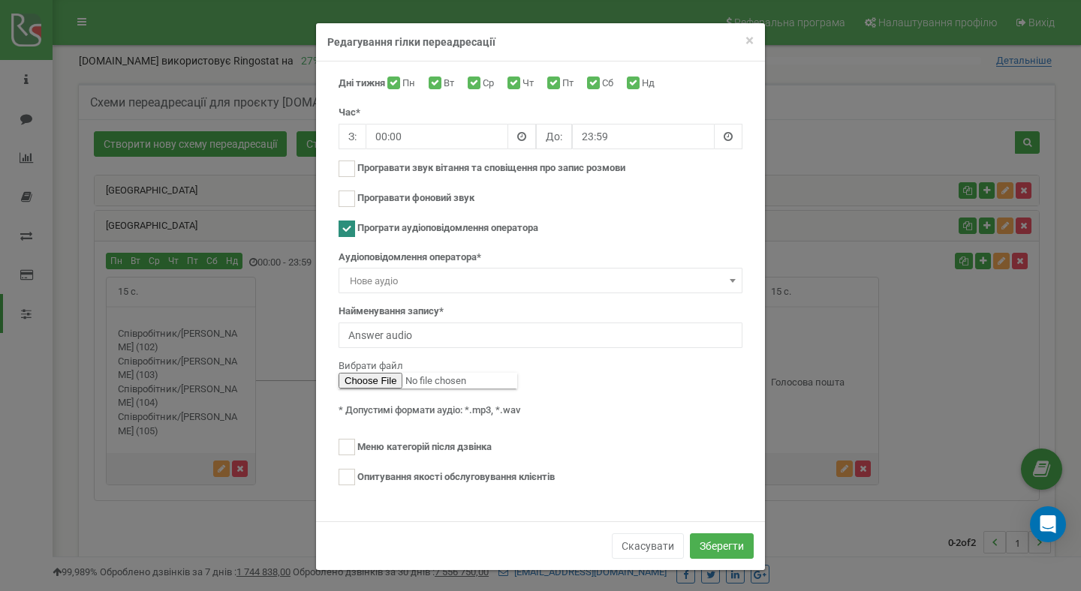
click at [346, 227] on ins at bounding box center [347, 229] width 17 height 17
checkbox input "false"
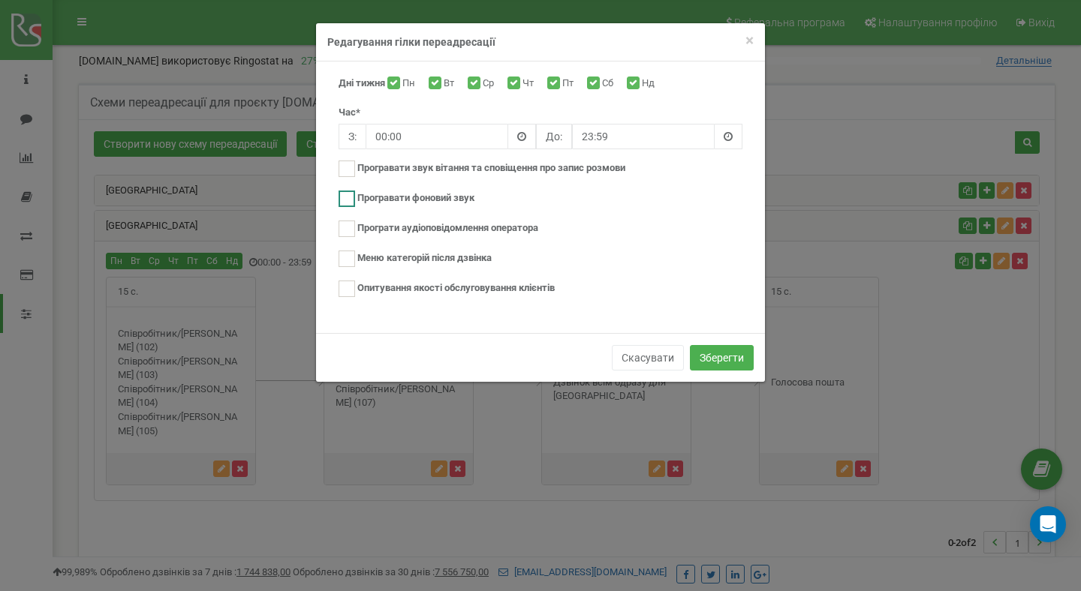
click at [349, 199] on ins at bounding box center [347, 199] width 17 height 17
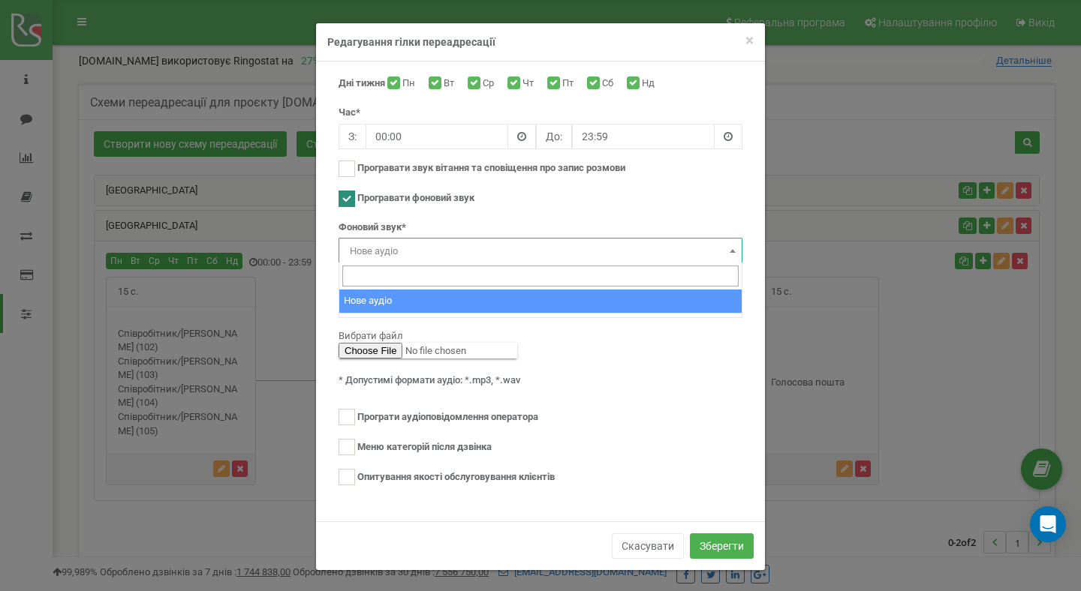
click at [417, 250] on span "Нове аудіо" at bounding box center [540, 251] width 393 height 21
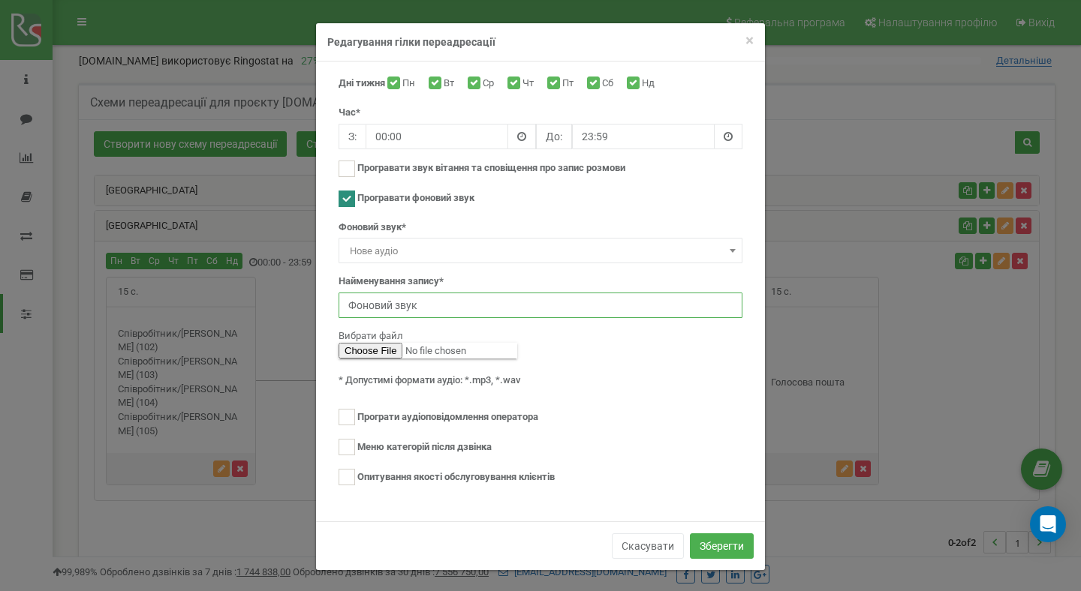
click at [408, 306] on input "Фоновий звук" at bounding box center [541, 306] width 404 height 26
click at [450, 306] on input "Фоновий звук" at bounding box center [541, 306] width 404 height 26
click at [442, 254] on span "Нове аудіо" at bounding box center [540, 251] width 393 height 21
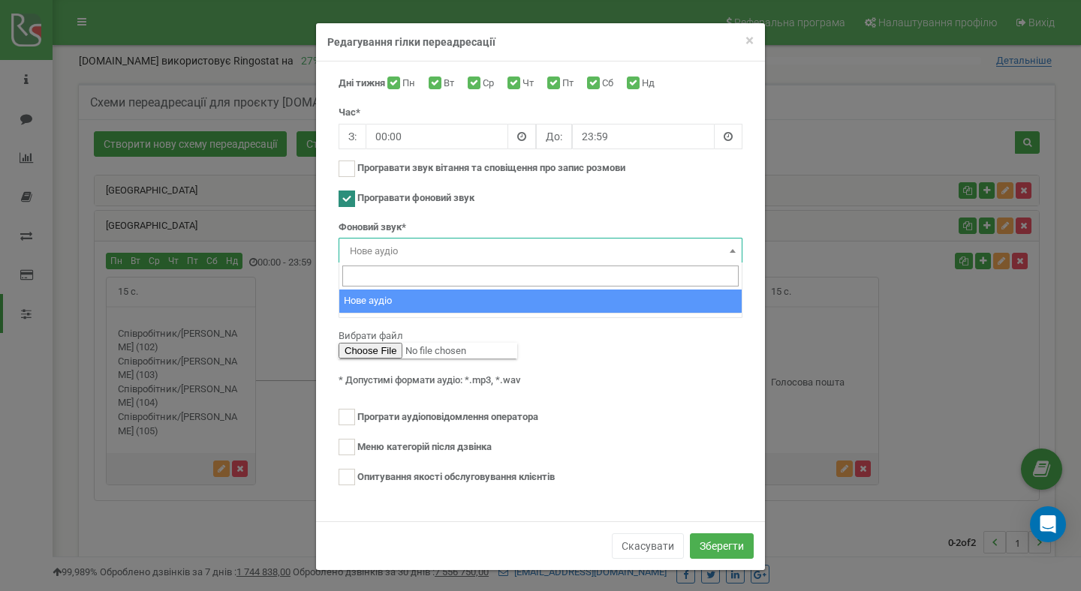
click at [321, 269] on div "Дні тижня Пн Вт Ср Чт Пт Сб Нд Час* З: 00:00 До: 23:59 Нове аудіо" at bounding box center [540, 292] width 449 height 460
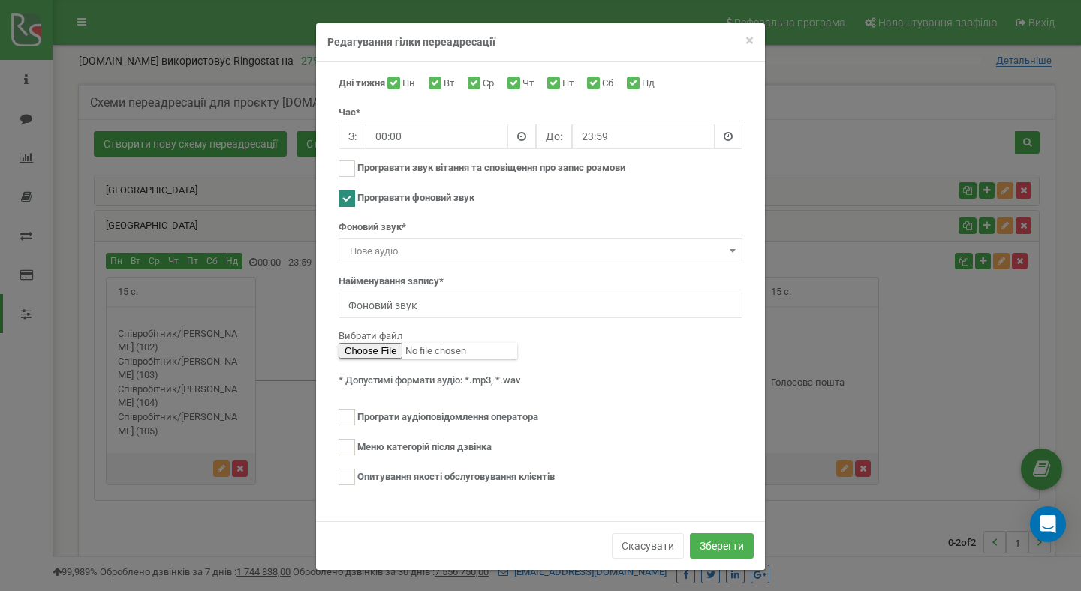
click at [350, 207] on input "Програвати фоновий звук" at bounding box center [347, 207] width 17 height 26
click at [350, 203] on ins at bounding box center [347, 199] width 17 height 17
checkbox input "false"
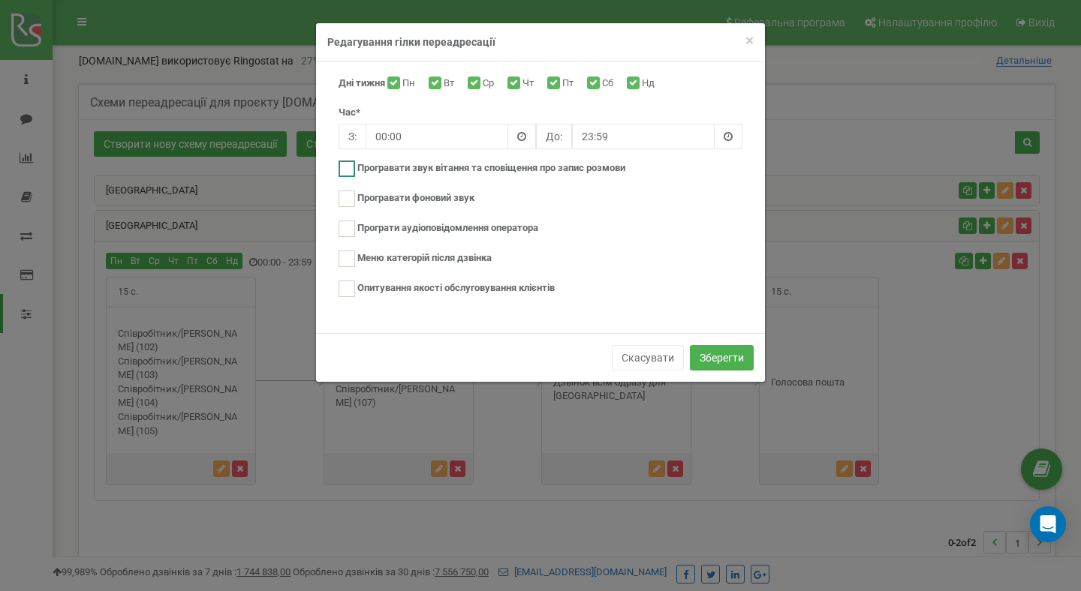
click at [349, 169] on ins at bounding box center [347, 169] width 17 height 17
checkbox input "true"
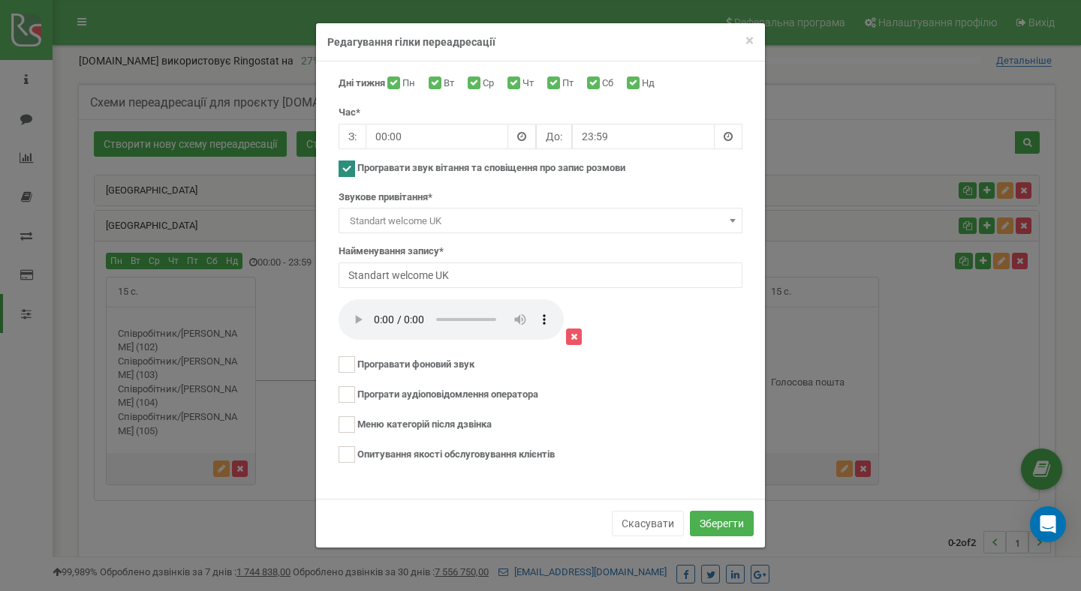
click at [453, 219] on span "Standart welcome UK" at bounding box center [540, 221] width 393 height 21
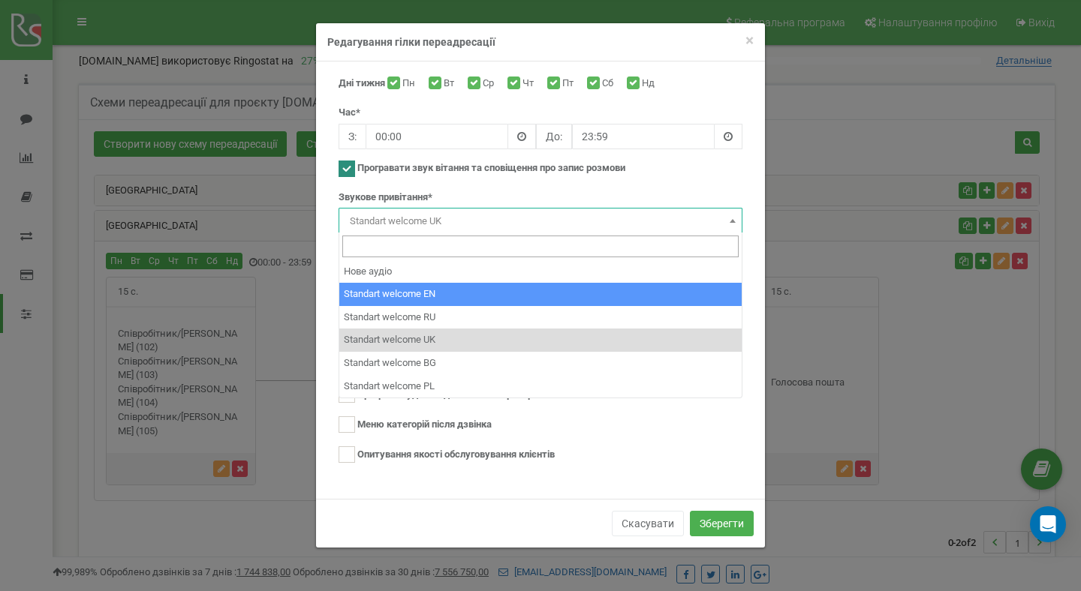
select select "2396"
type input "Standart welcome EN"
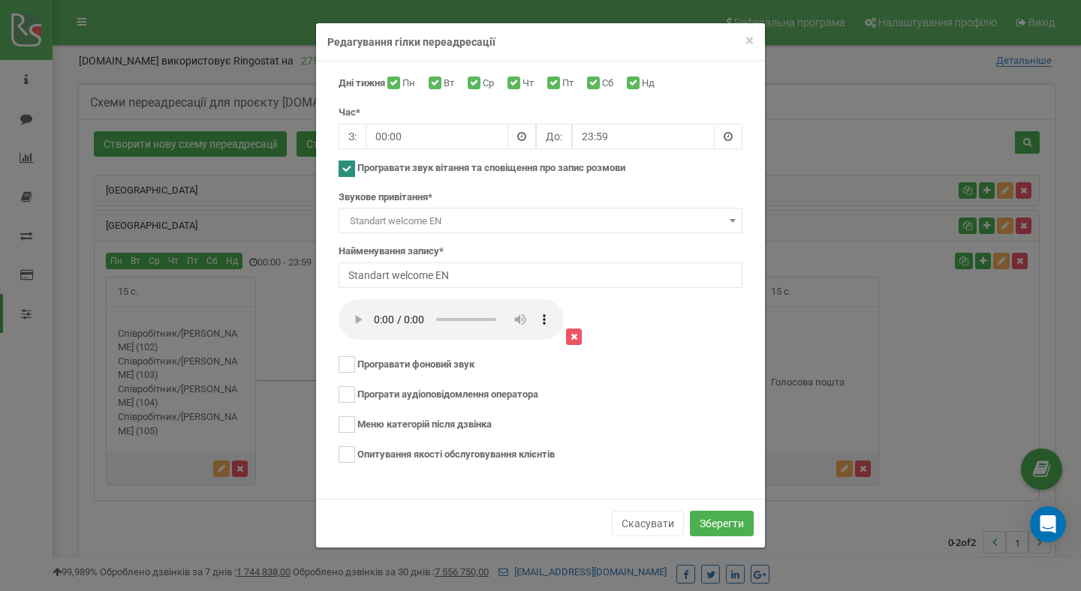
click at [415, 218] on span "Standart welcome EN" at bounding box center [540, 221] width 393 height 21
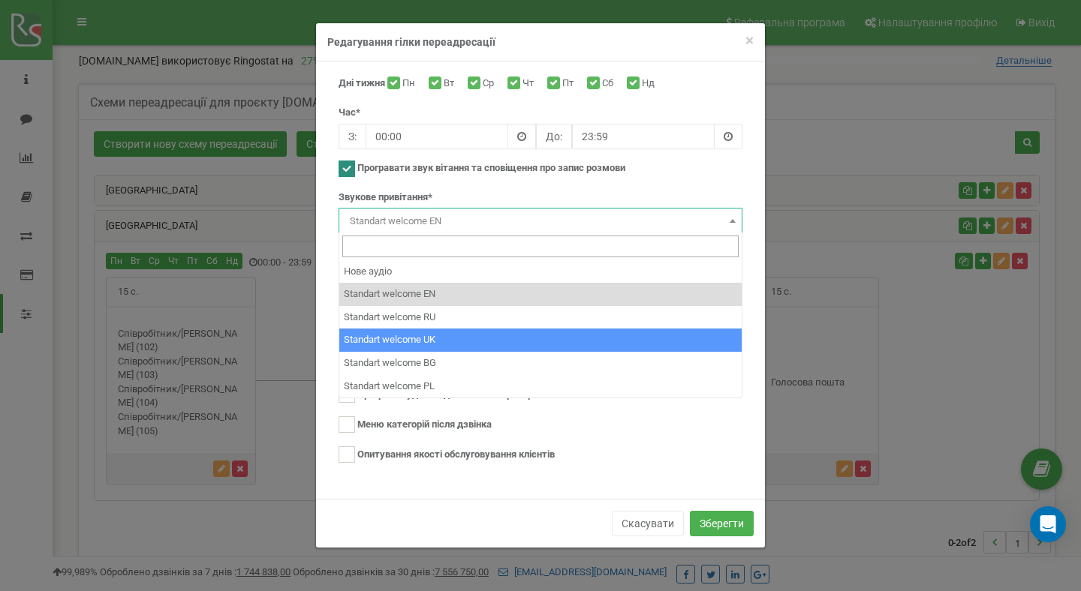
select select "10899"
type input "Standart welcome UK"
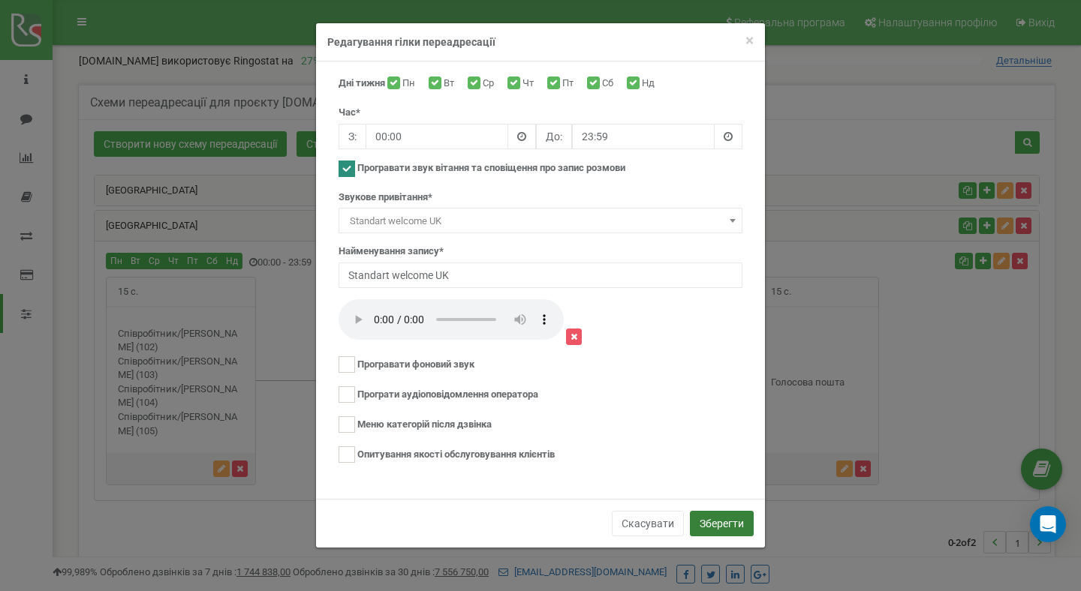
click at [730, 525] on button "Зберегти" at bounding box center [722, 524] width 64 height 26
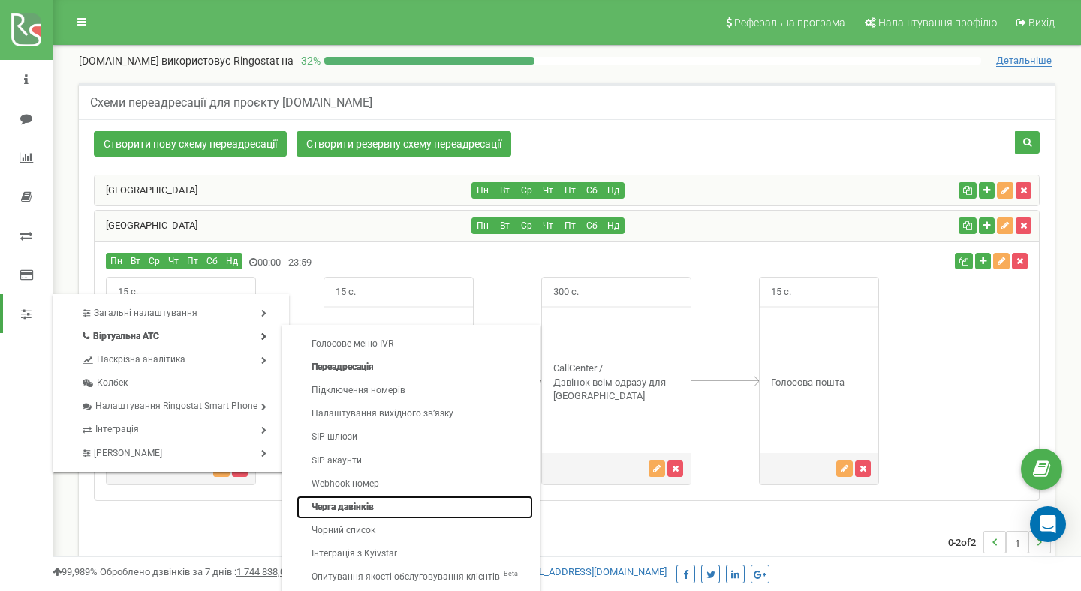
click at [349, 507] on link "Черга дзвінків" at bounding box center [414, 507] width 236 height 23
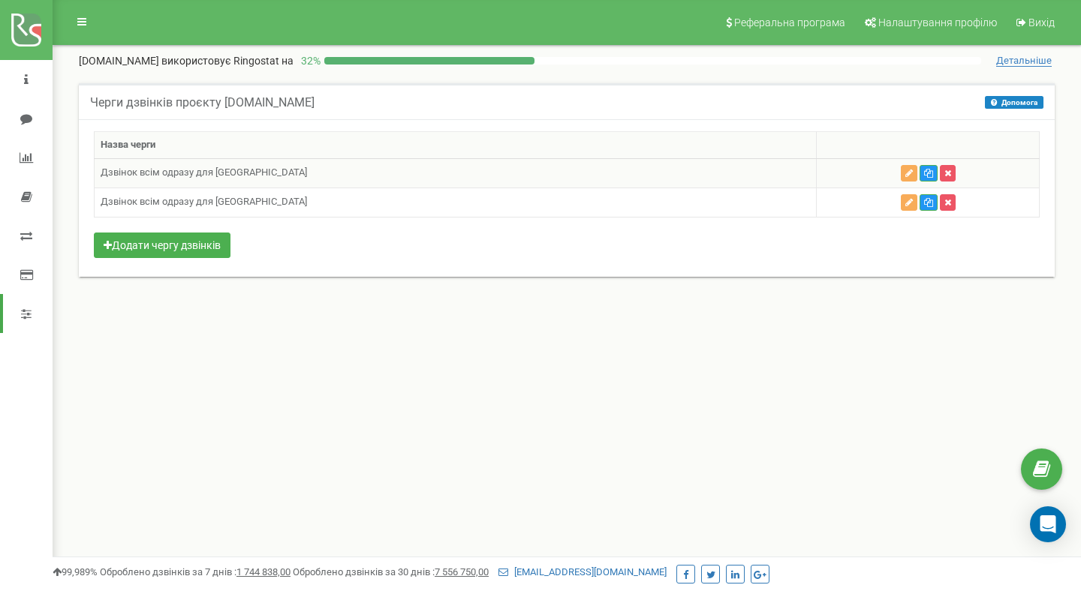
click at [357, 172] on td "Дзвінок всім одразу для [GEOGRAPHIC_DATA]" at bounding box center [456, 172] width 722 height 29
click at [905, 173] on icon "button" at bounding box center [909, 173] width 8 height 9
